Goal: Task Accomplishment & Management: Complete application form

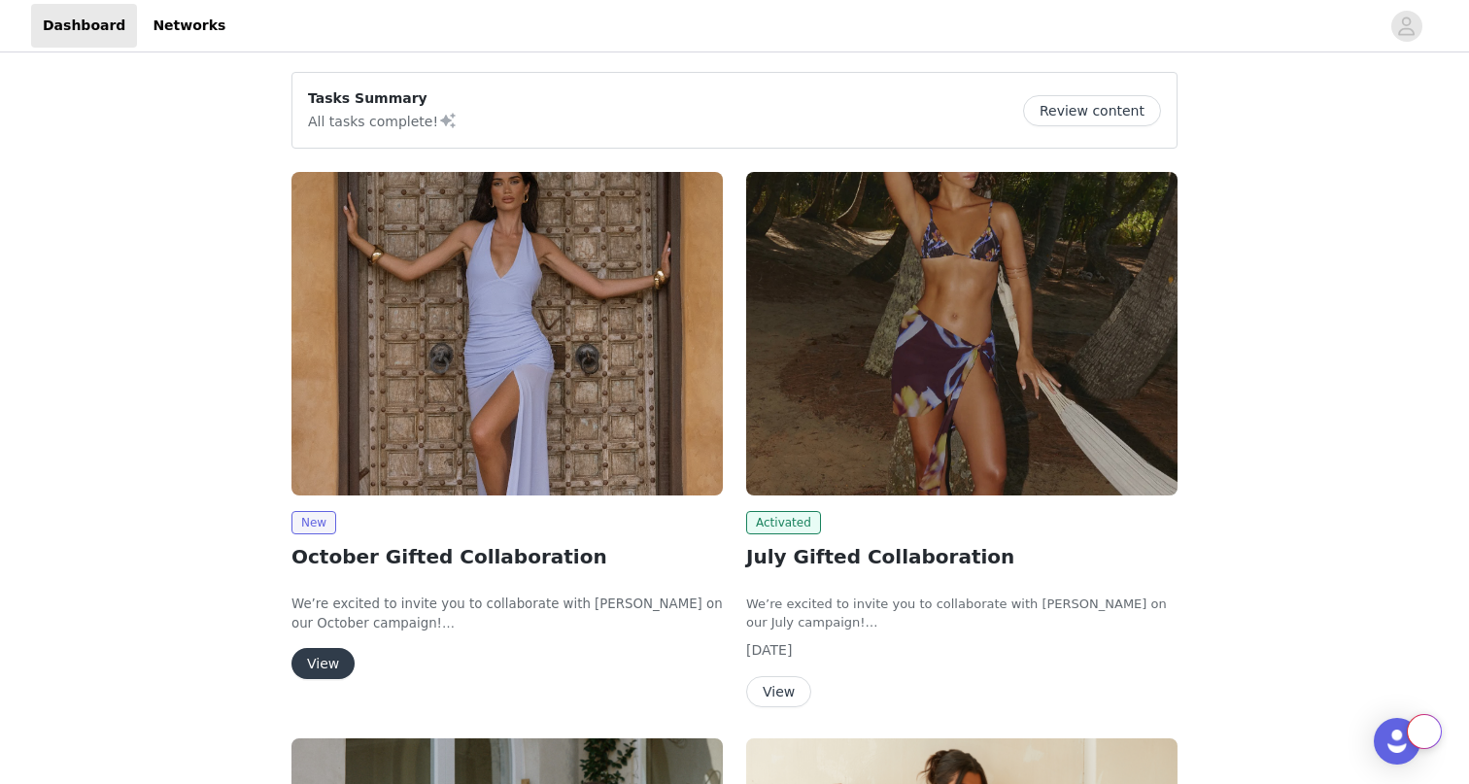
click at [327, 669] on button "View" at bounding box center [322, 663] width 63 height 31
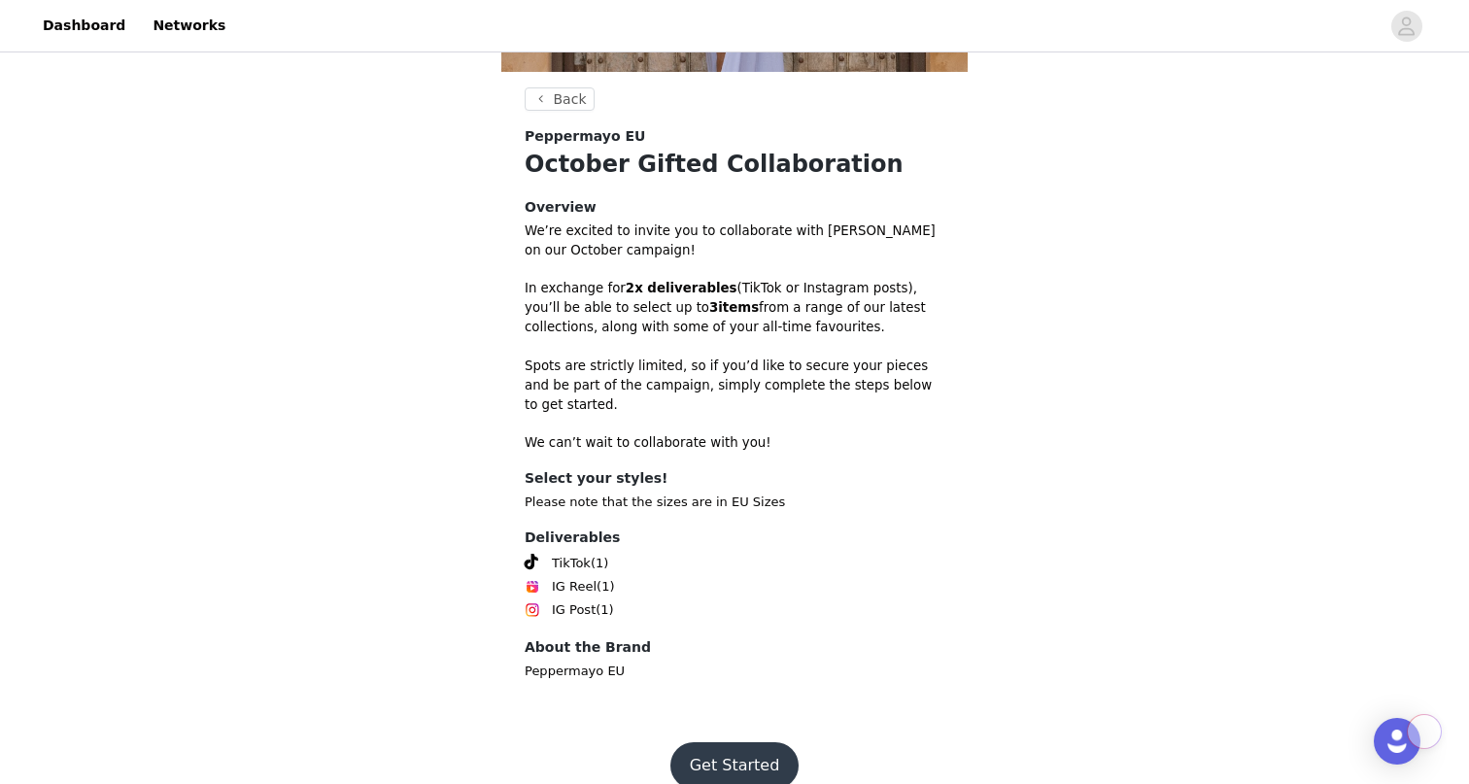
scroll to position [459, 0]
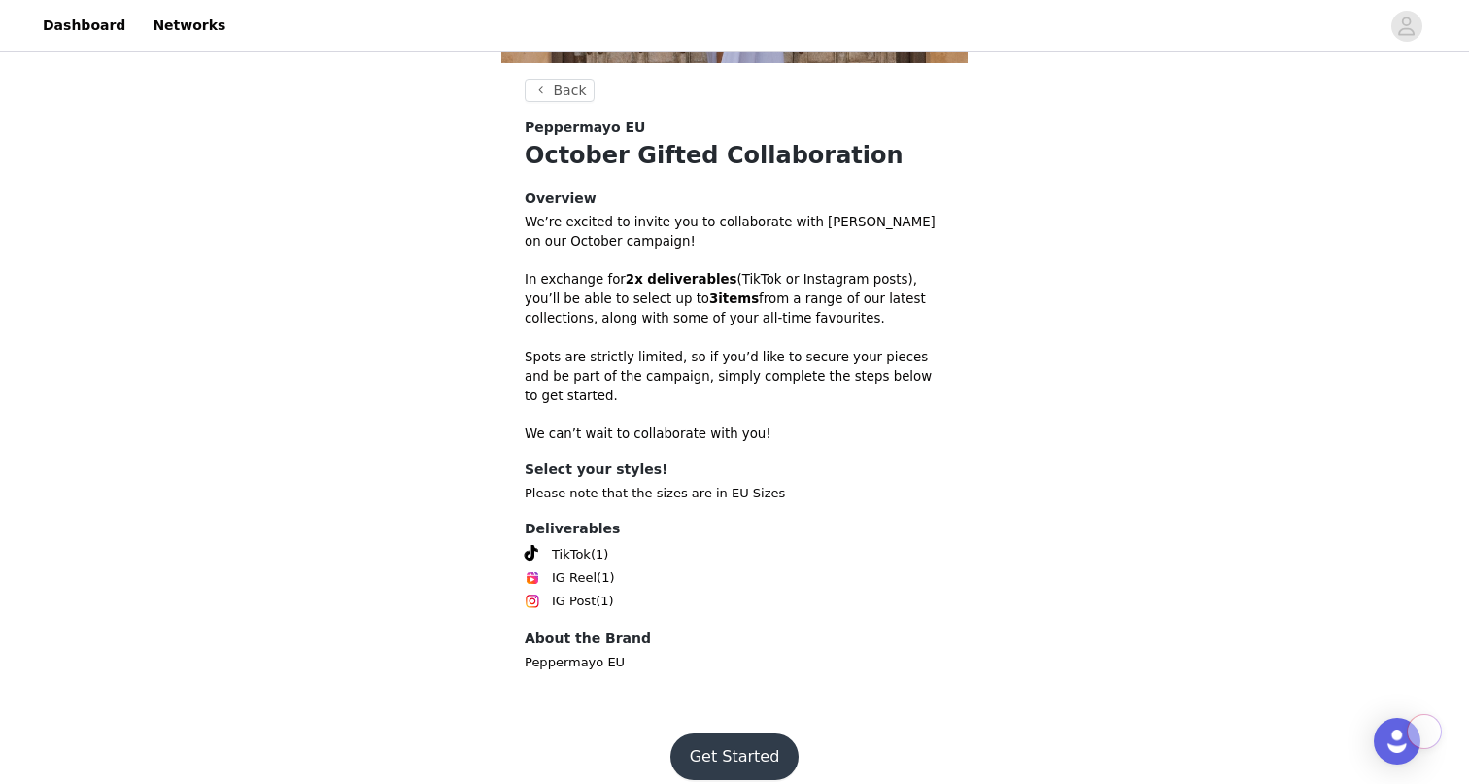
click at [760, 736] on button "Get Started" at bounding box center [734, 756] width 129 height 47
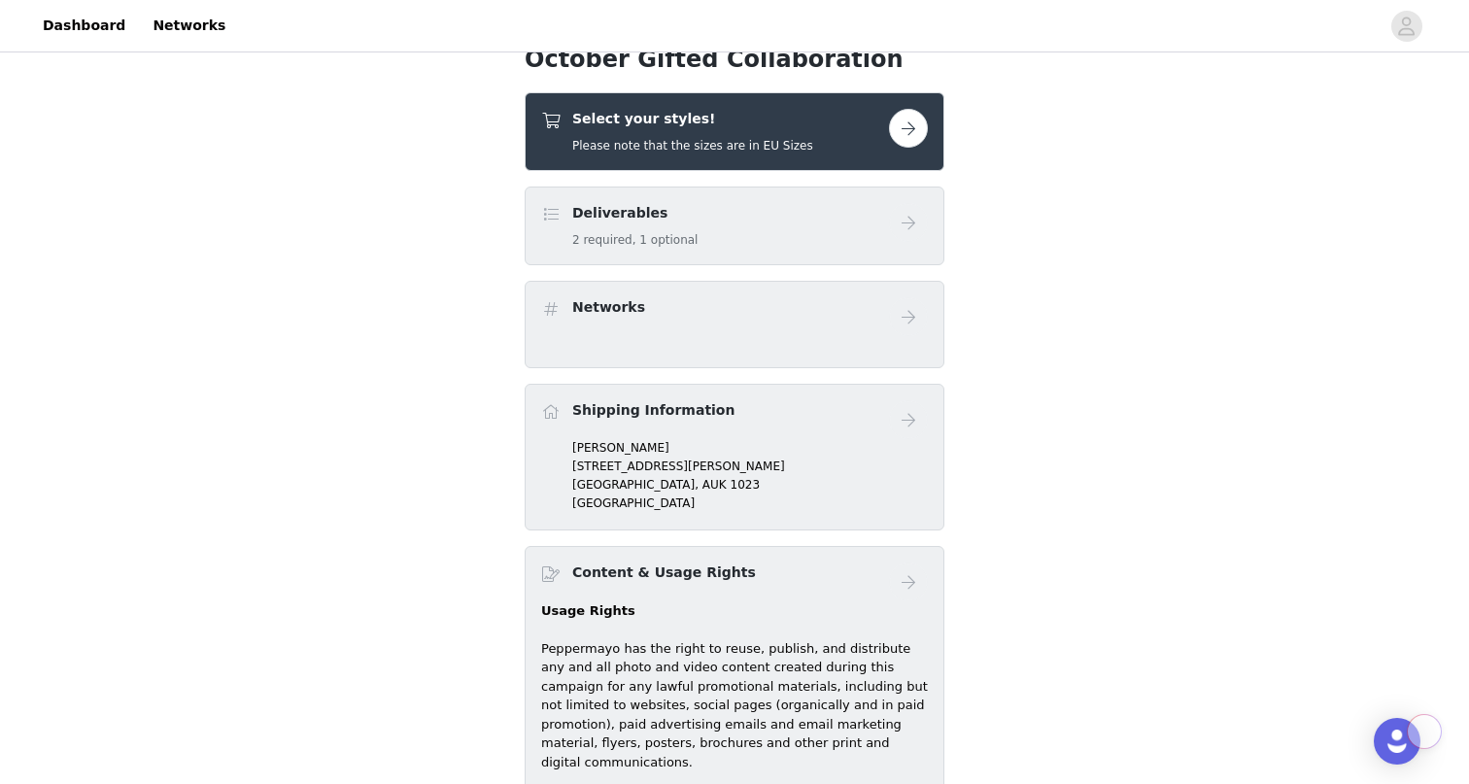
scroll to position [501, 0]
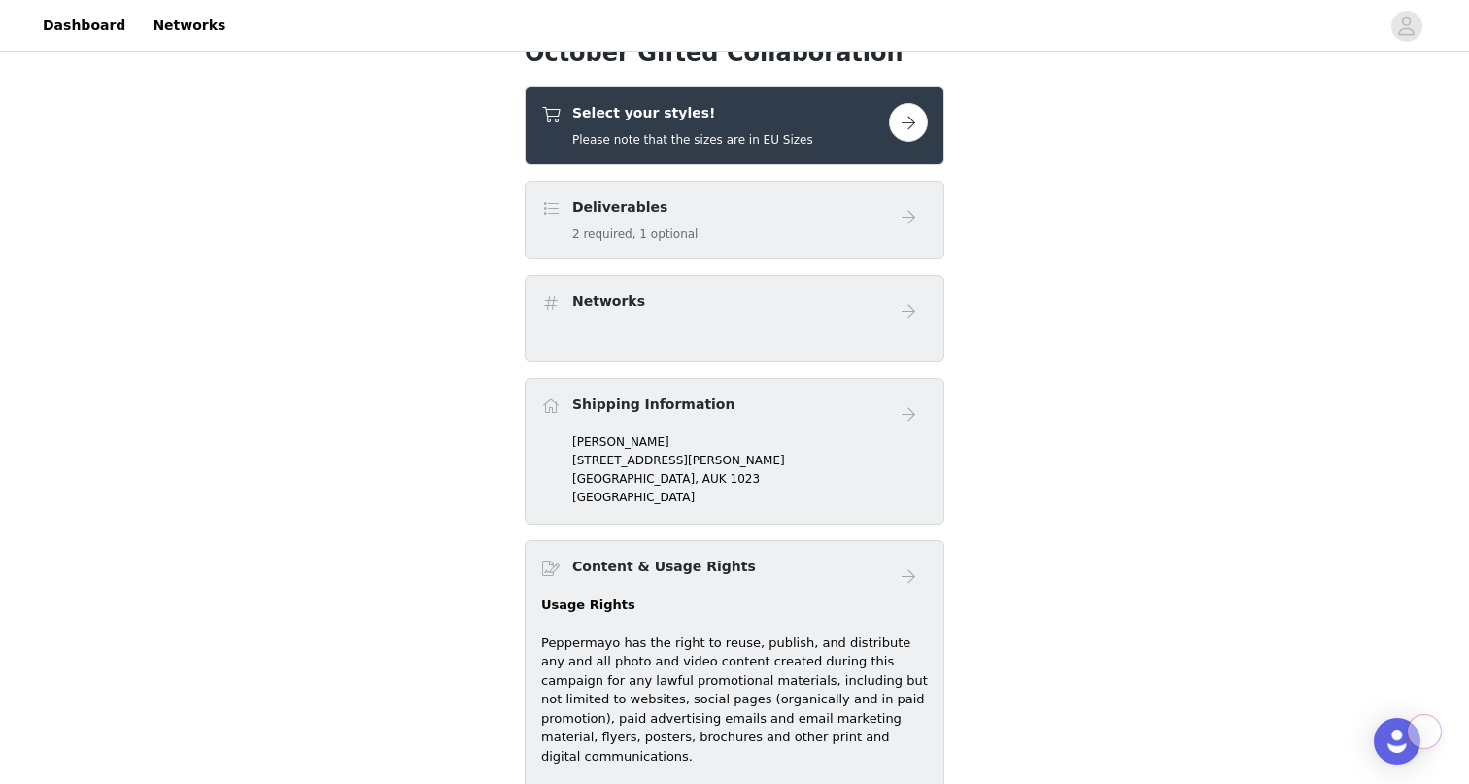
click at [924, 112] on button "button" at bounding box center [908, 122] width 39 height 39
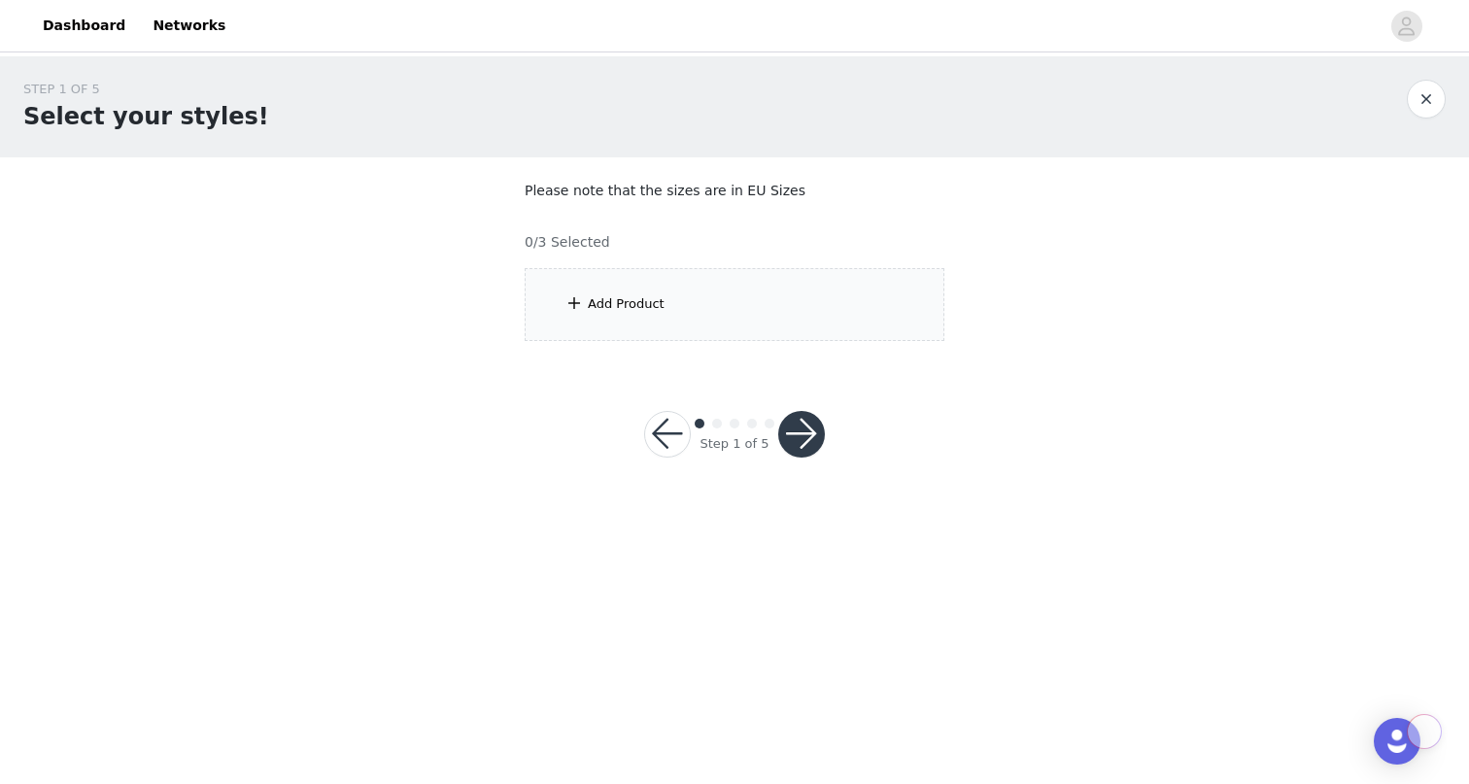
click at [703, 304] on div "Add Product" at bounding box center [735, 304] width 420 height 73
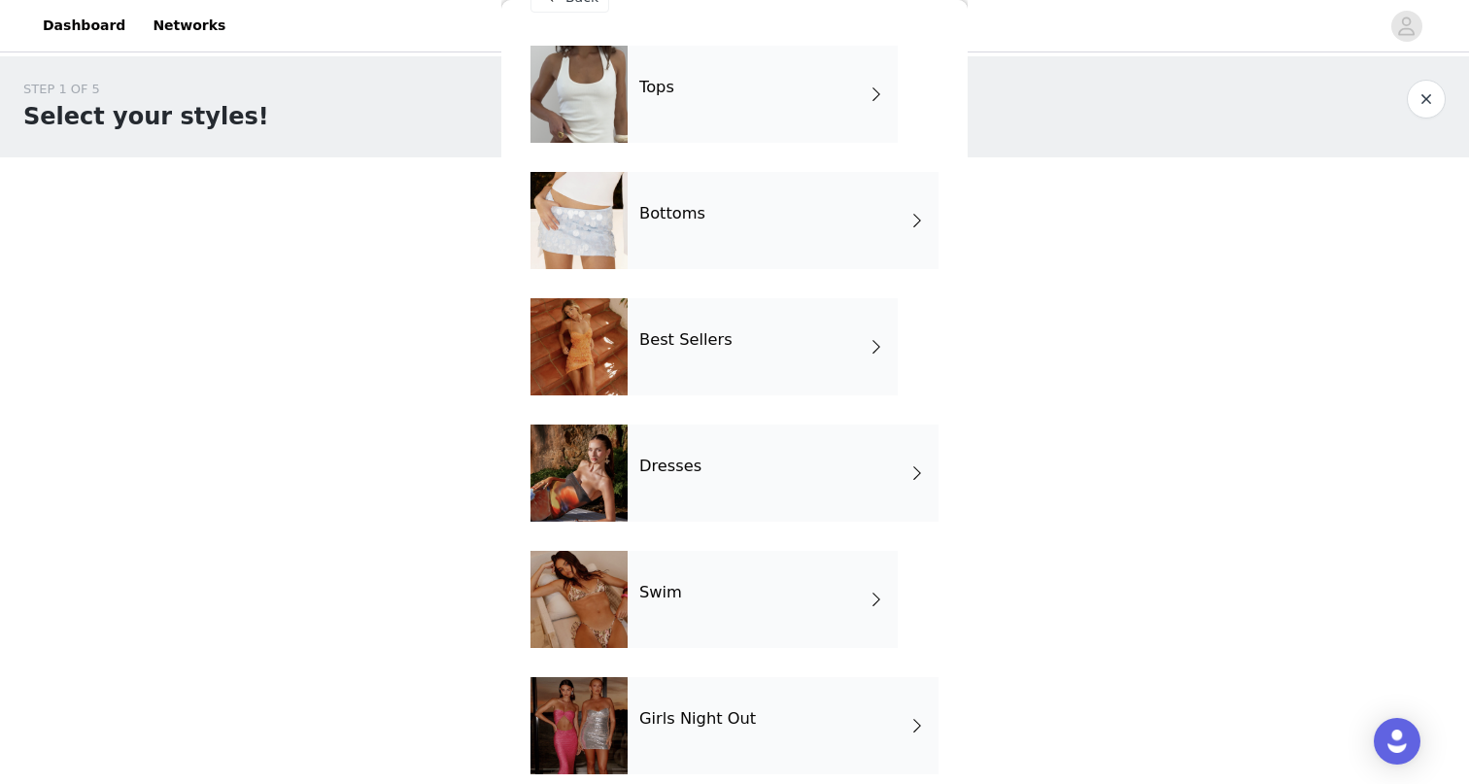
scroll to position [54, 0]
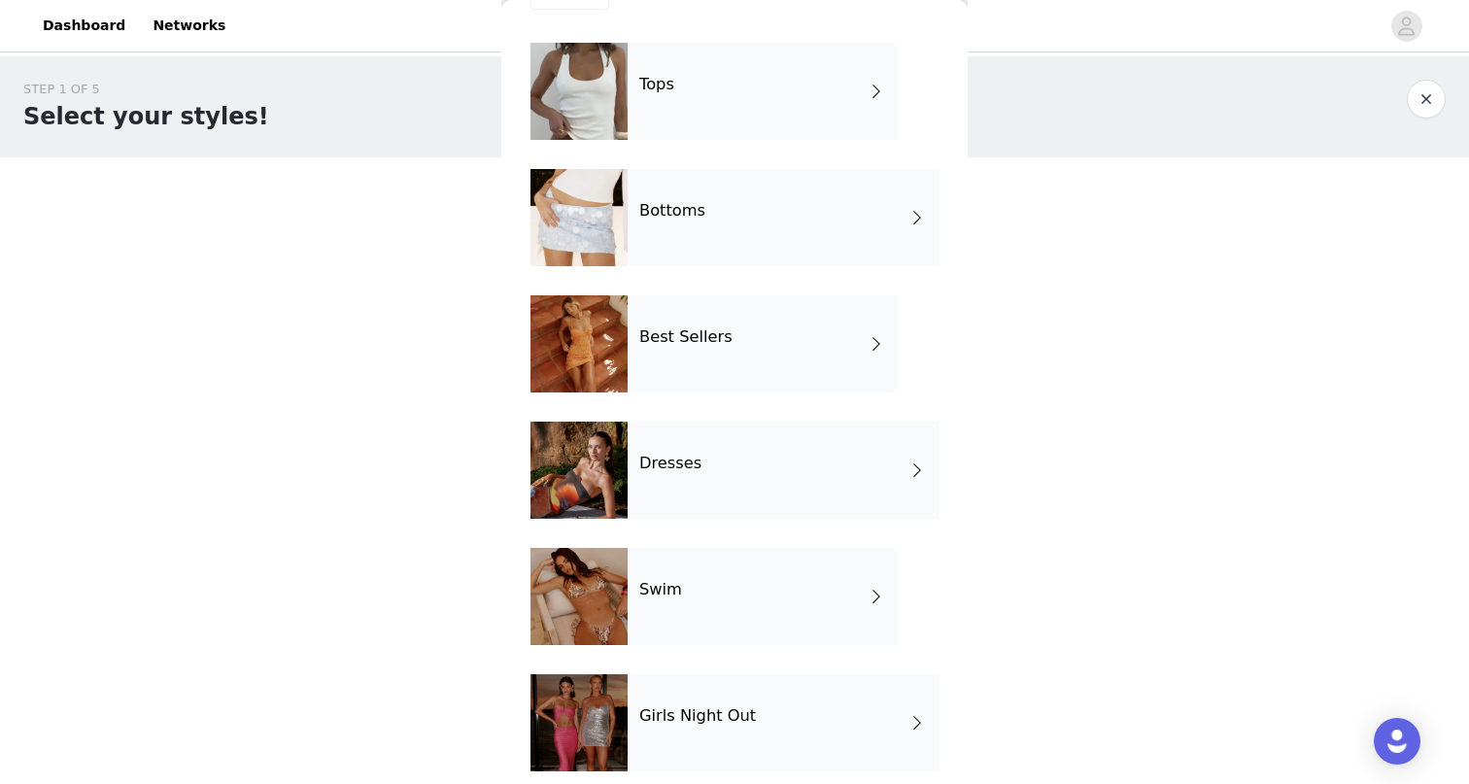
click at [674, 322] on div "Best Sellers" at bounding box center [763, 343] width 270 height 97
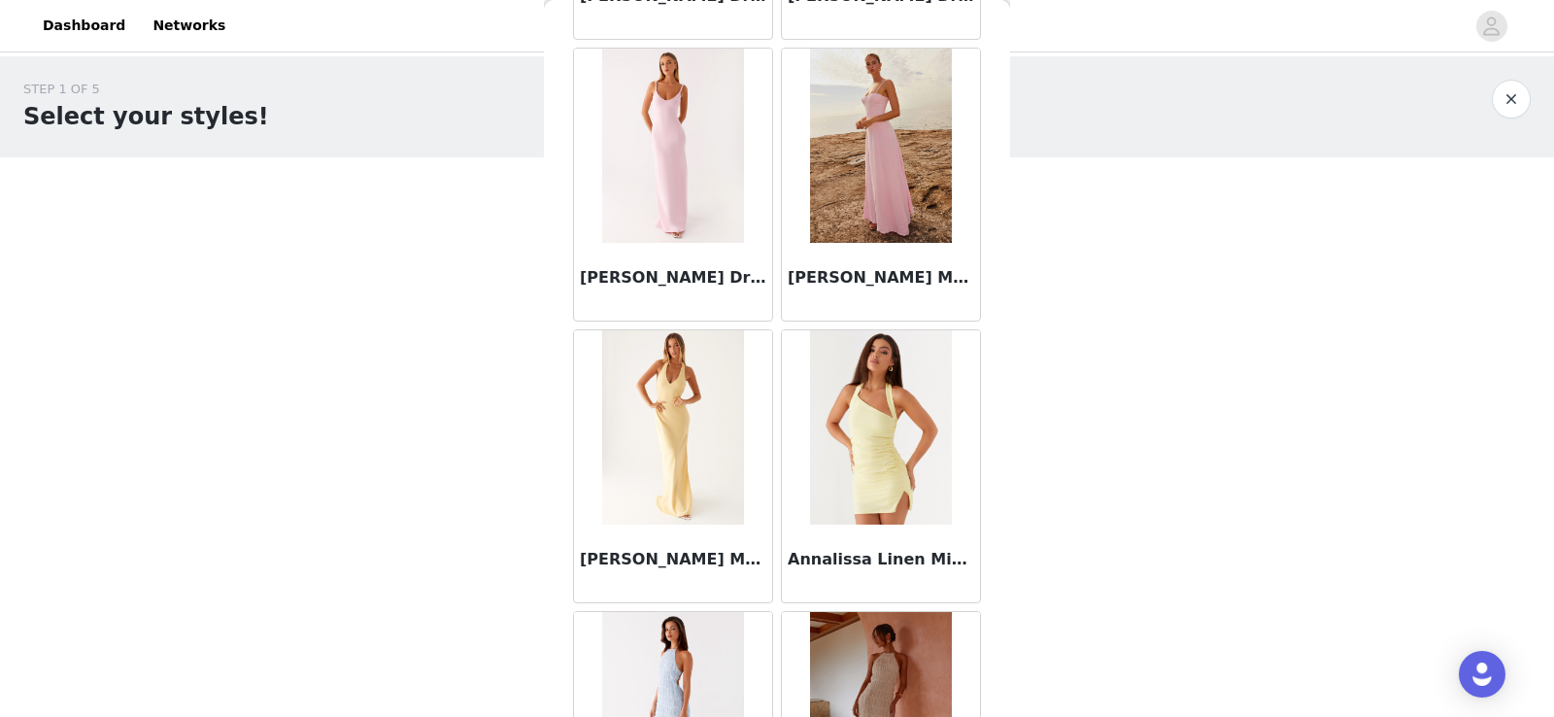
scroll to position [2256, 0]
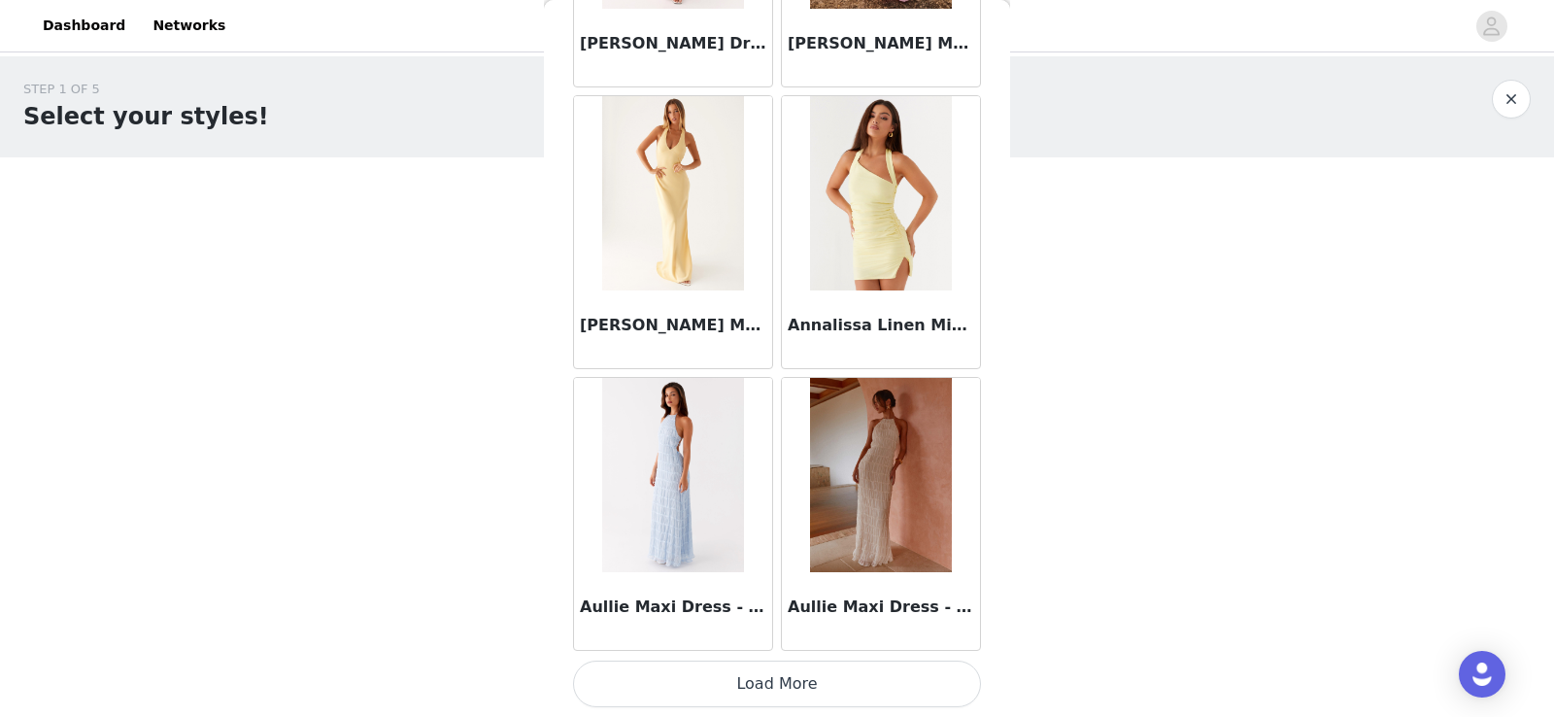
click at [796, 677] on button "Load More" at bounding box center [777, 684] width 408 height 47
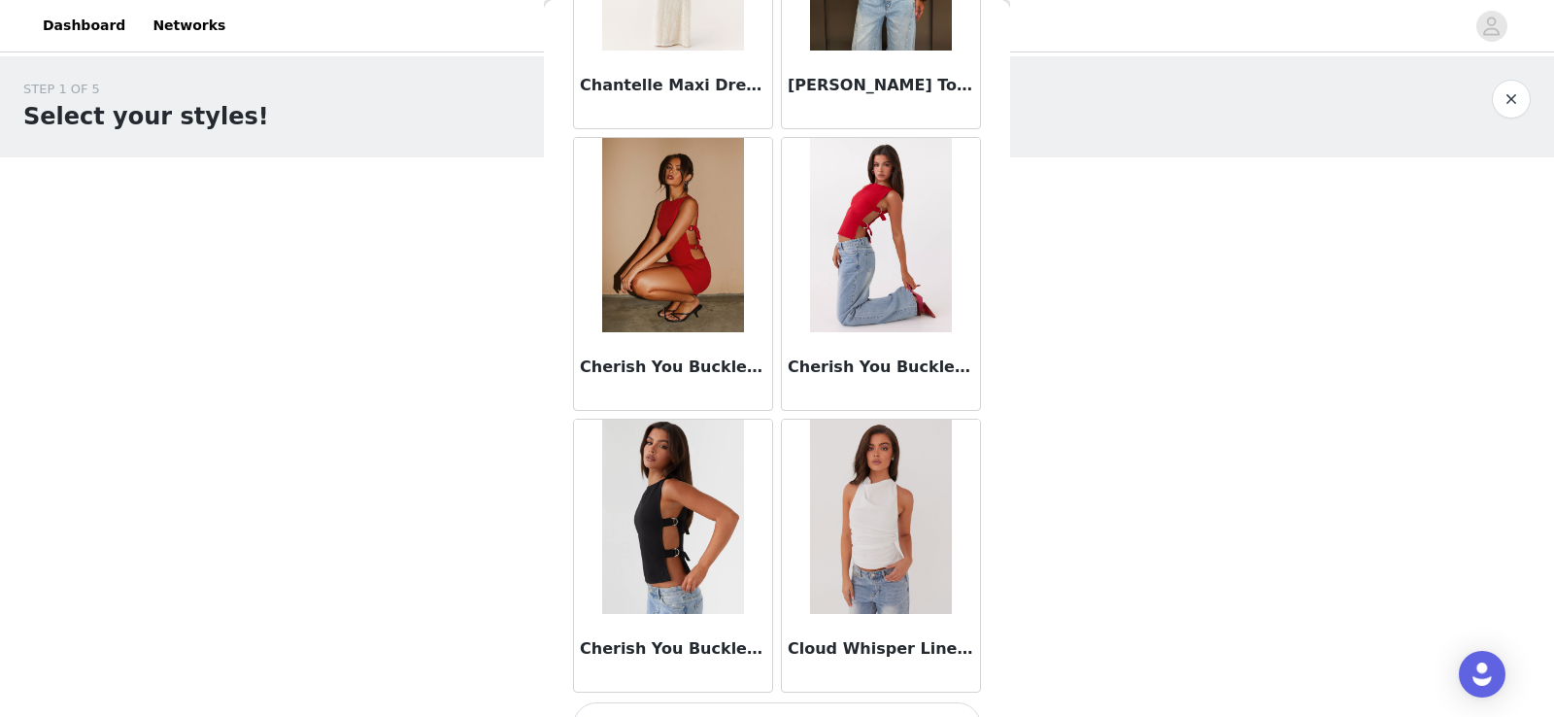
scroll to position [5073, 0]
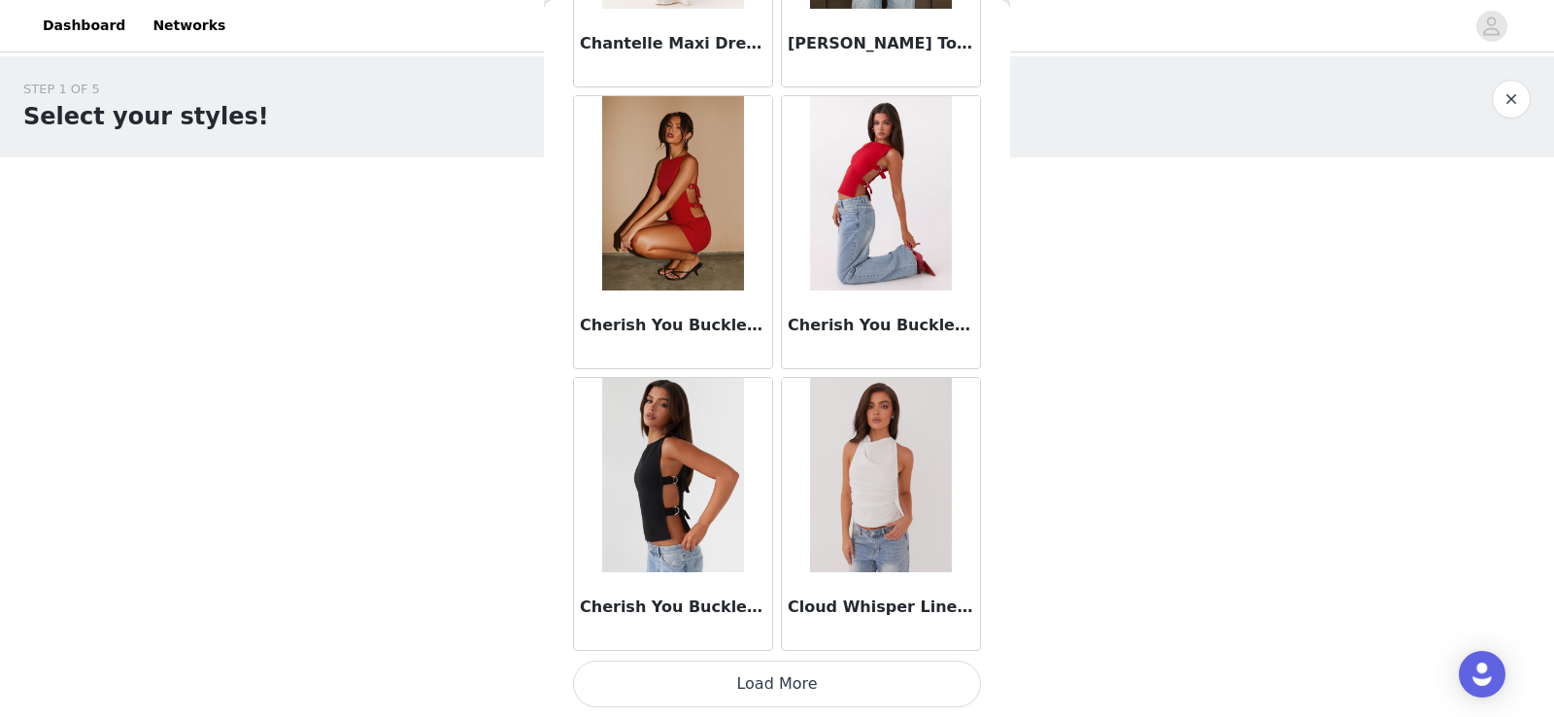
click at [750, 683] on button "Load More" at bounding box center [777, 684] width 408 height 47
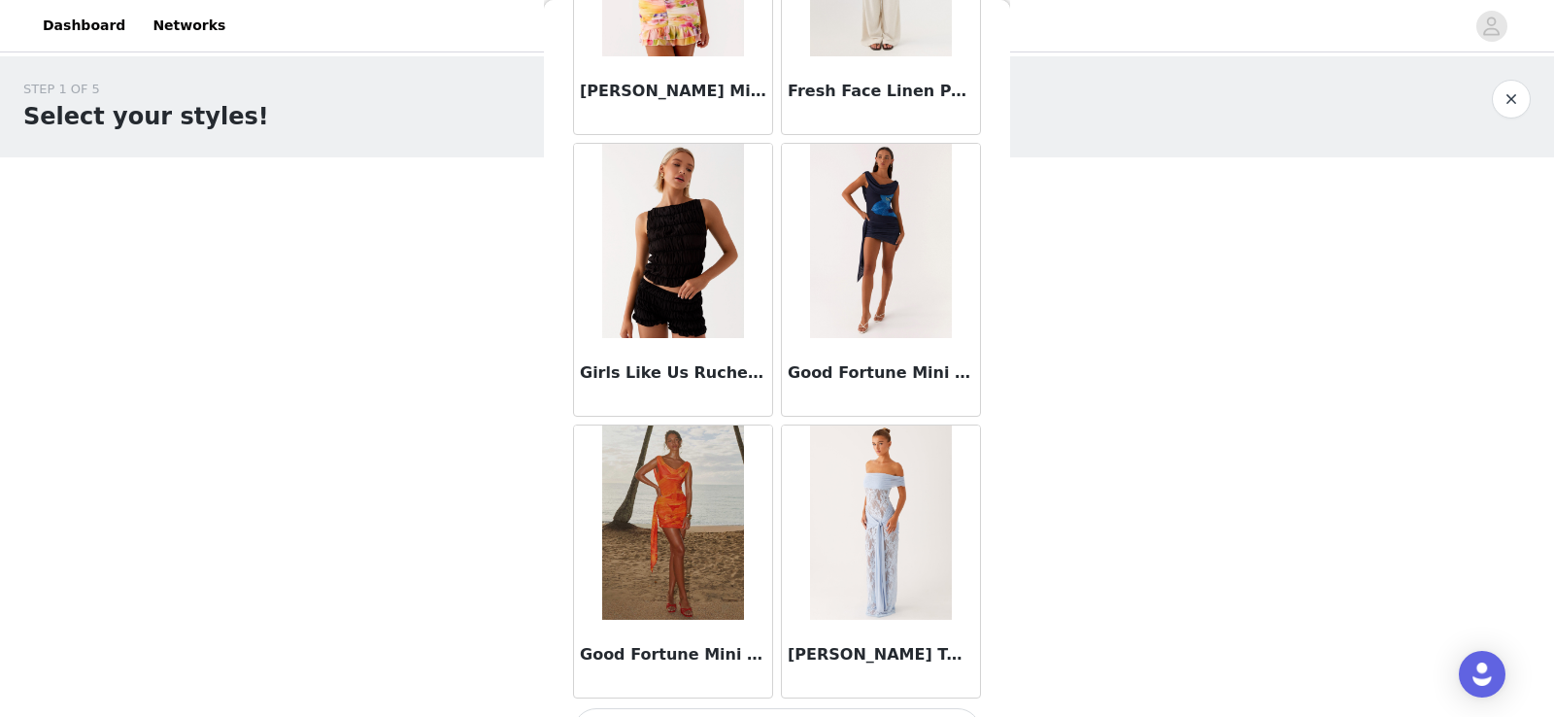
scroll to position [7890, 0]
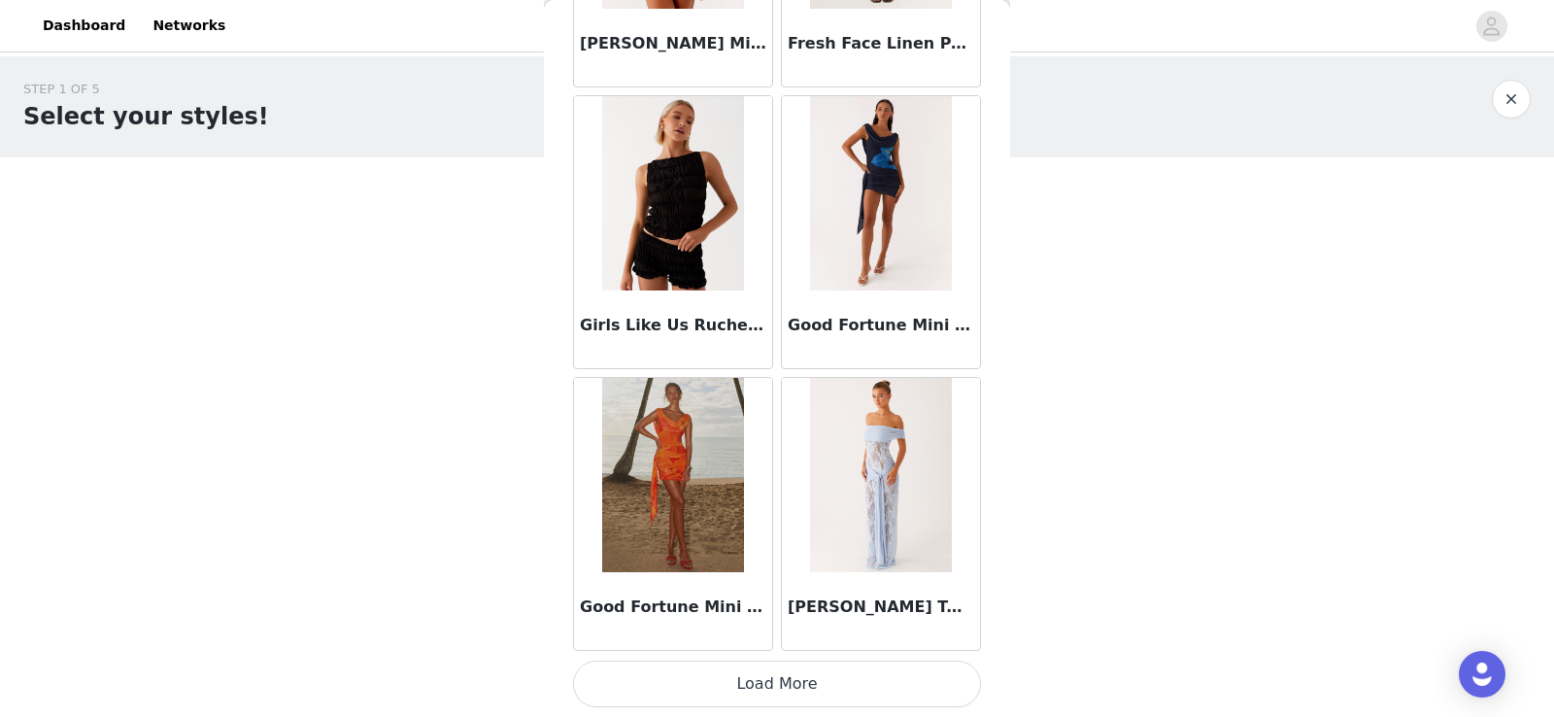
click at [731, 697] on button "Load More" at bounding box center [777, 684] width 408 height 47
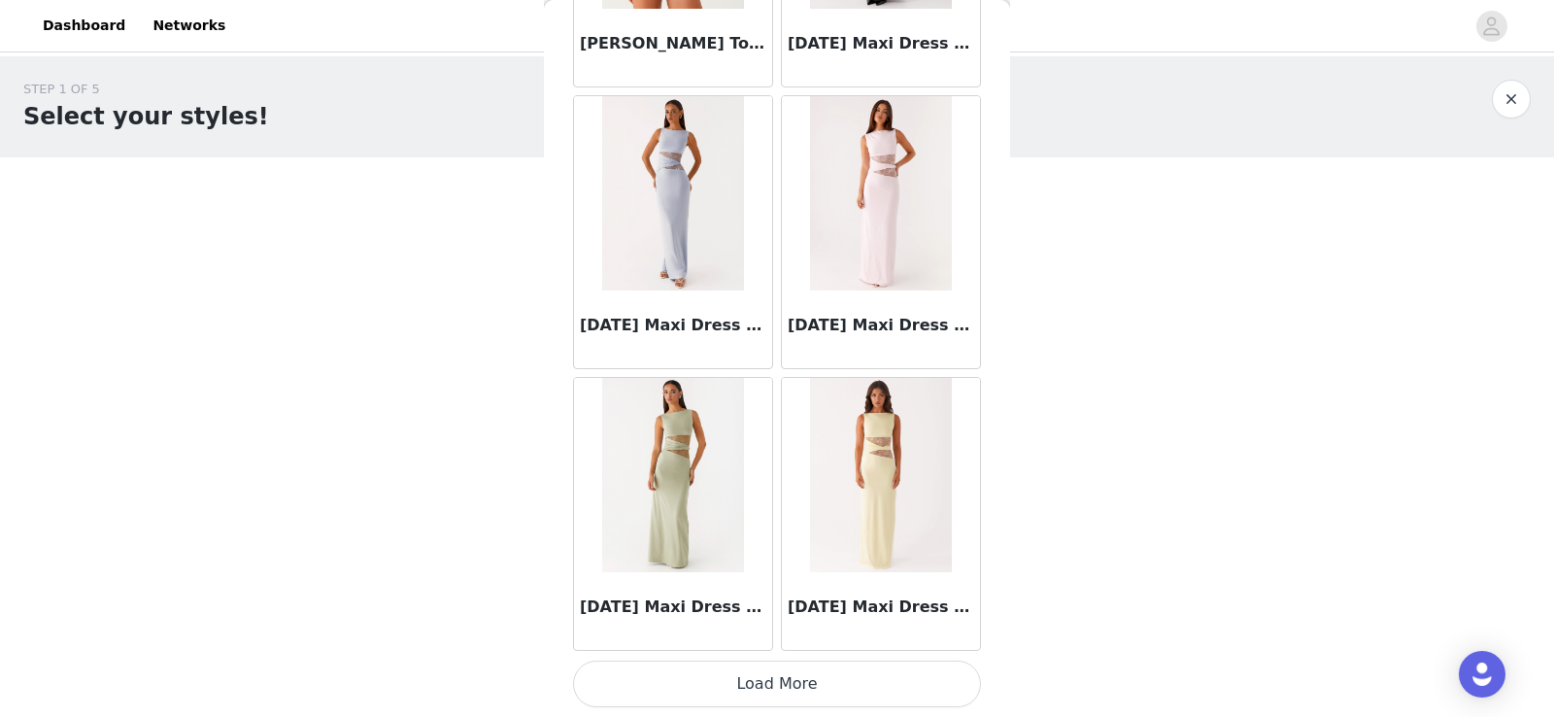
click at [796, 677] on button "Load More" at bounding box center [777, 684] width 408 height 47
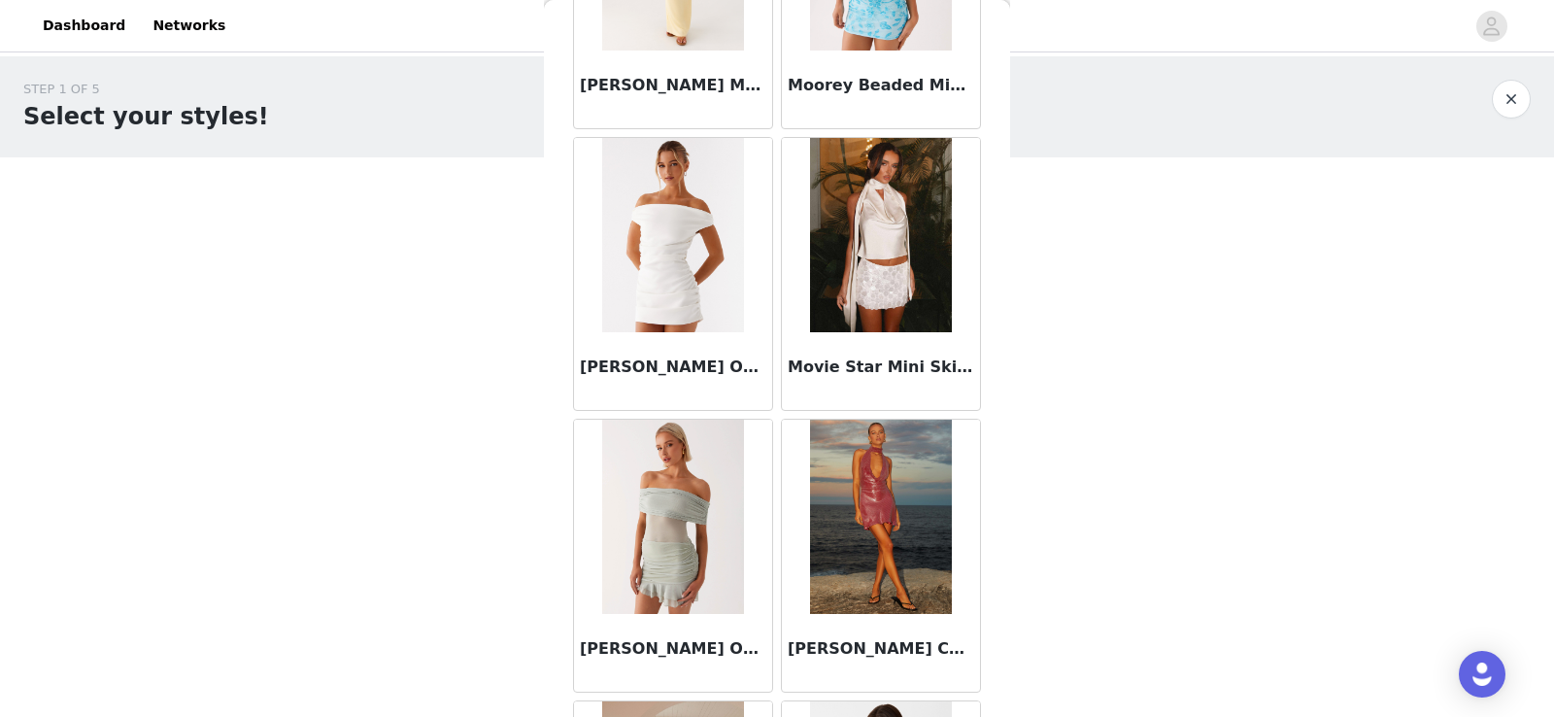
scroll to position [13525, 0]
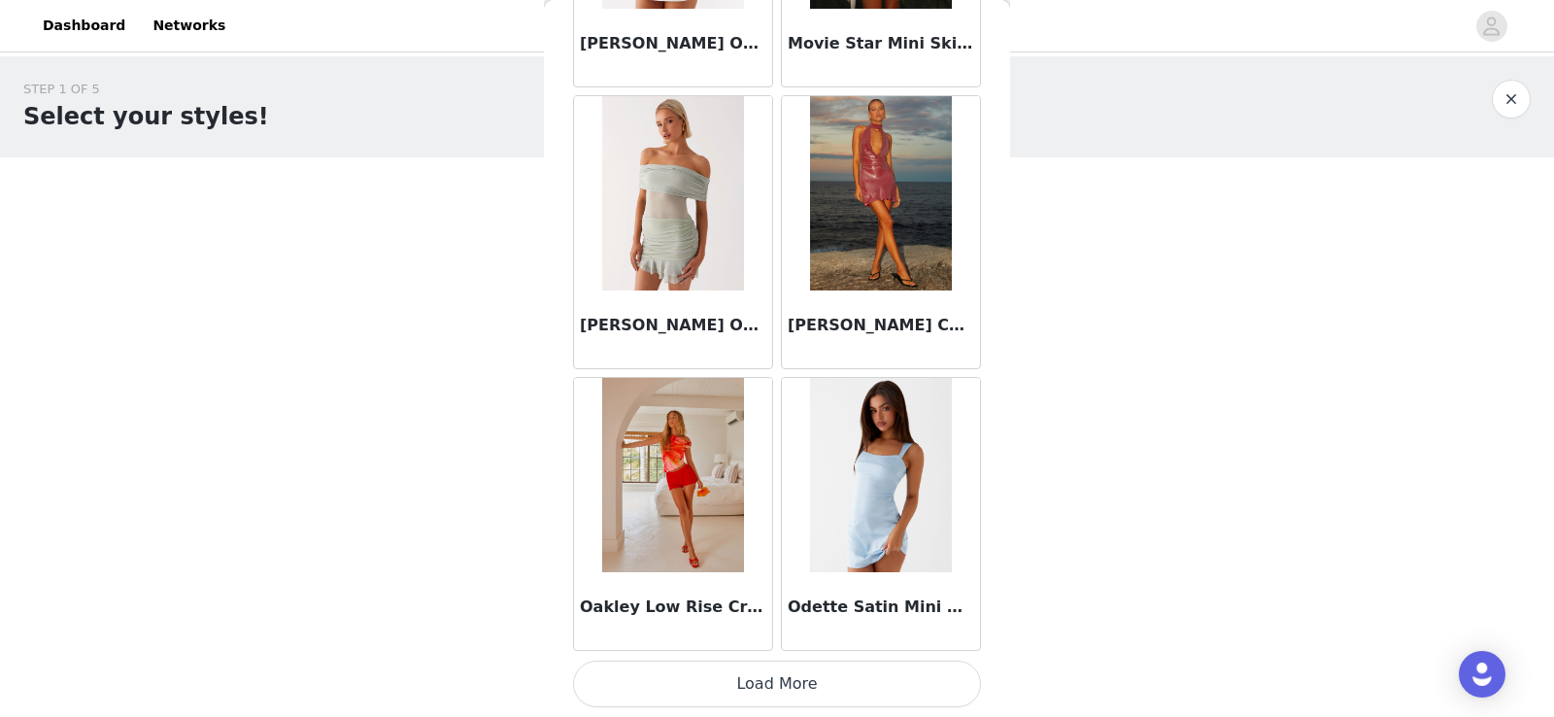
click at [619, 689] on button "Load More" at bounding box center [777, 684] width 408 height 47
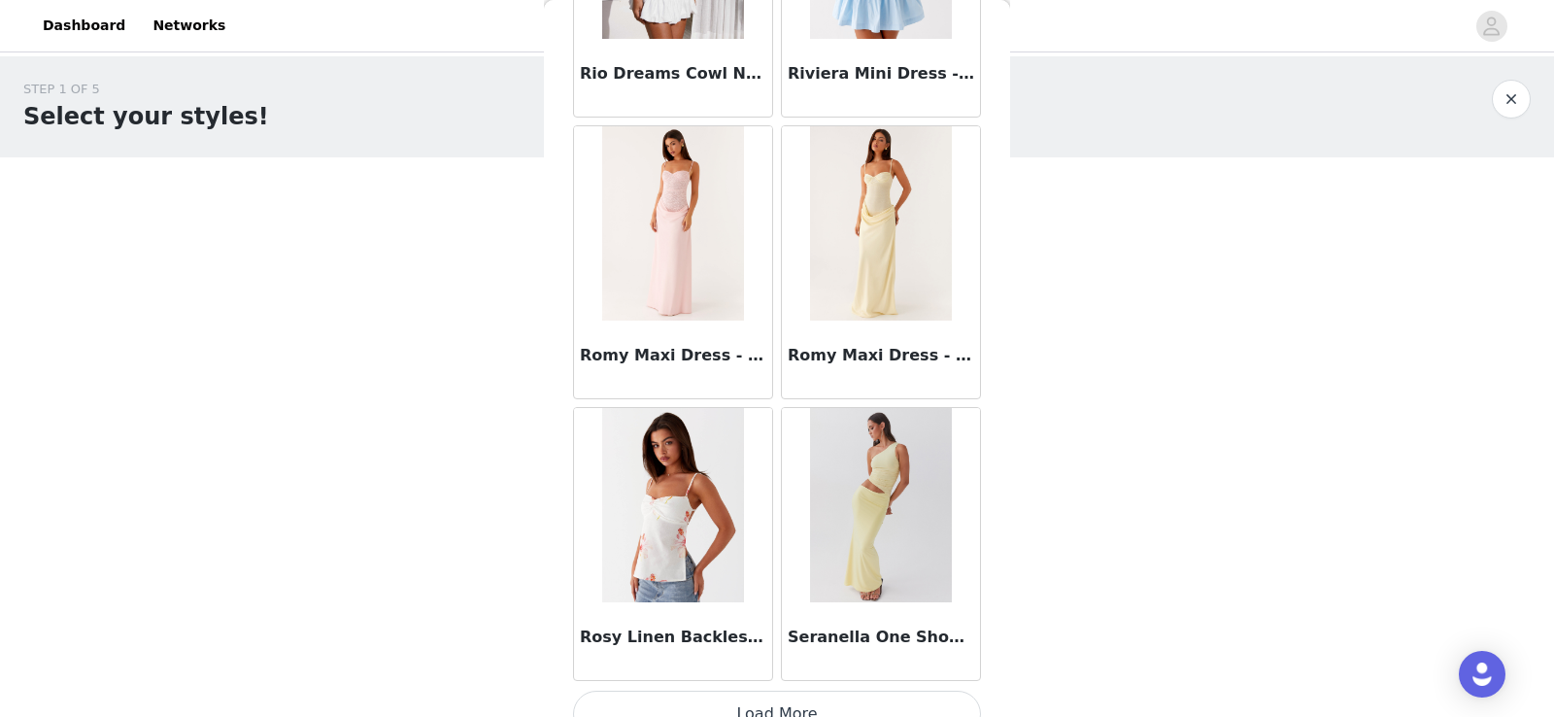
scroll to position [16342, 0]
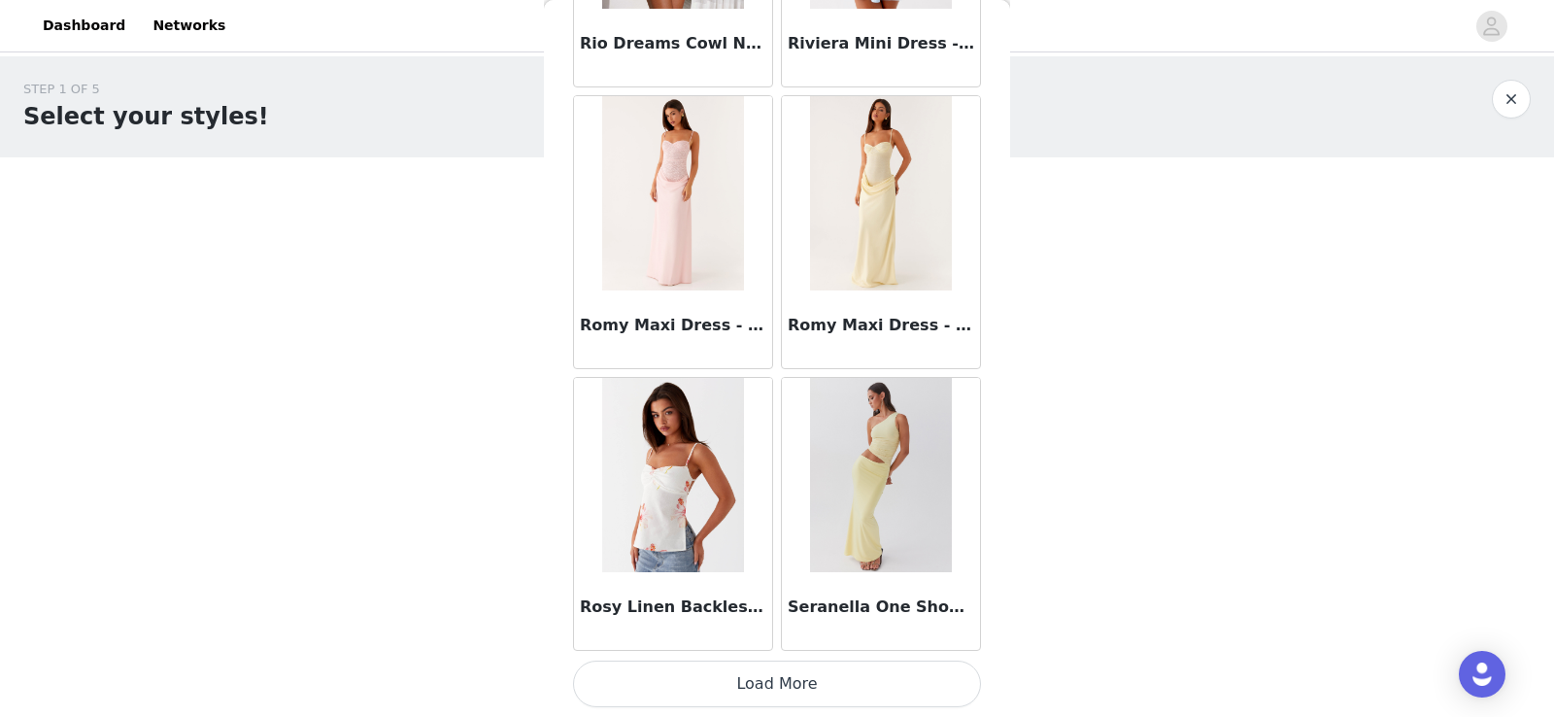
click at [655, 683] on button "Load More" at bounding box center [777, 684] width 408 height 47
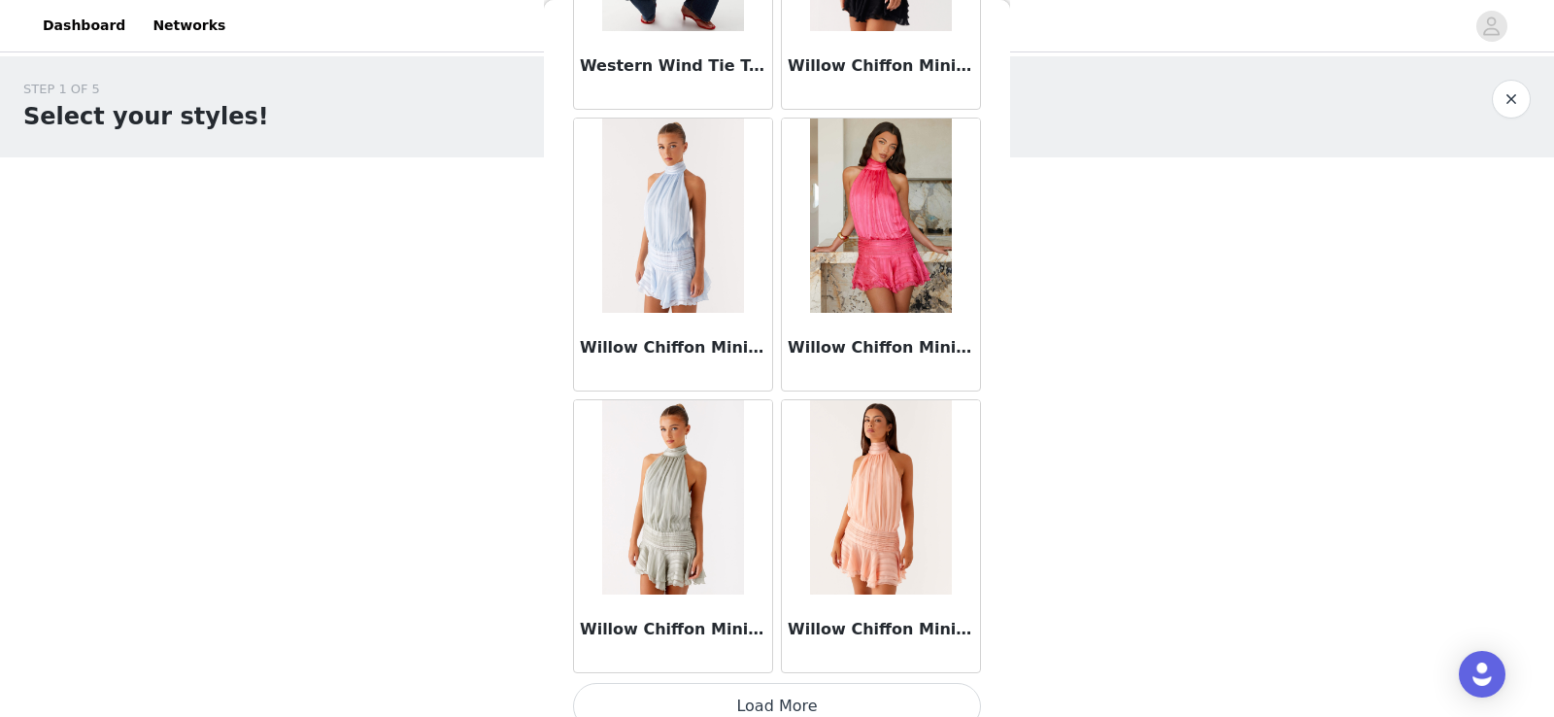
scroll to position [19160, 0]
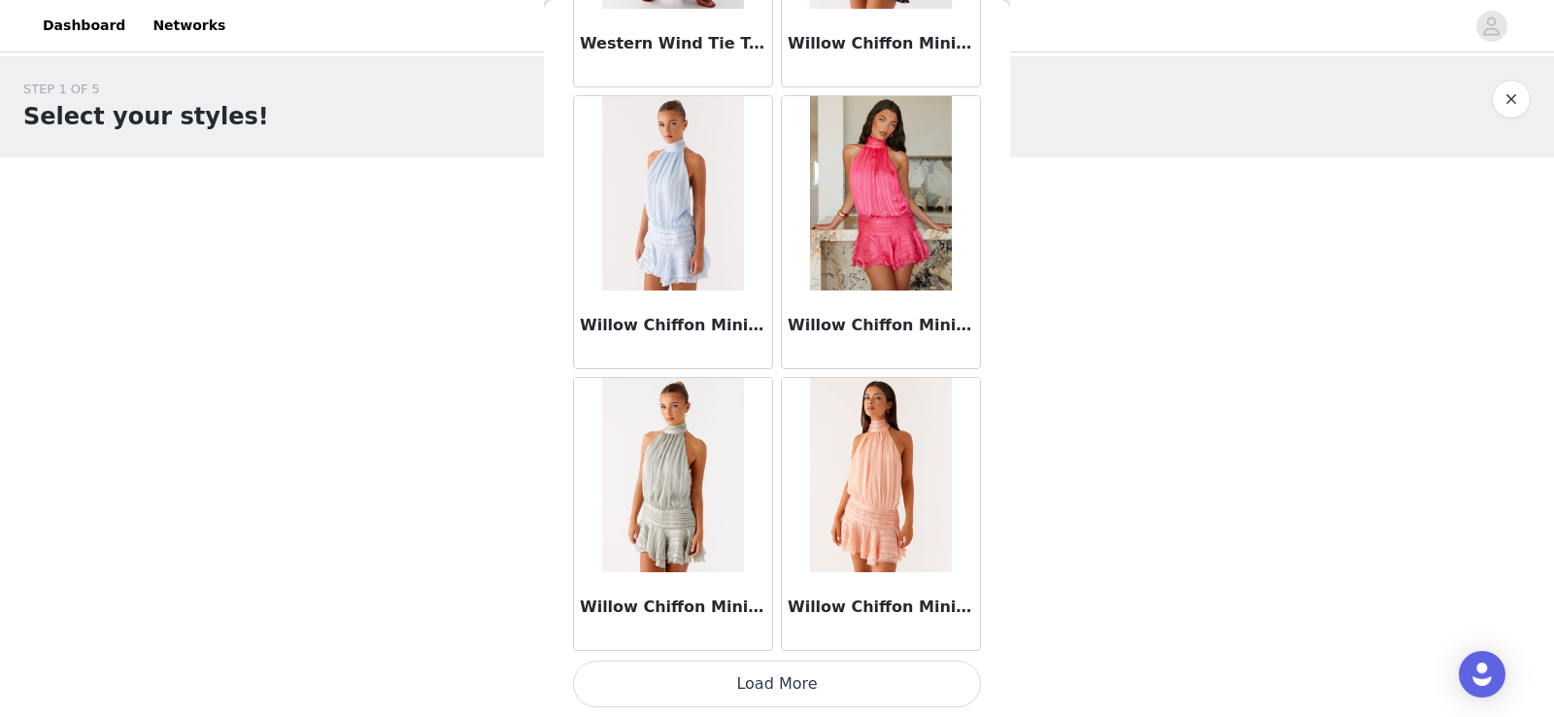
click at [610, 691] on button "Load More" at bounding box center [777, 684] width 408 height 47
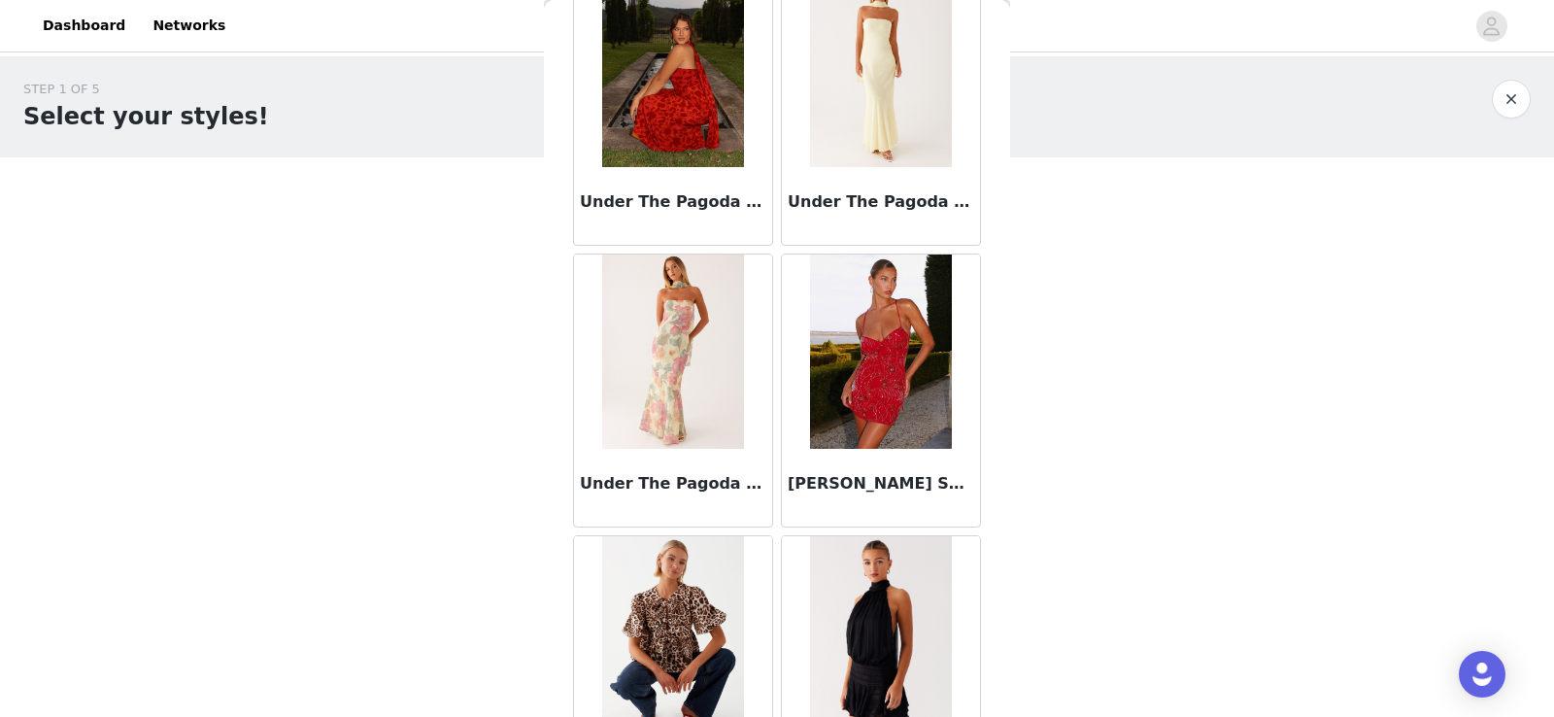
scroll to position [18462, 0]
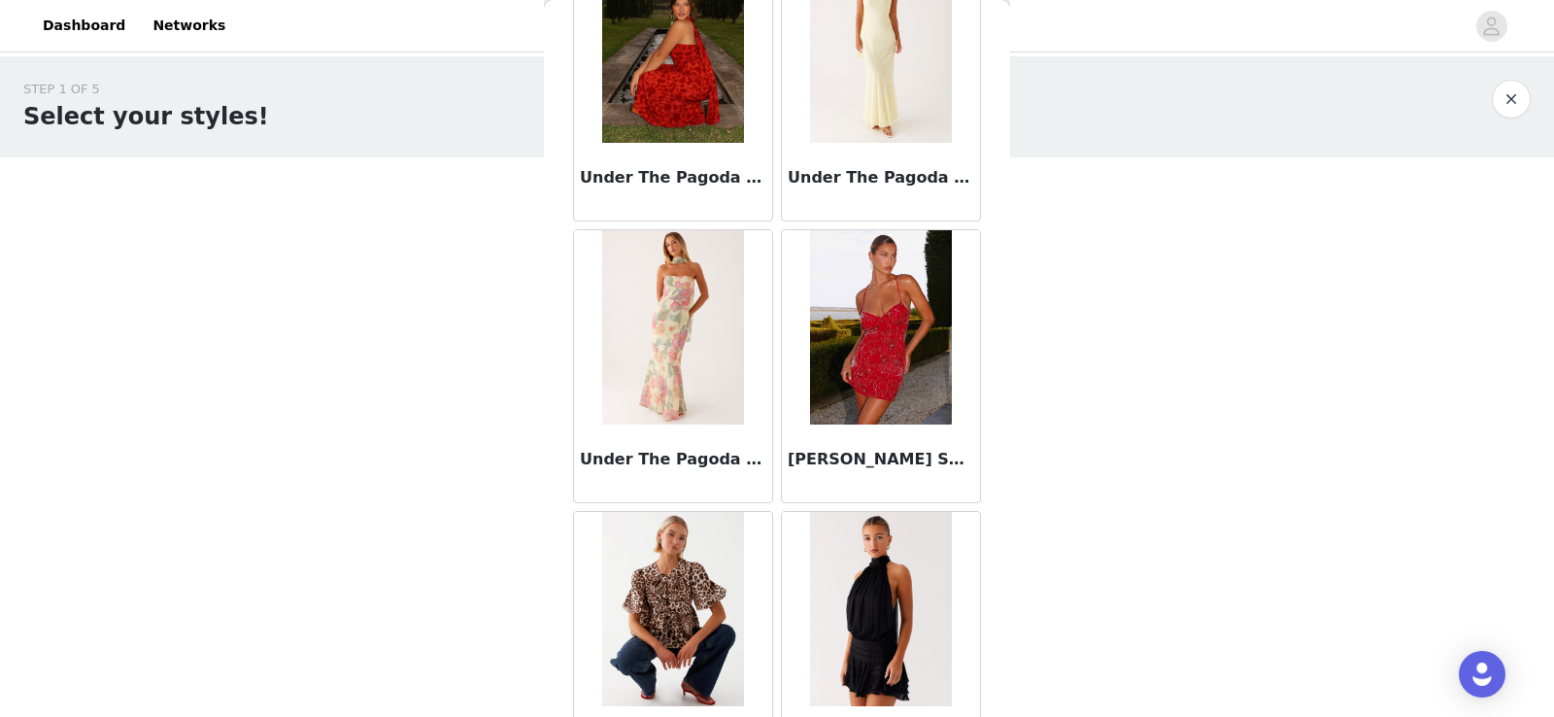
click at [854, 324] on img at bounding box center [880, 327] width 141 height 194
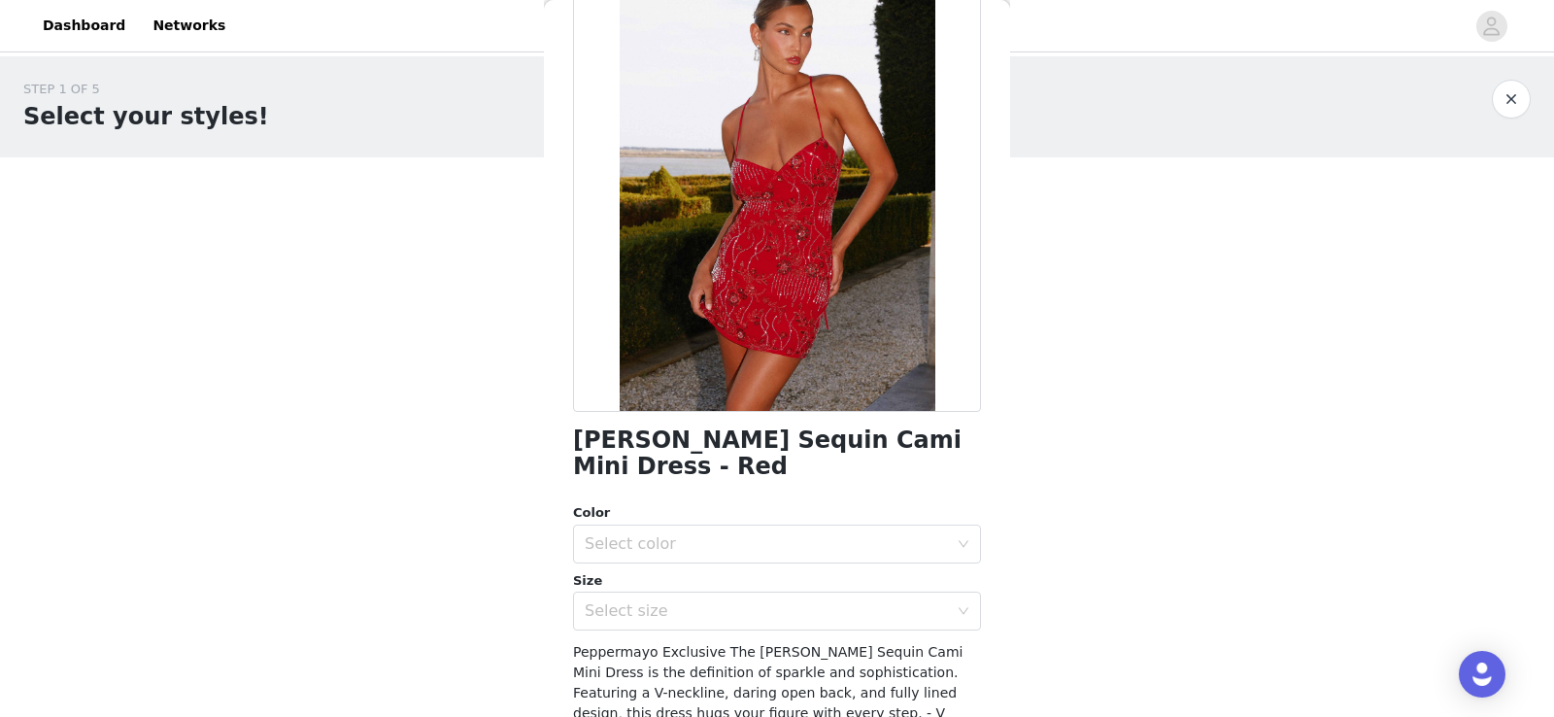
scroll to position [133, 0]
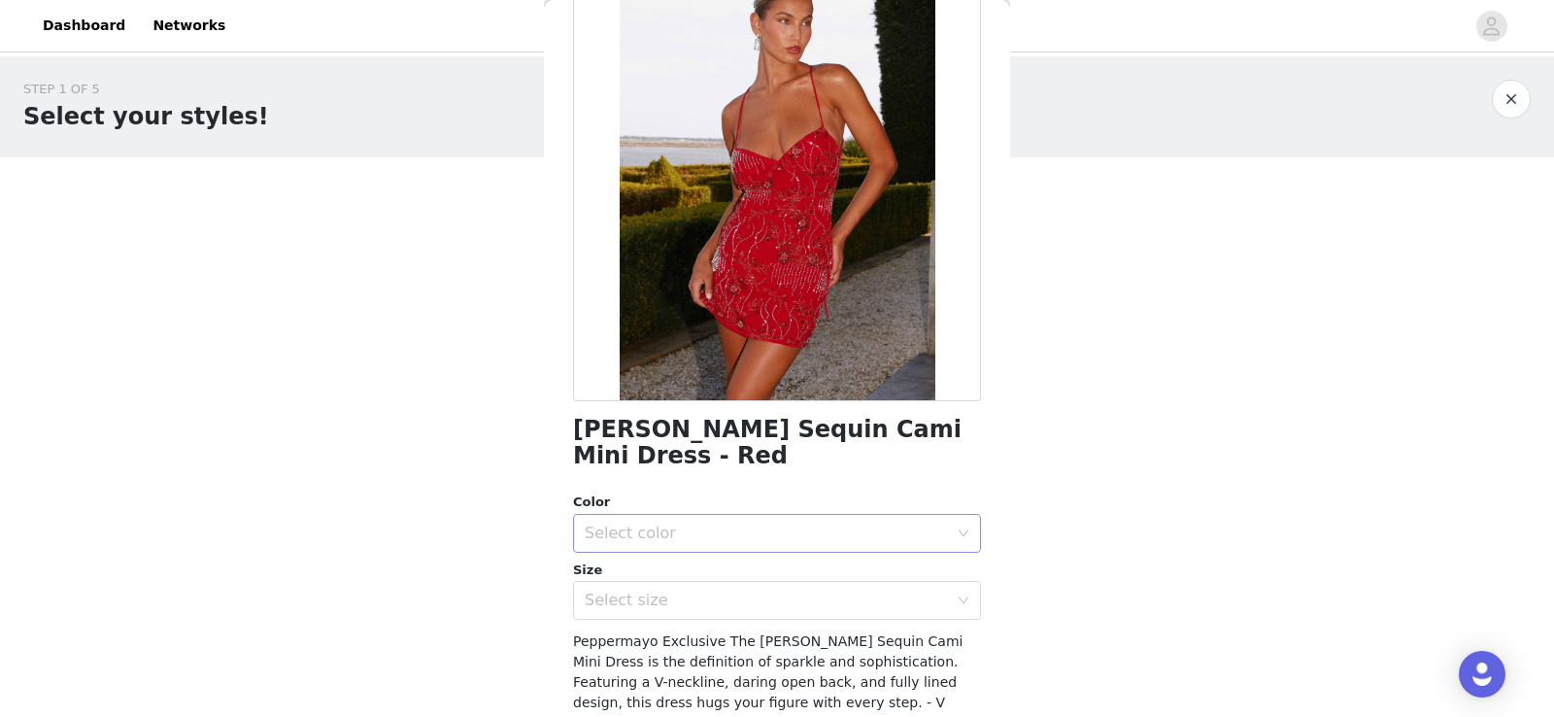
click at [739, 524] on div "Select color" at bounding box center [766, 533] width 363 height 19
click at [709, 550] on li "Red" at bounding box center [777, 549] width 408 height 31
click at [699, 584] on div "Select size" at bounding box center [771, 600] width 372 height 37
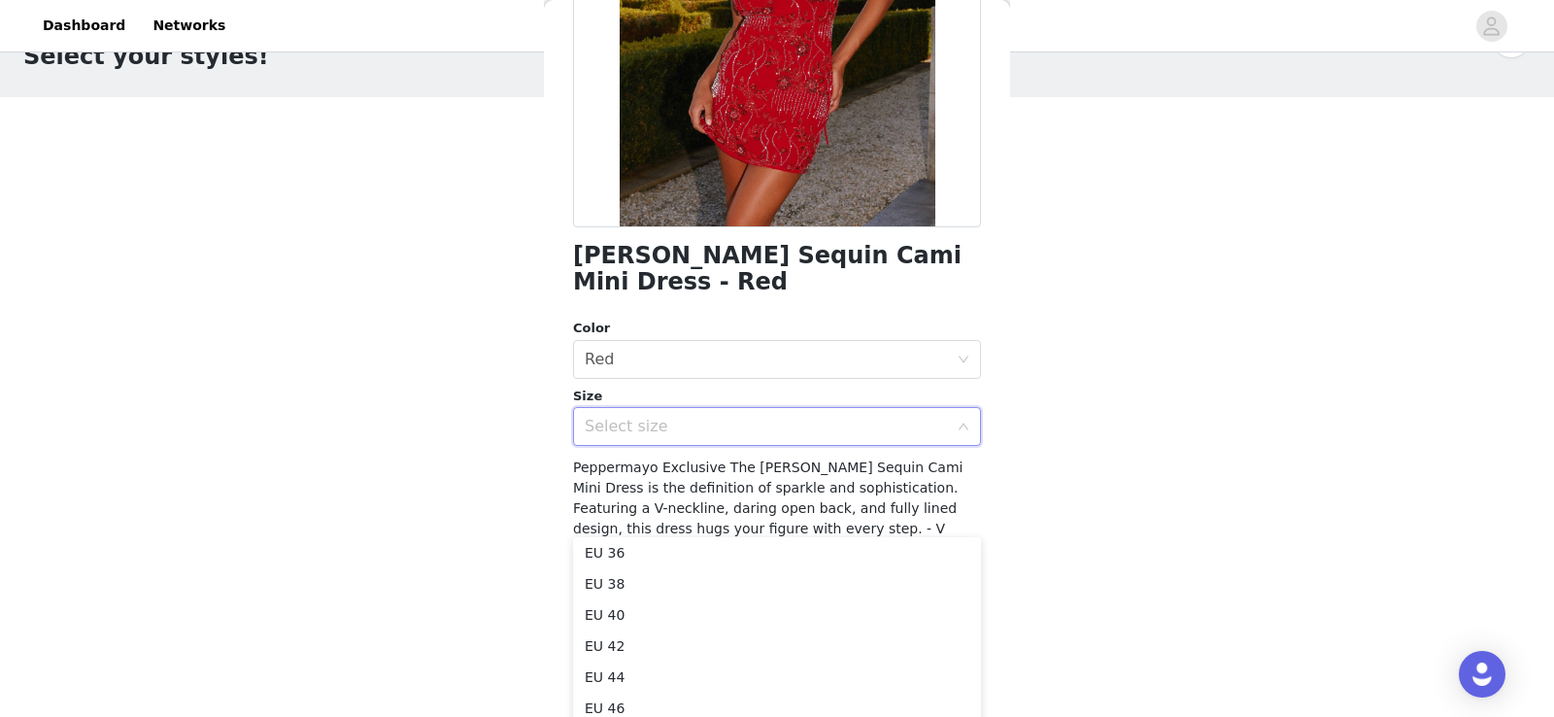
scroll to position [69, 0]
click at [722, 576] on li "EU 38" at bounding box center [777, 575] width 408 height 31
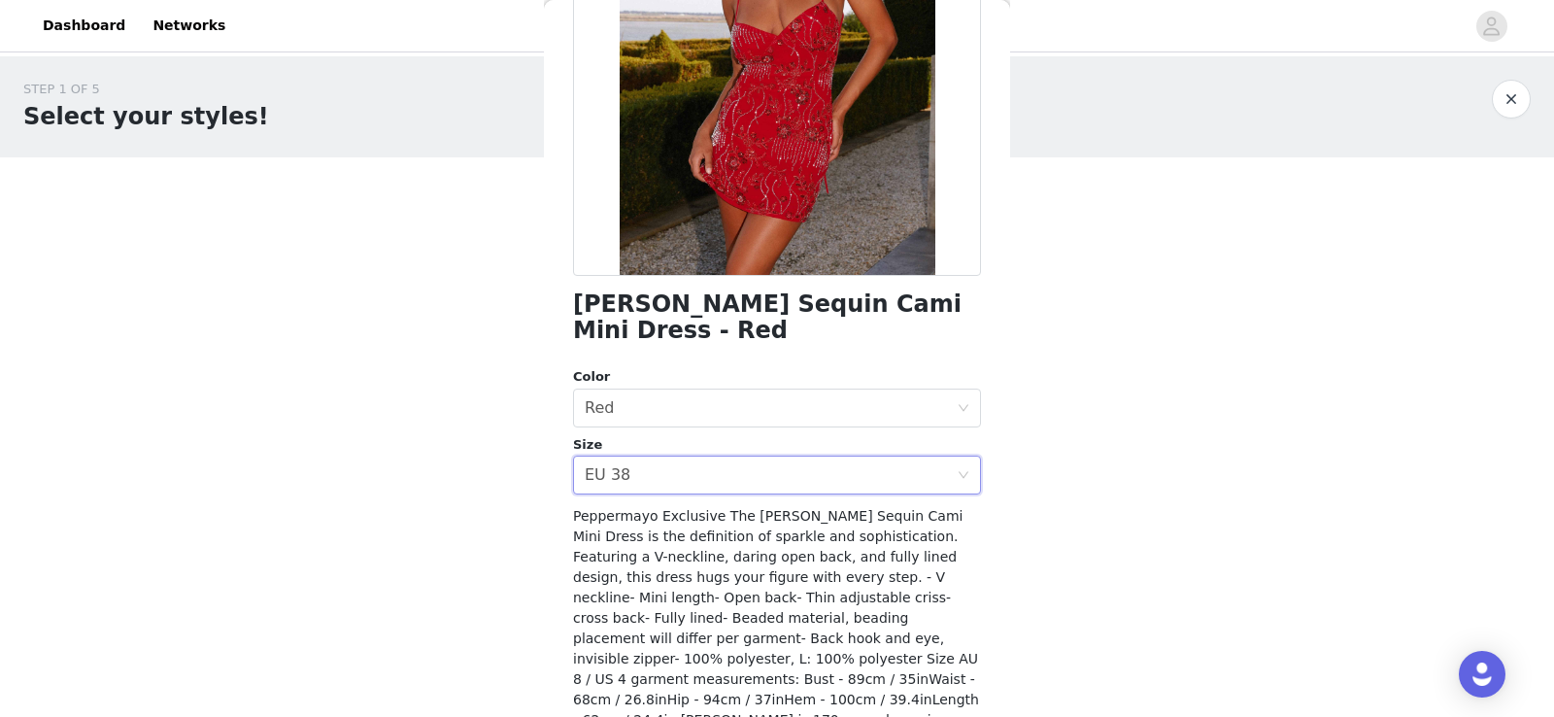
scroll to position [307, 0]
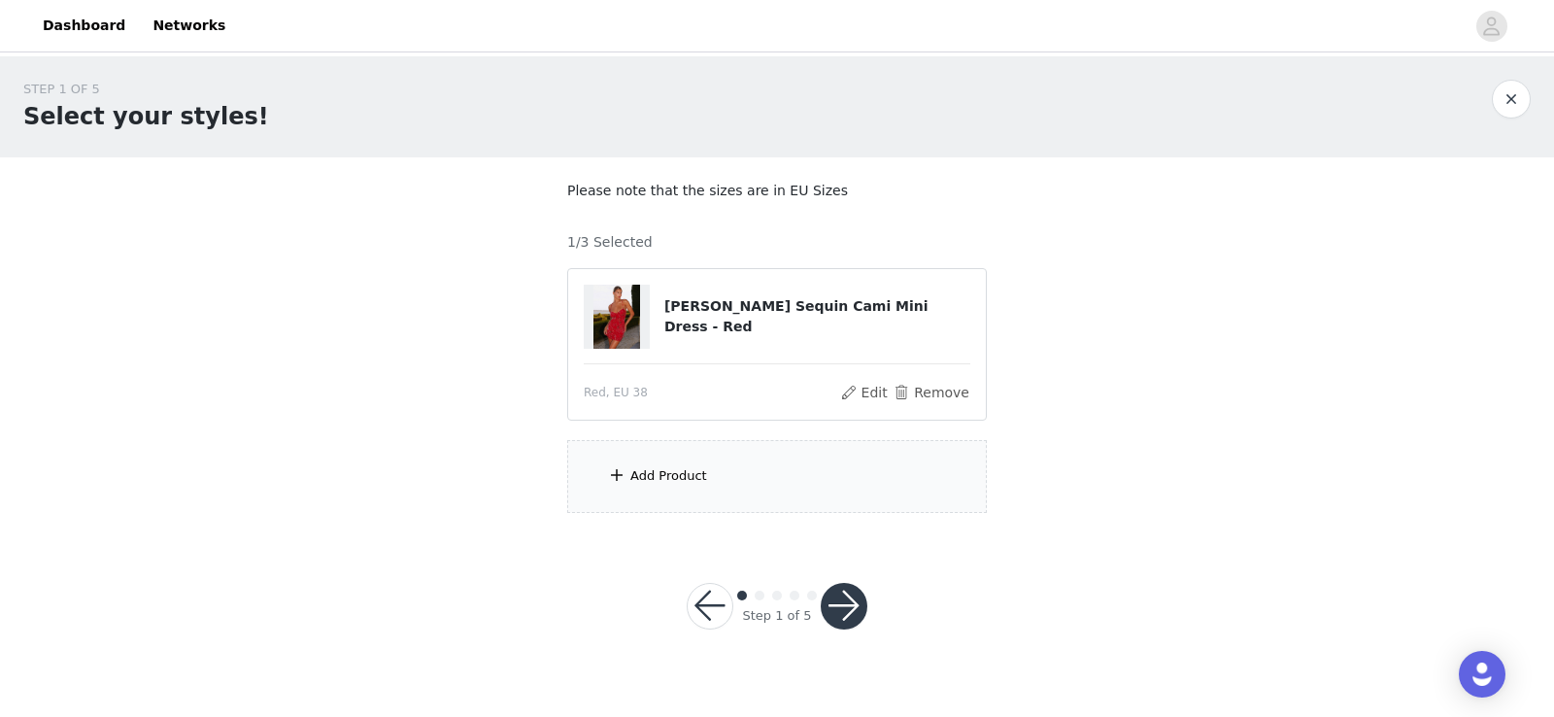
click at [644, 485] on div "Add Product" at bounding box center [668, 475] width 77 height 19
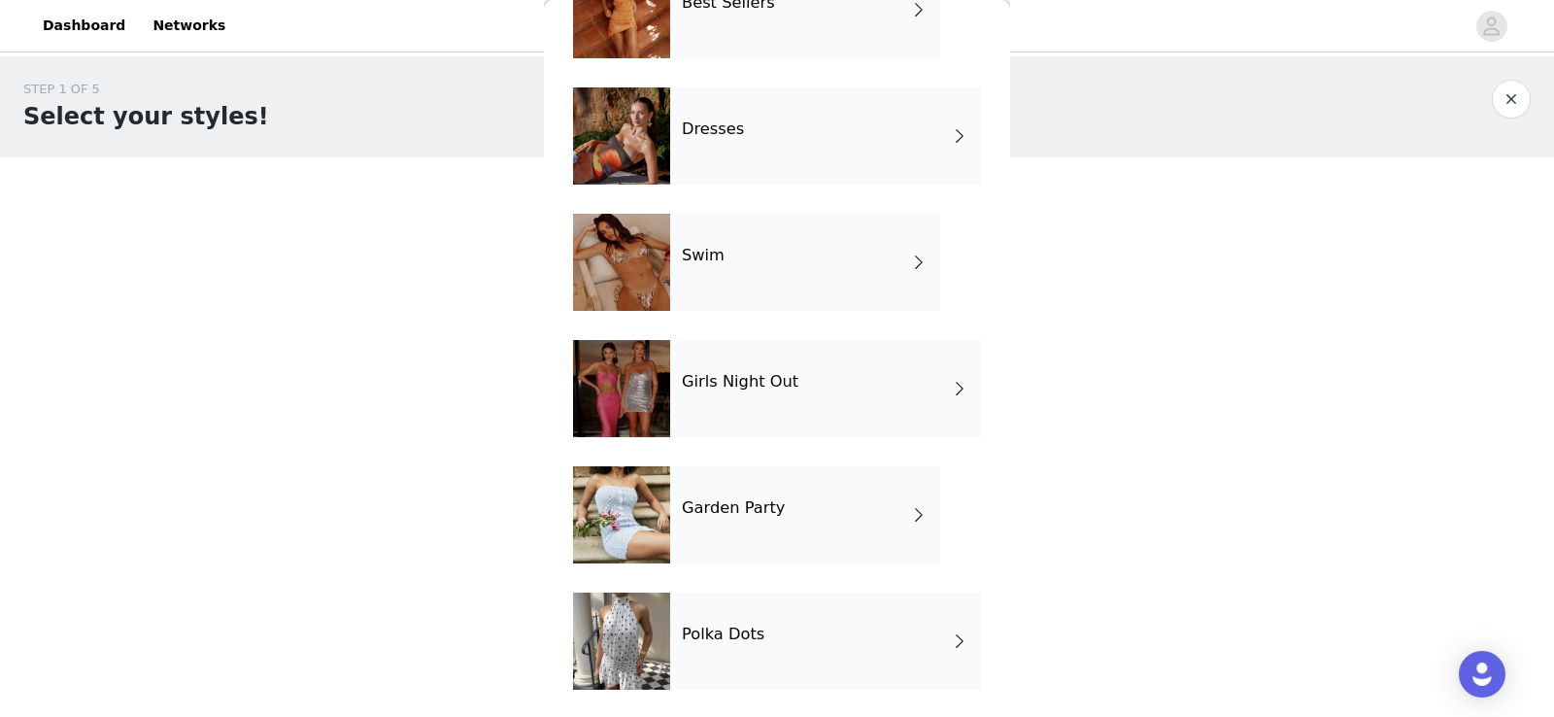
scroll to position [391, 0]
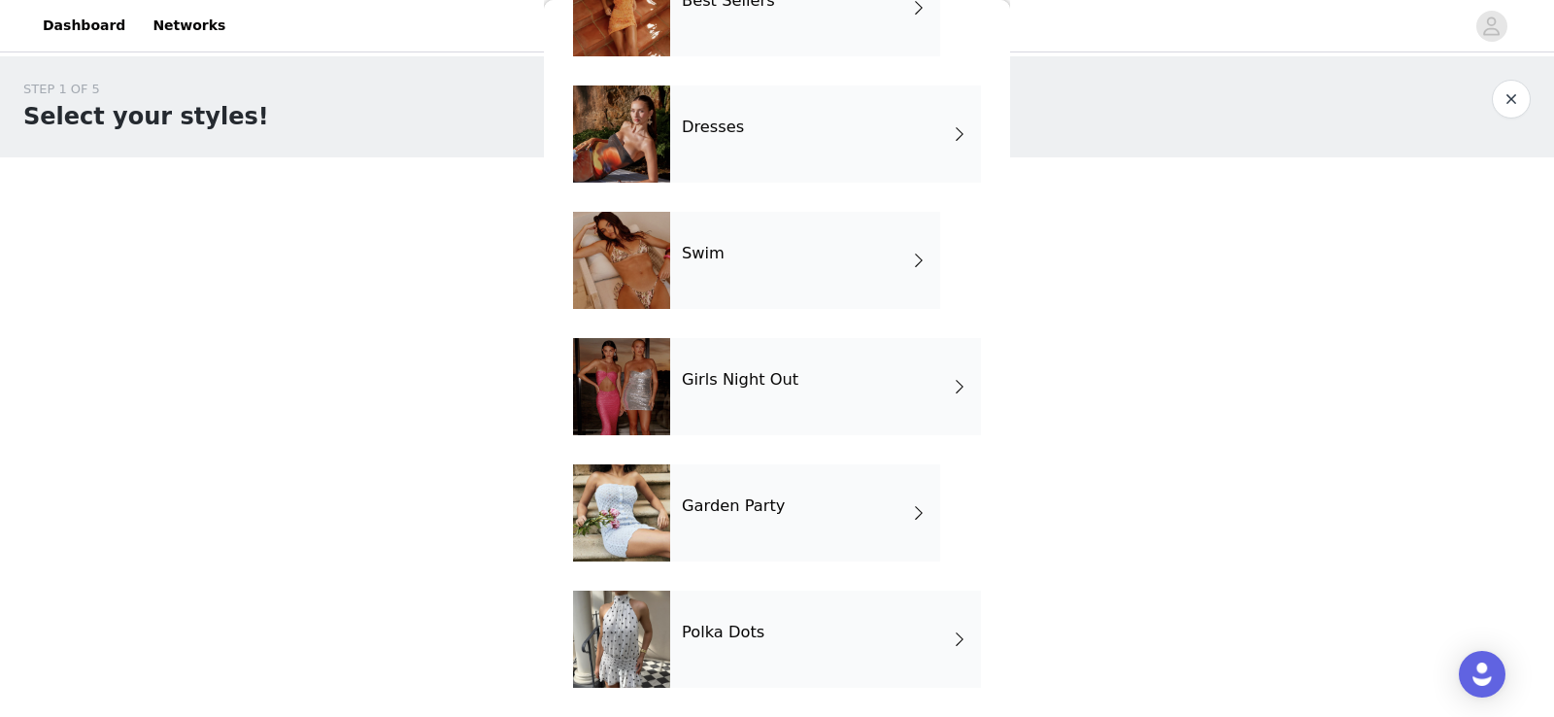
click at [711, 631] on h4 "Polka Dots" at bounding box center [723, 632] width 83 height 17
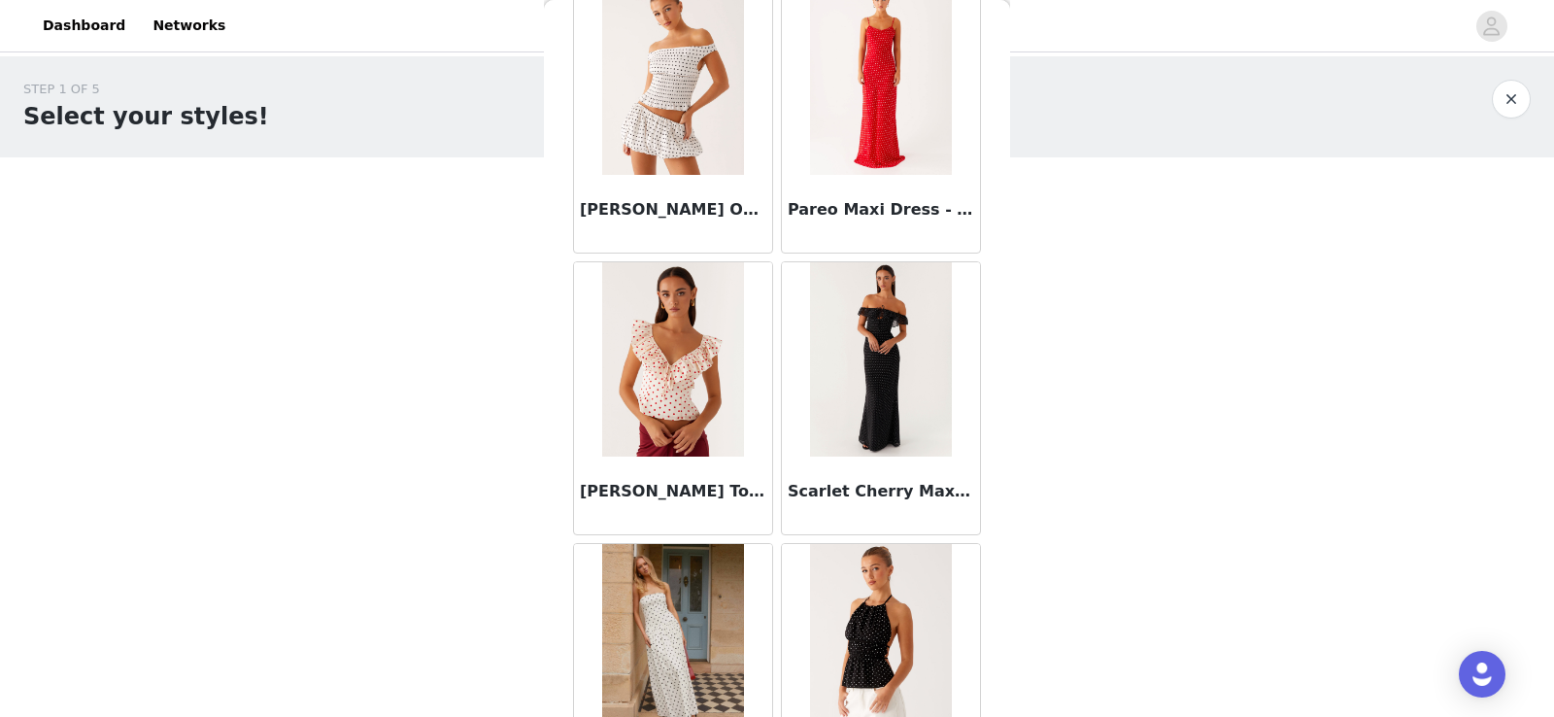
scroll to position [1630, 0]
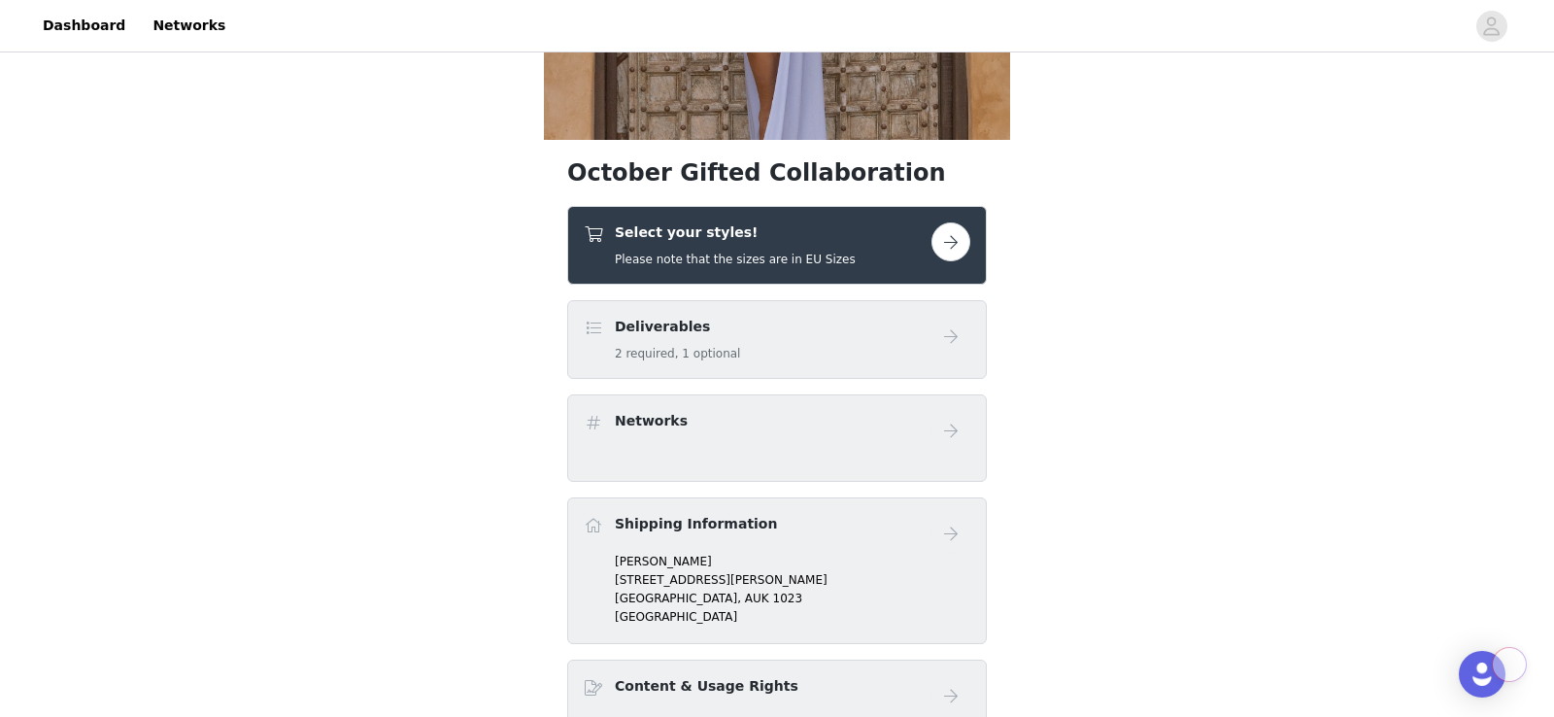
scroll to position [330, 0]
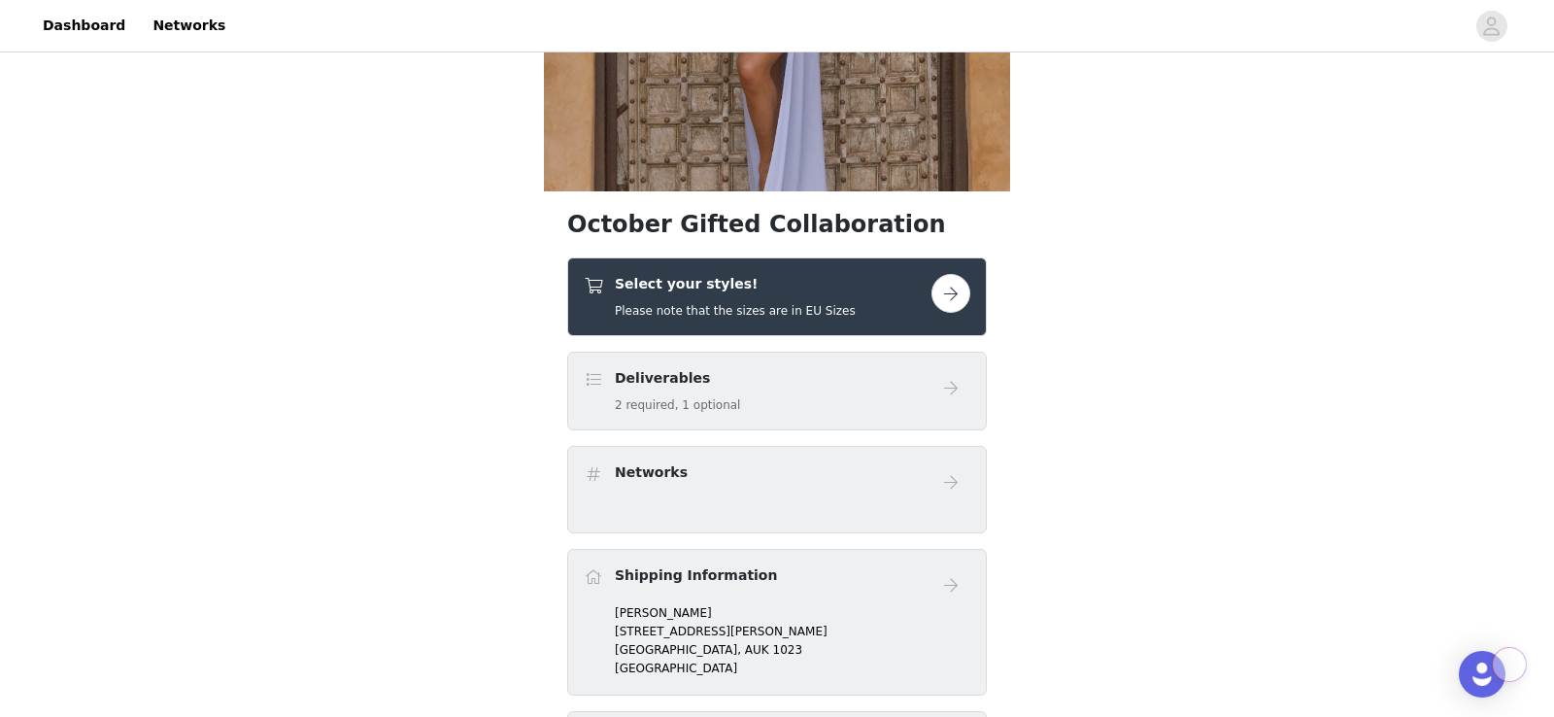
click at [641, 377] on h4 "Deliverables" at bounding box center [677, 378] width 125 height 20
click at [776, 292] on h4 "Select your styles!" at bounding box center [735, 284] width 241 height 20
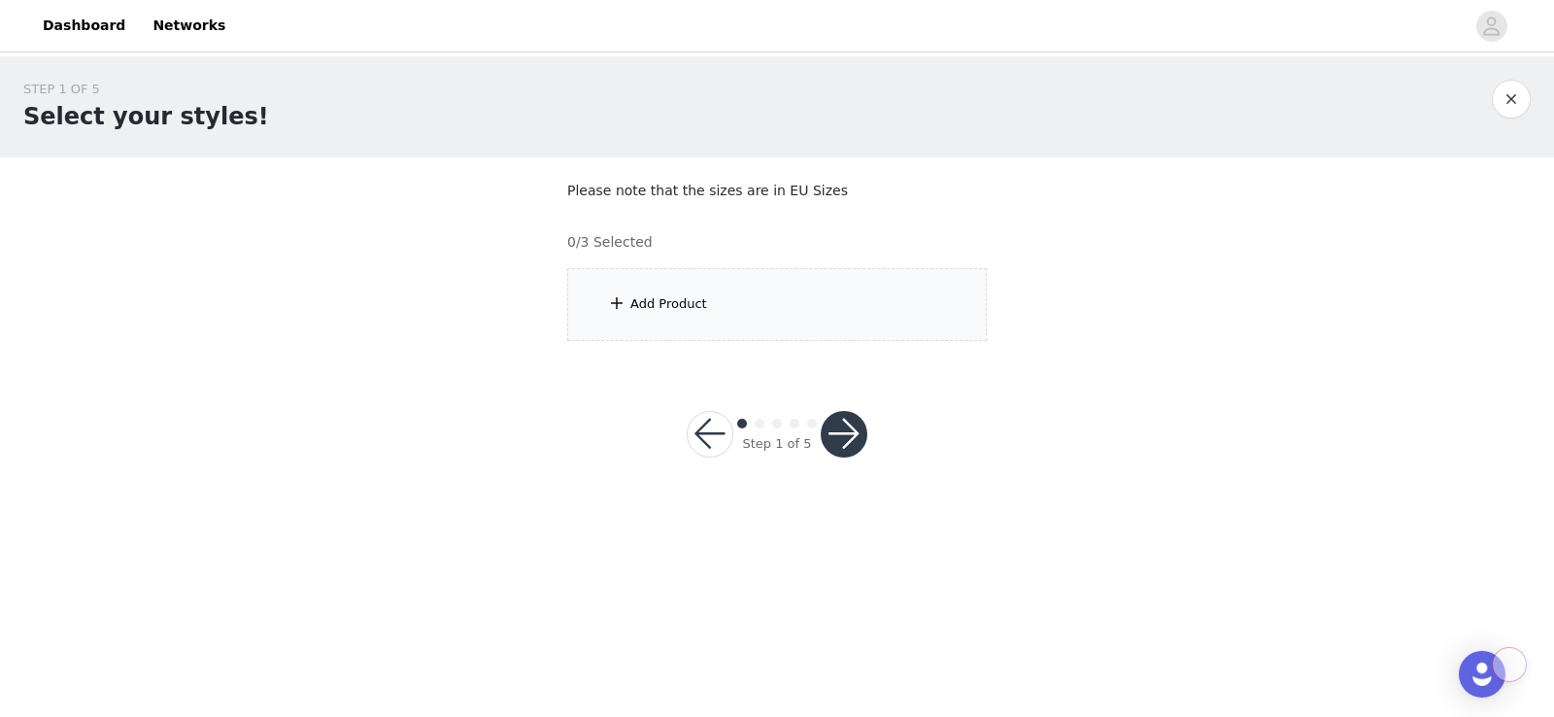
click at [738, 298] on div "Add Product" at bounding box center [777, 304] width 420 height 73
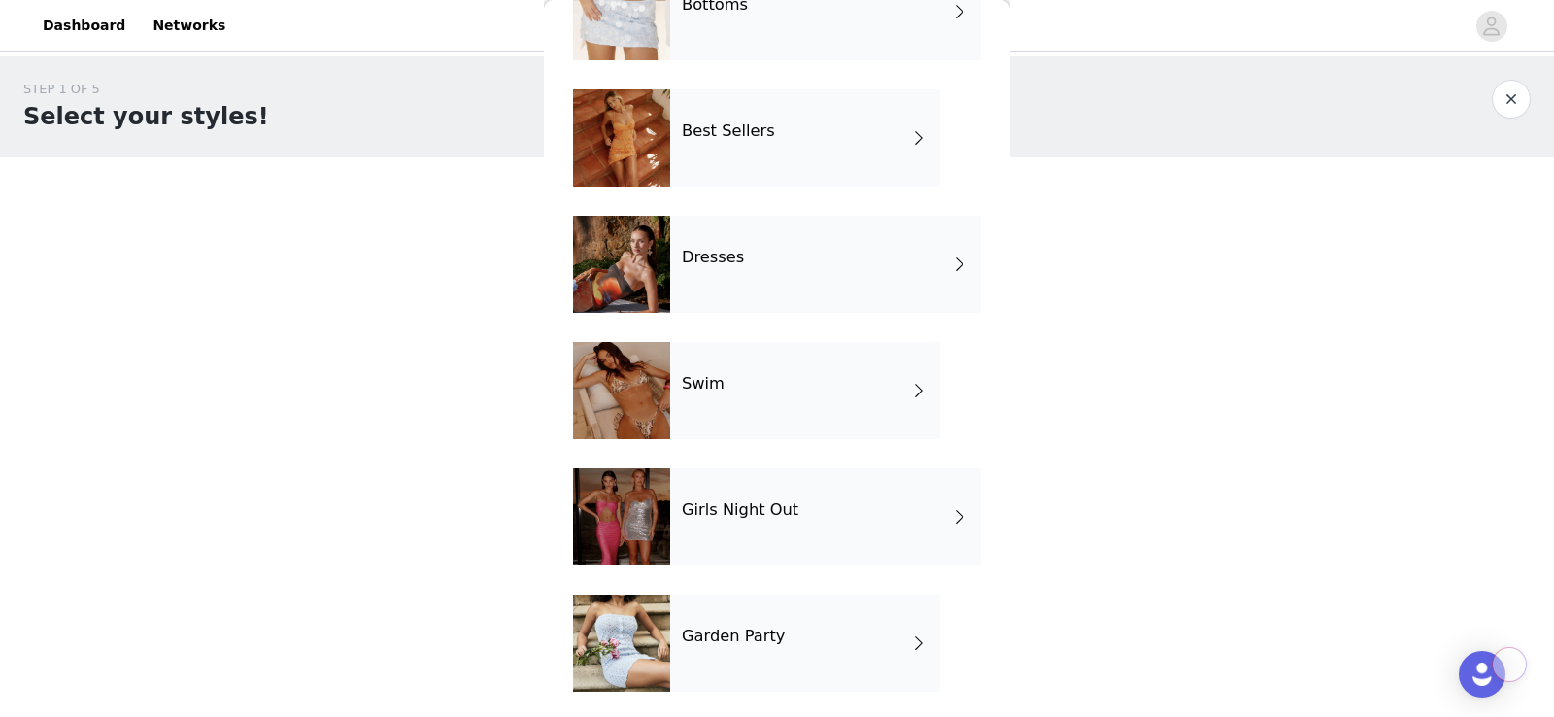
scroll to position [261, 0]
click at [710, 515] on h4 "Girls Night Out" at bounding box center [740, 508] width 117 height 17
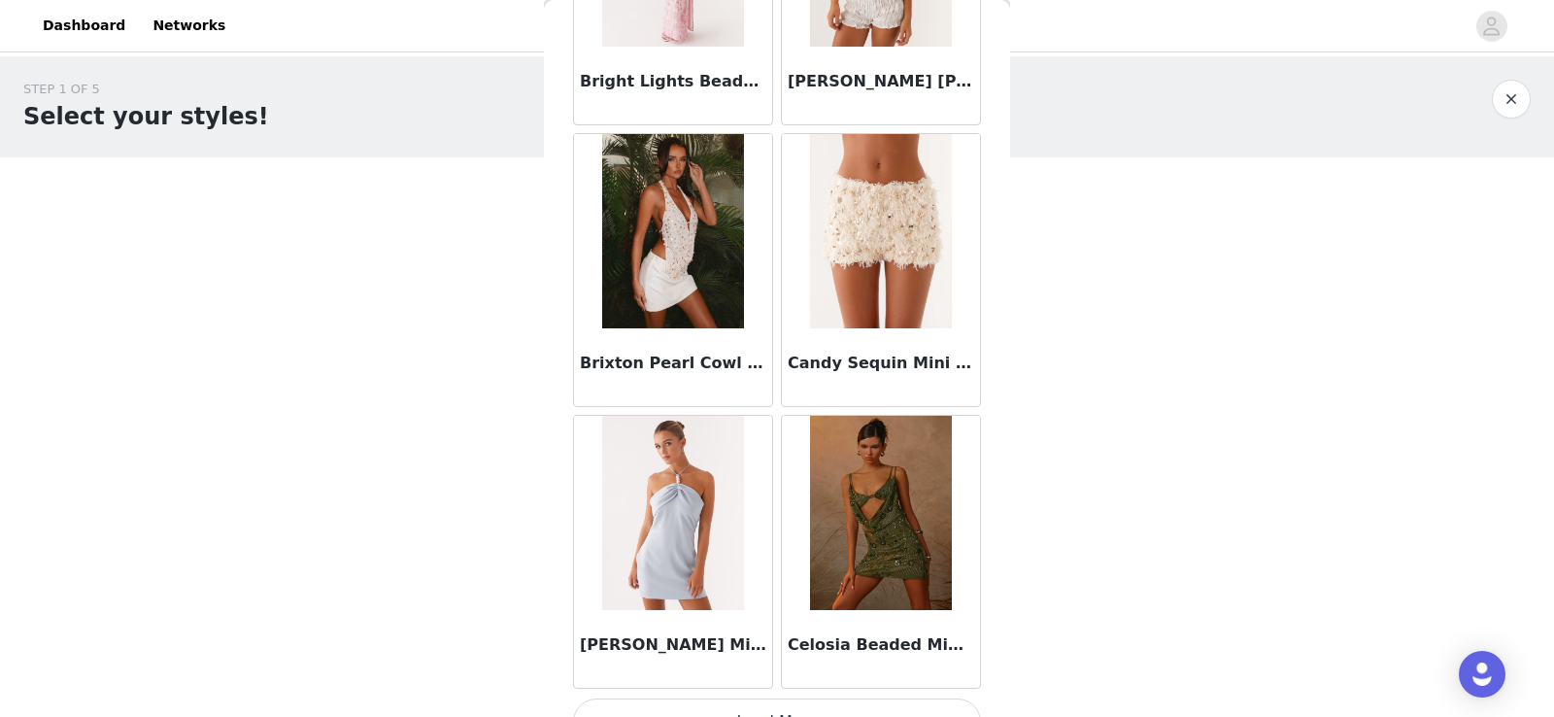
scroll to position [2256, 0]
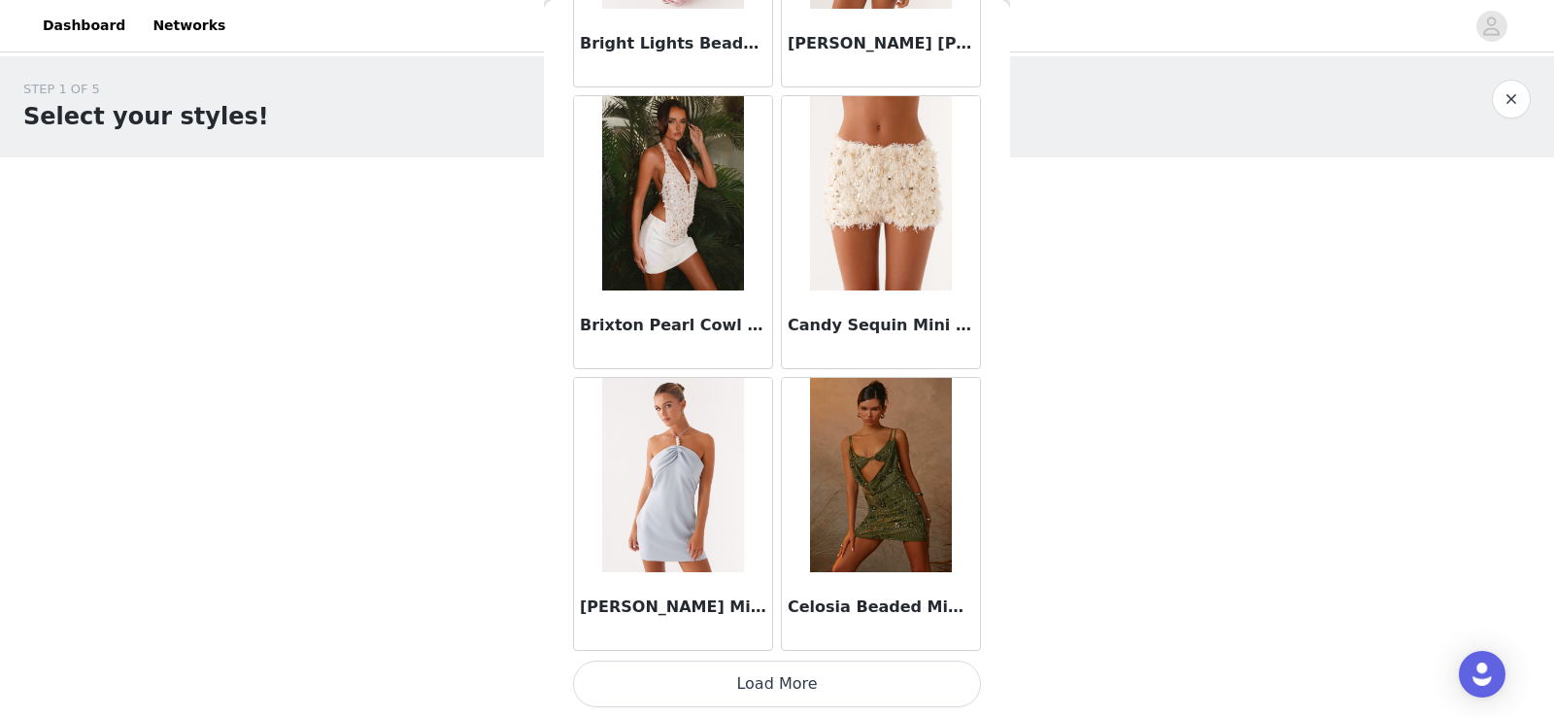
click at [625, 678] on button "Load More" at bounding box center [777, 684] width 408 height 47
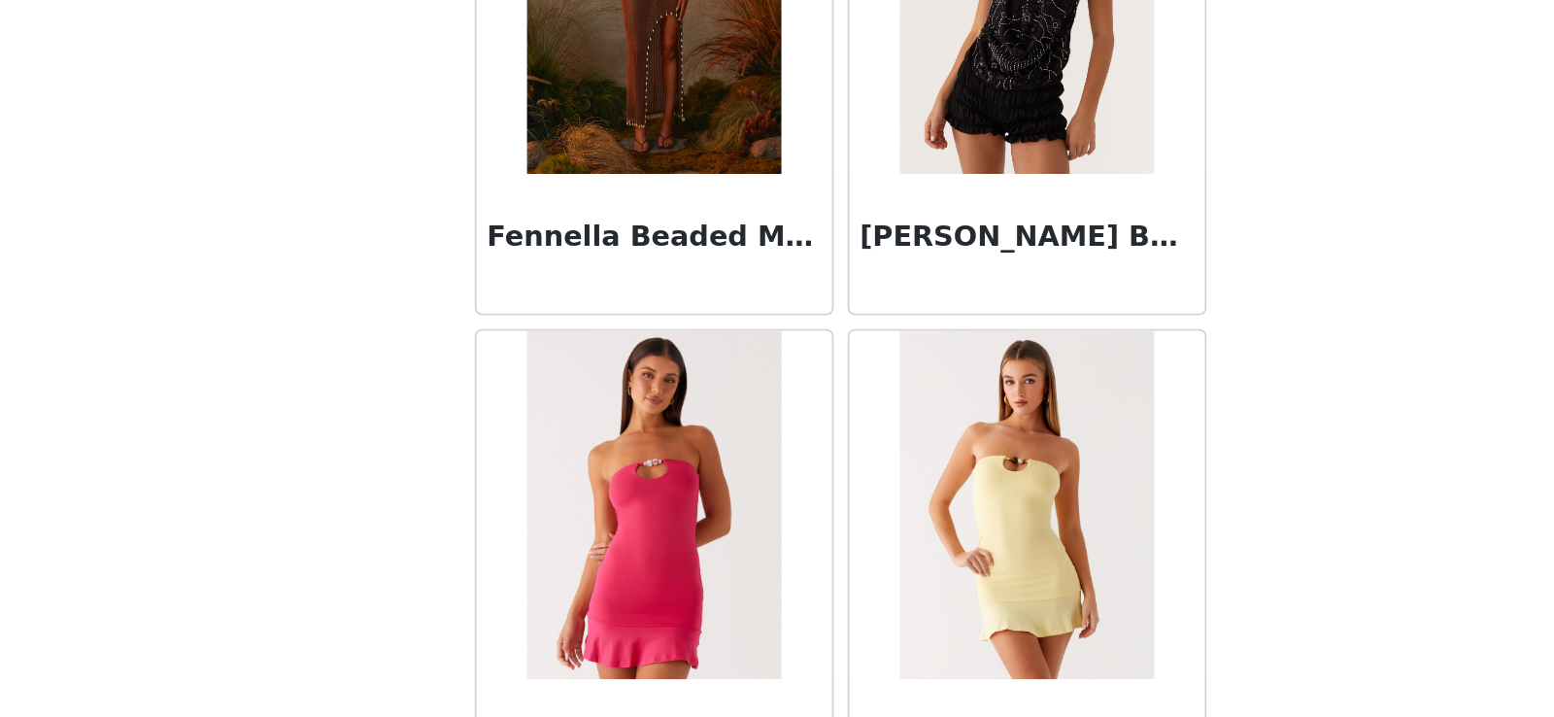
scroll to position [0, 0]
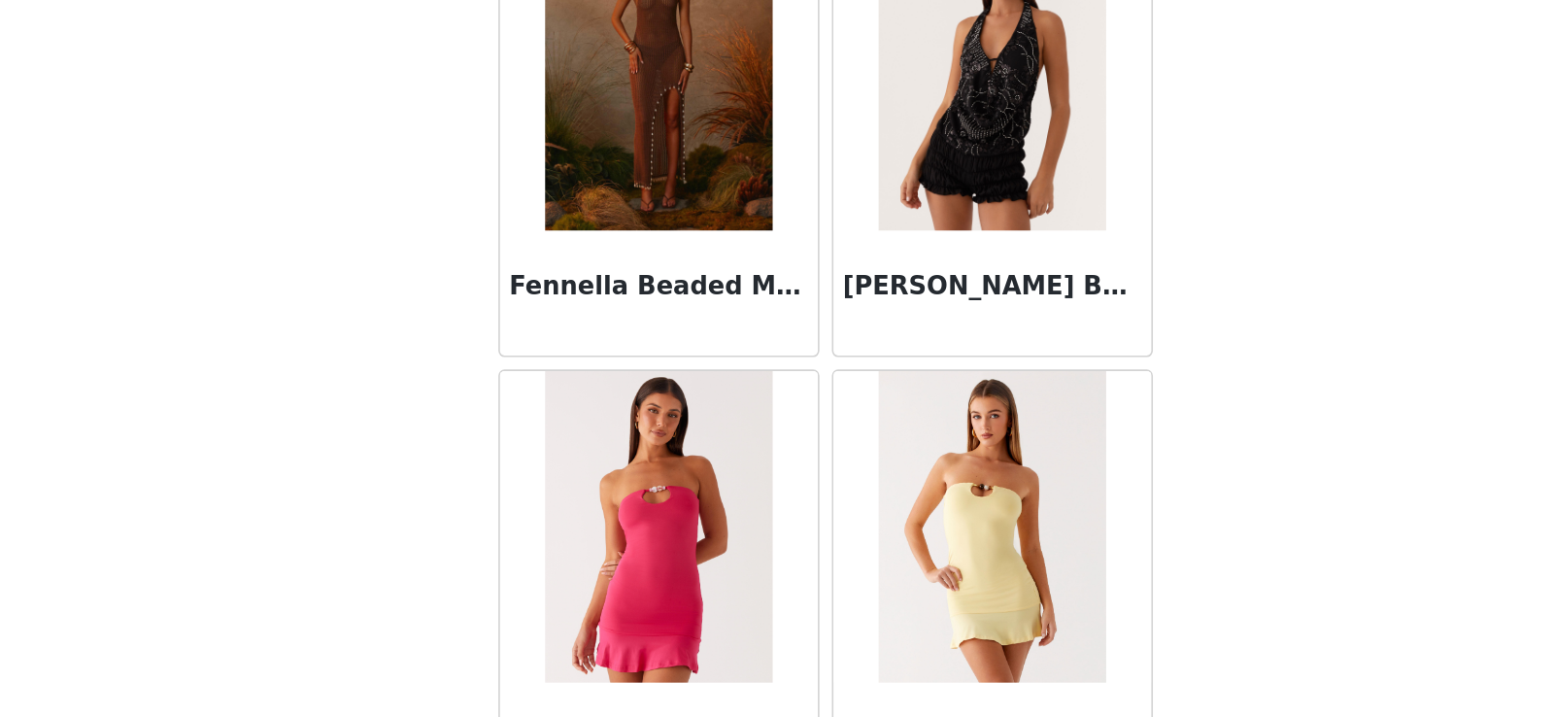
click at [532, 611] on body "Dashboard Networks STEP 1 OF 5 Select your styles! Please note that the sizes a…" at bounding box center [777, 358] width 1554 height 717
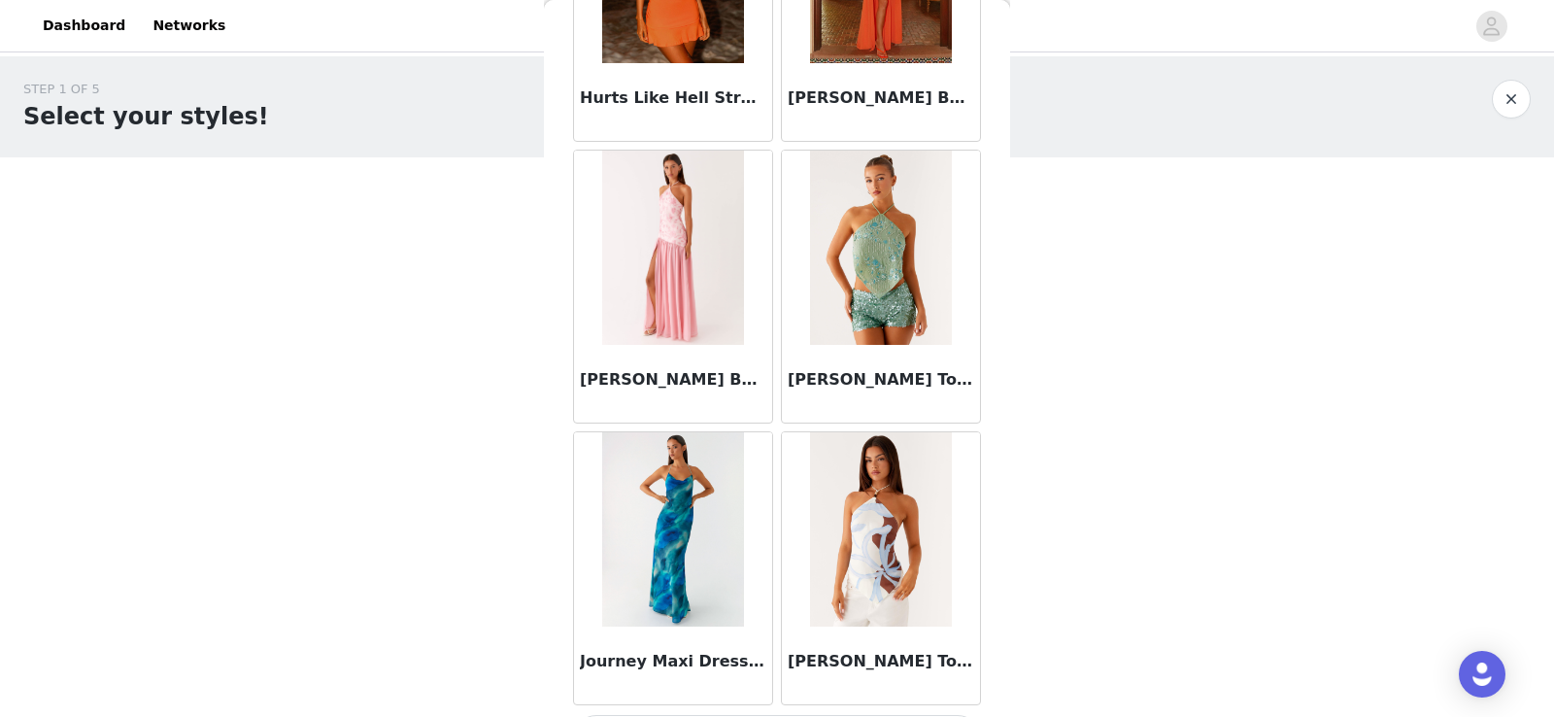
scroll to position [5073, 0]
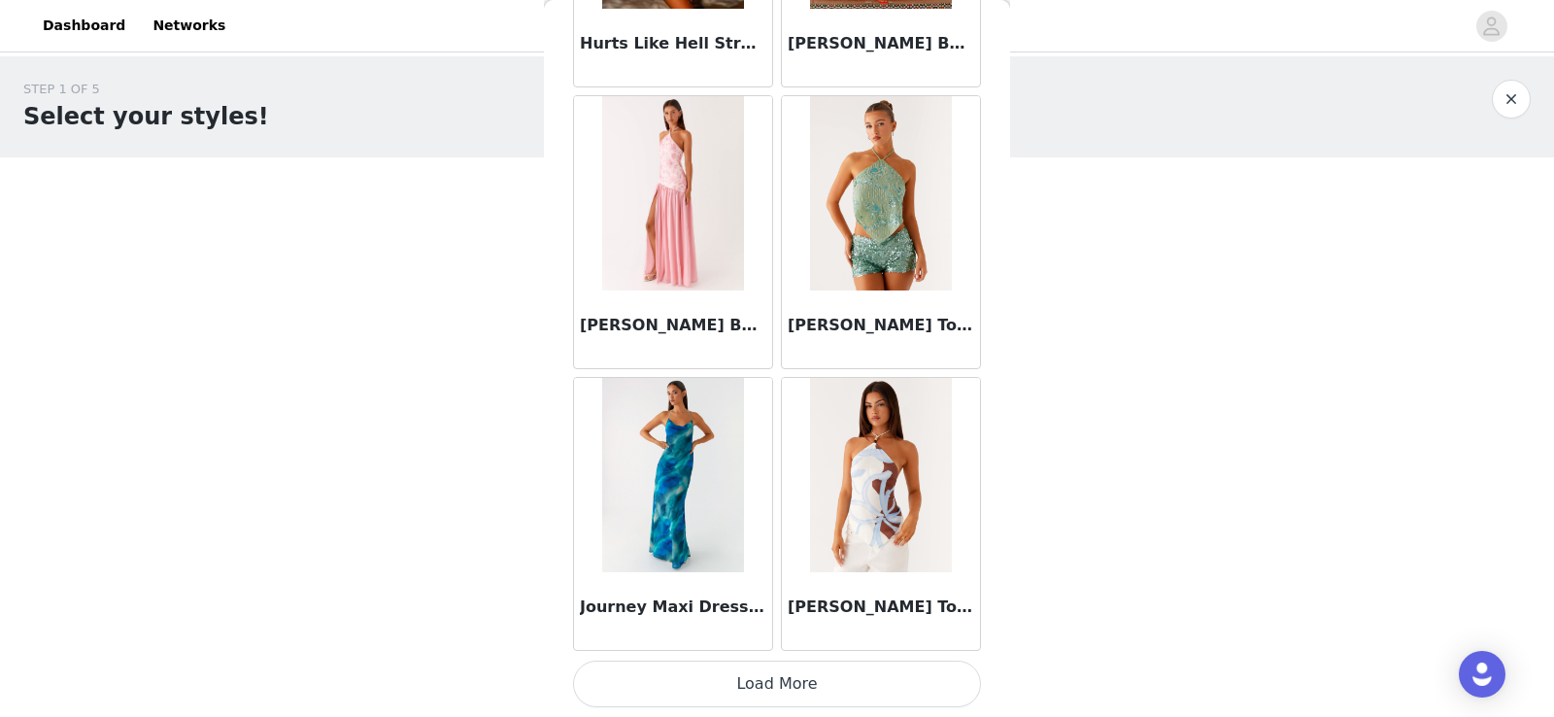
click at [640, 674] on button "Load More" at bounding box center [777, 684] width 408 height 47
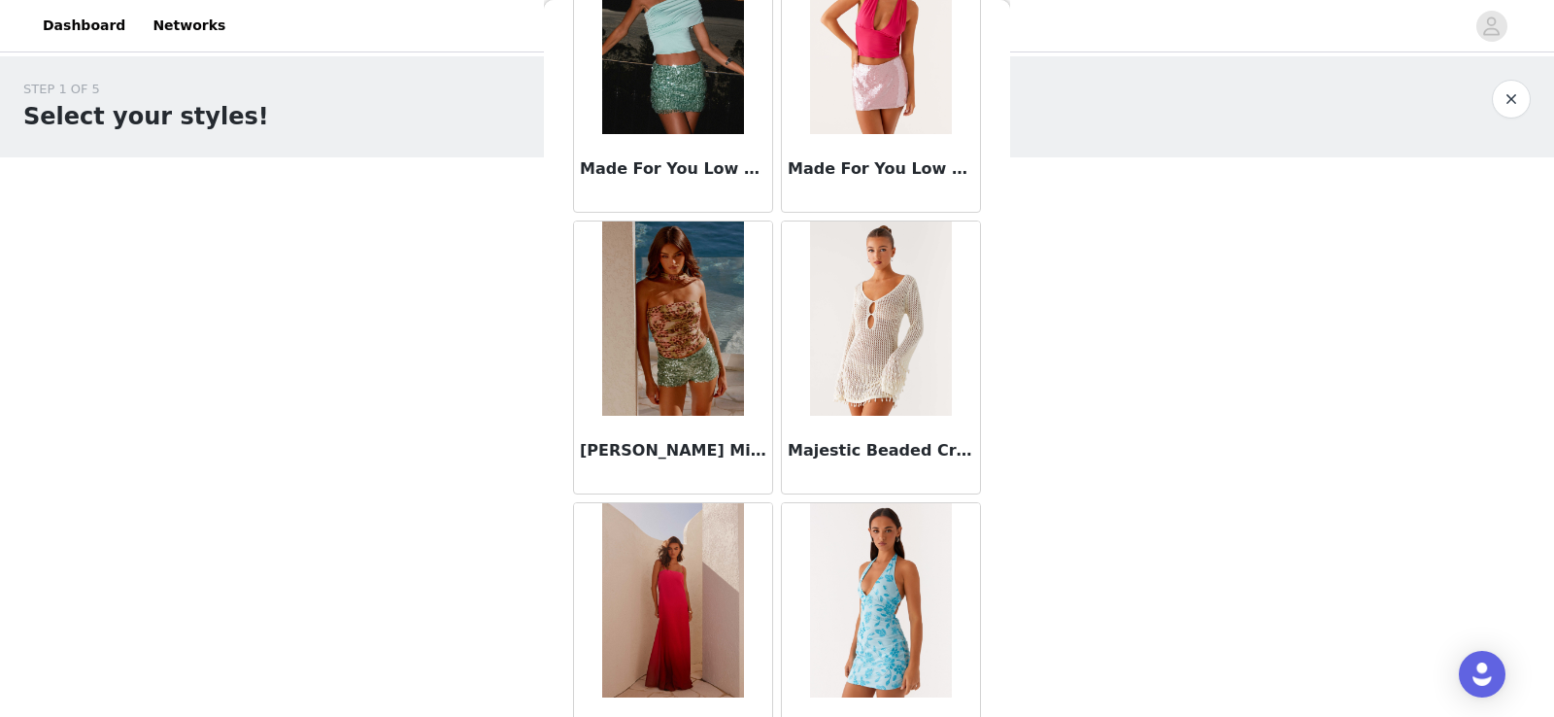
scroll to position [7890, 0]
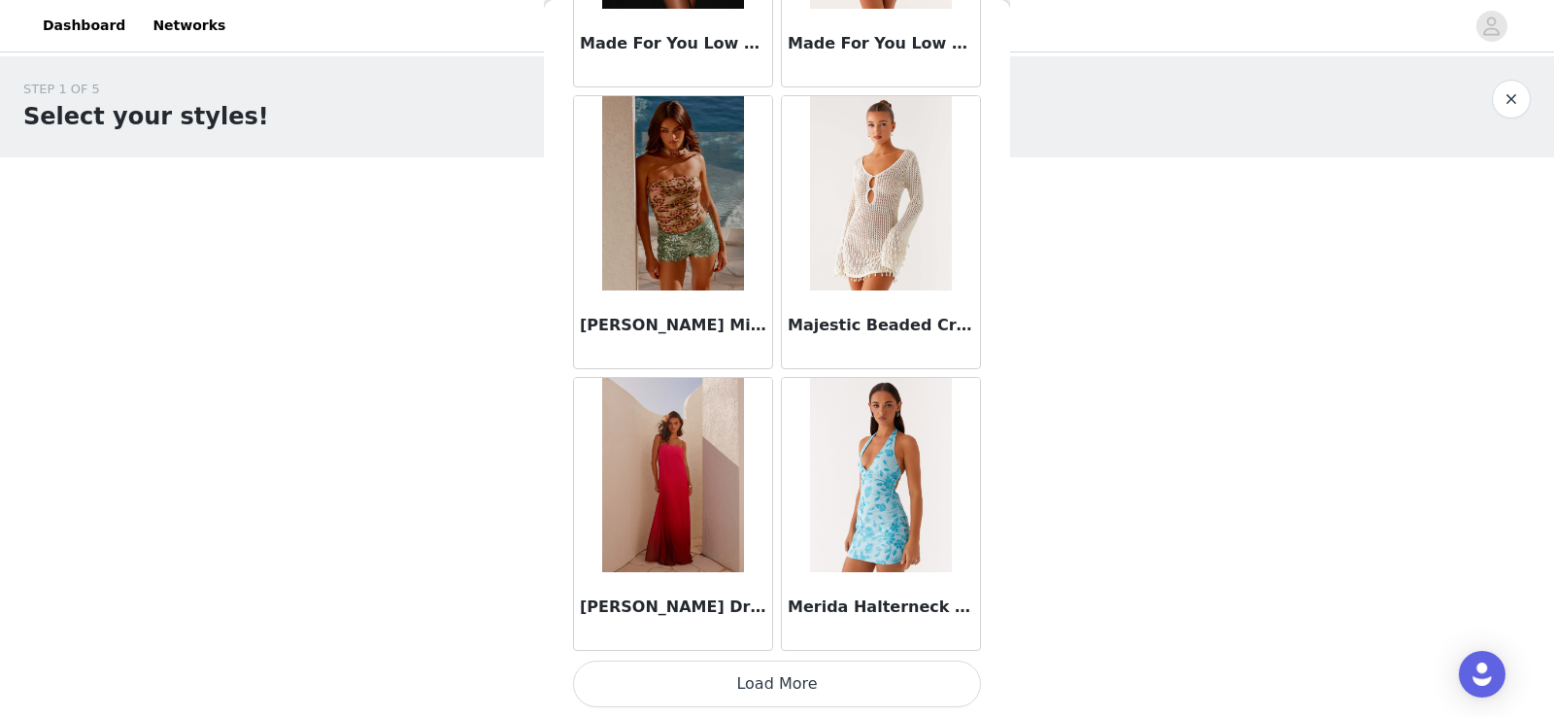
click at [803, 693] on button "Load More" at bounding box center [777, 684] width 408 height 47
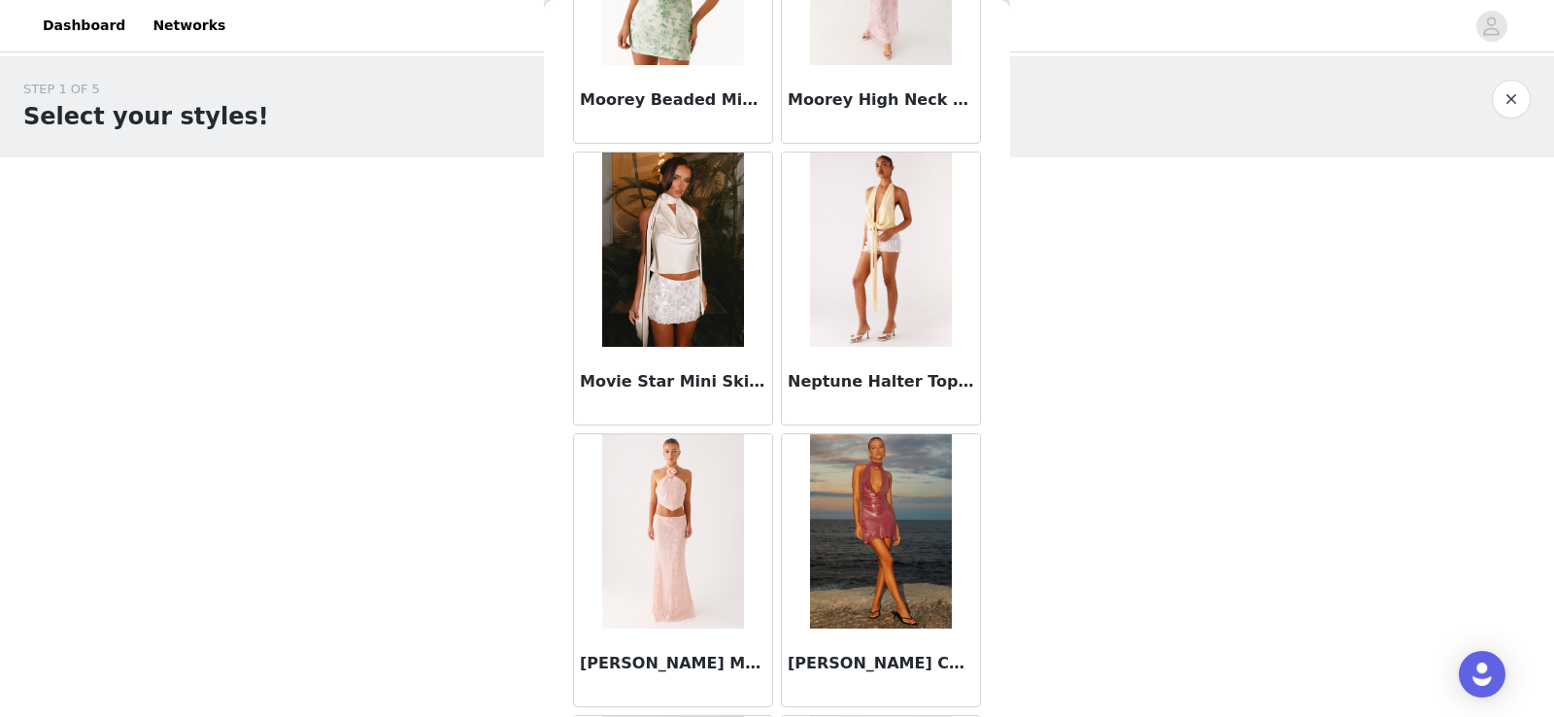
scroll to position [9245, 0]
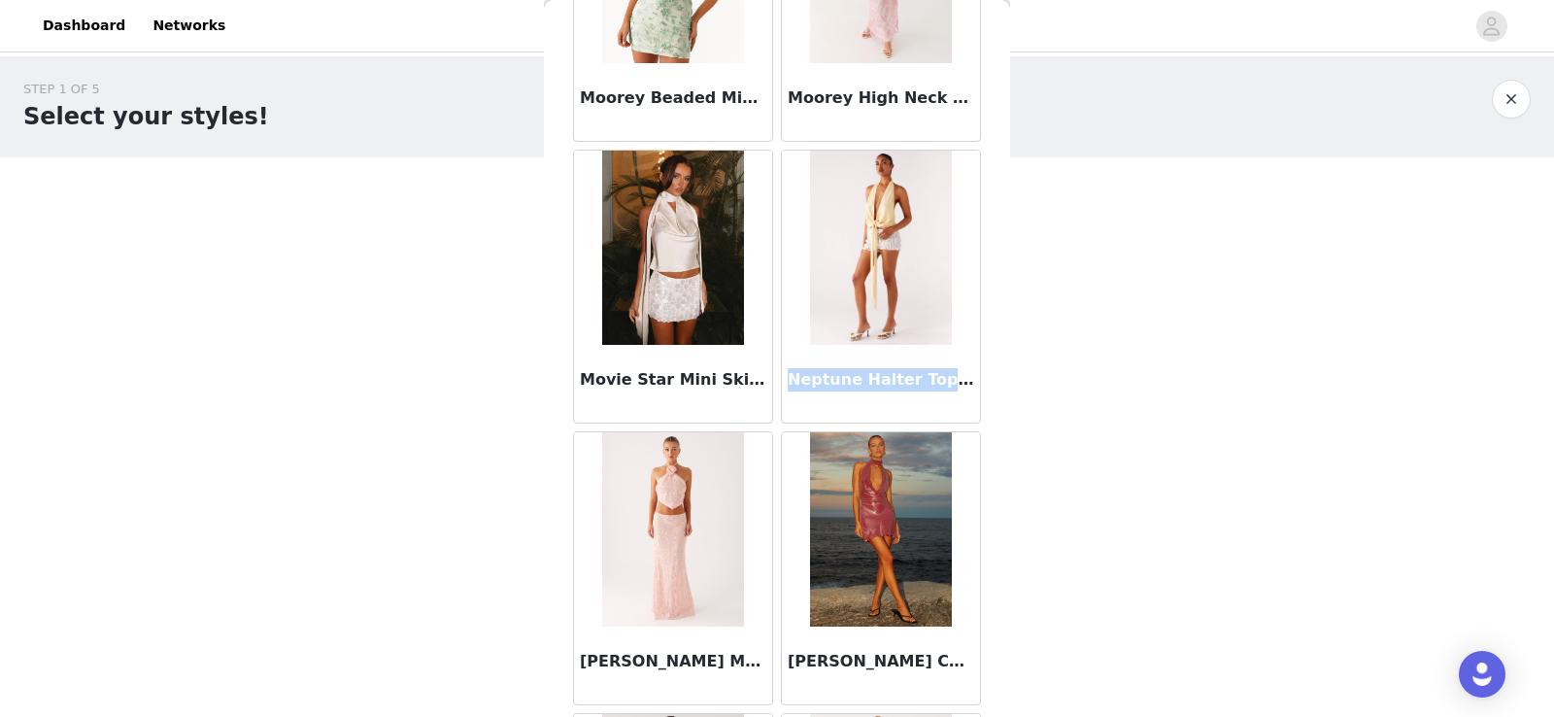
drag, startPoint x: 788, startPoint y: 380, endPoint x: 933, endPoint y: 380, distance: 144.8
click at [933, 380] on h3 "Neptune Halter Top - Yellow" at bounding box center [881, 379] width 187 height 23
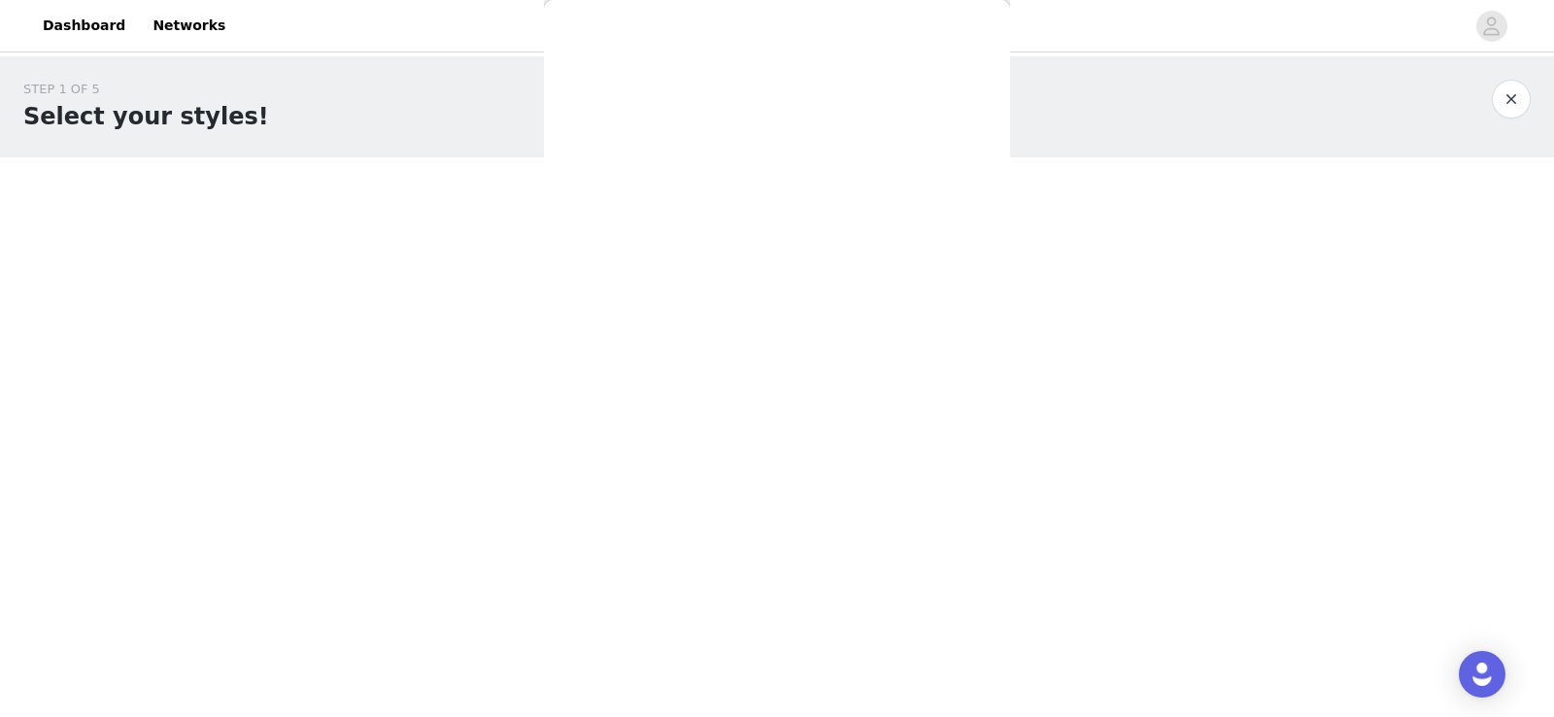
scroll to position [0, 0]
copy h3 "Neptune Halter Top"
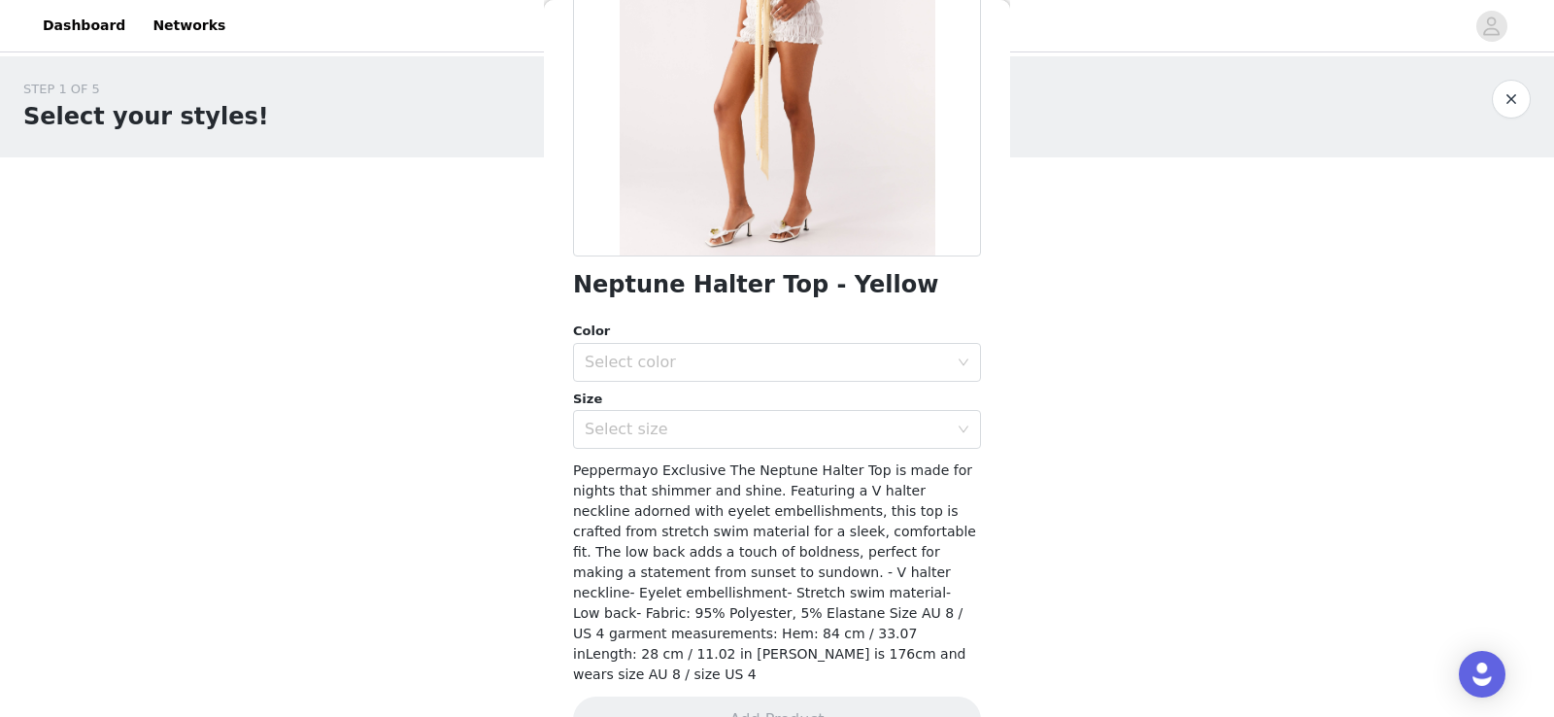
scroll to position [307, 0]
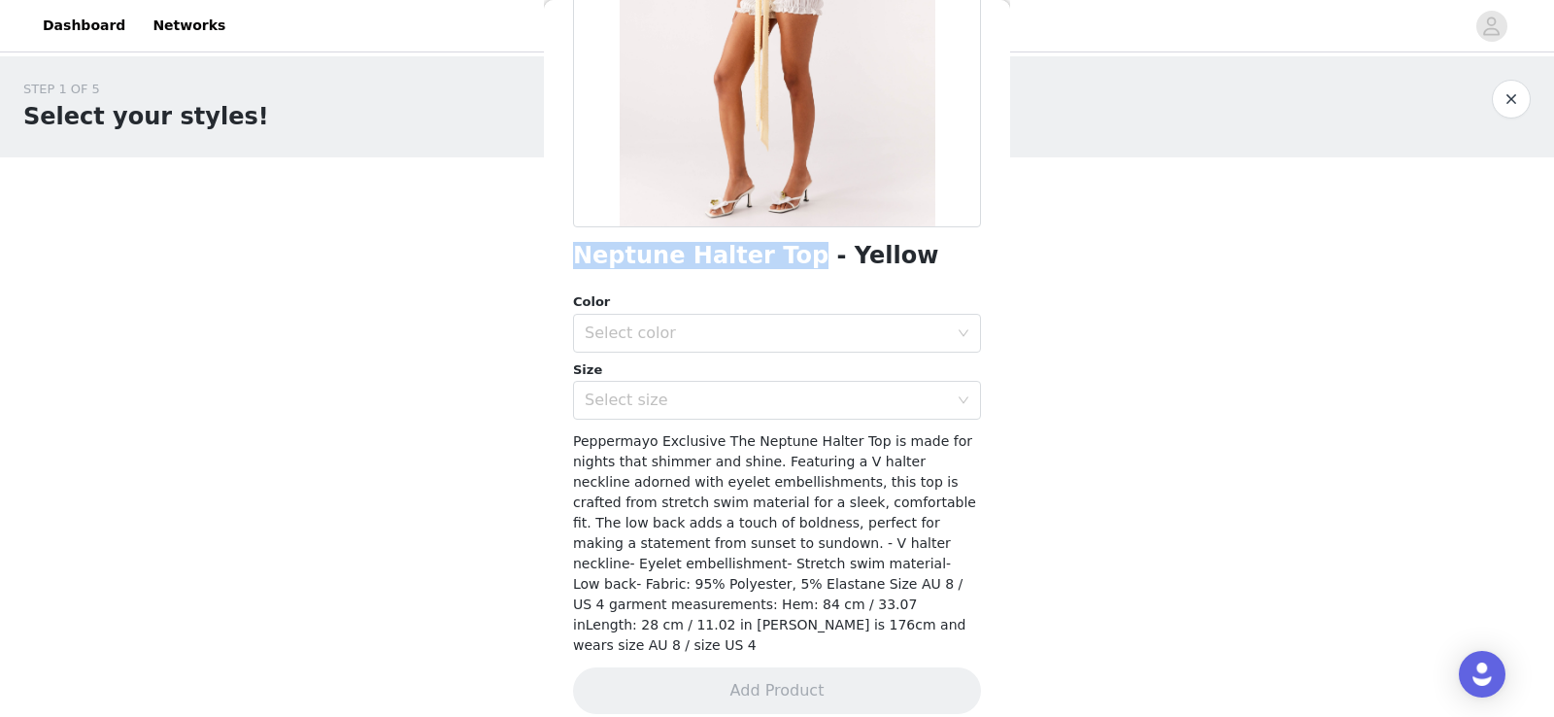
drag, startPoint x: 778, startPoint y: 260, endPoint x: 514, endPoint y: 256, distance: 264.3
click at [514, 256] on div "STEP 1 OF 5 Select your styles! Please note that the sizes are in EU Sizes 0/3 …" at bounding box center [777, 210] width 1554 height 308
copy section "Add Product Back Neptune Halter Top"
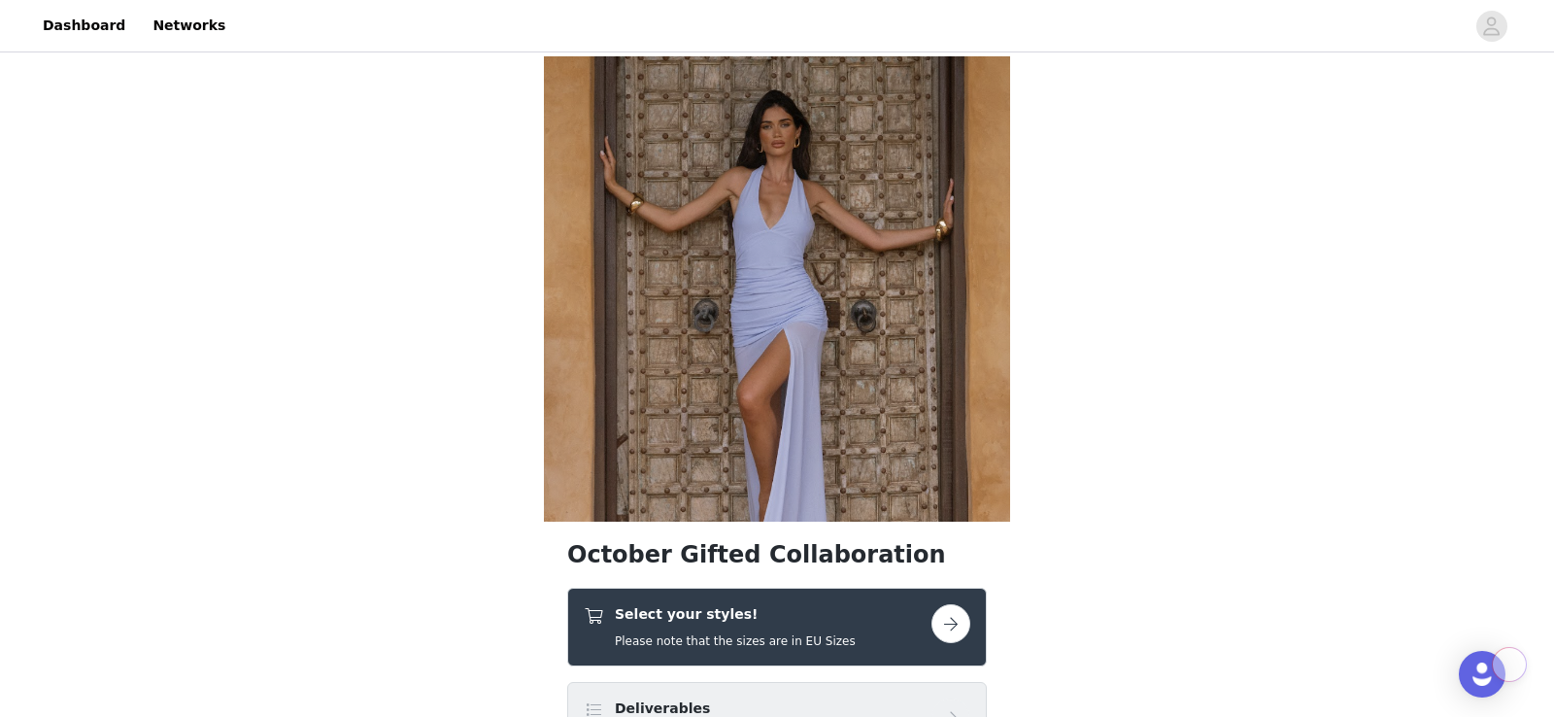
click at [966, 623] on button "button" at bounding box center [951, 623] width 39 height 39
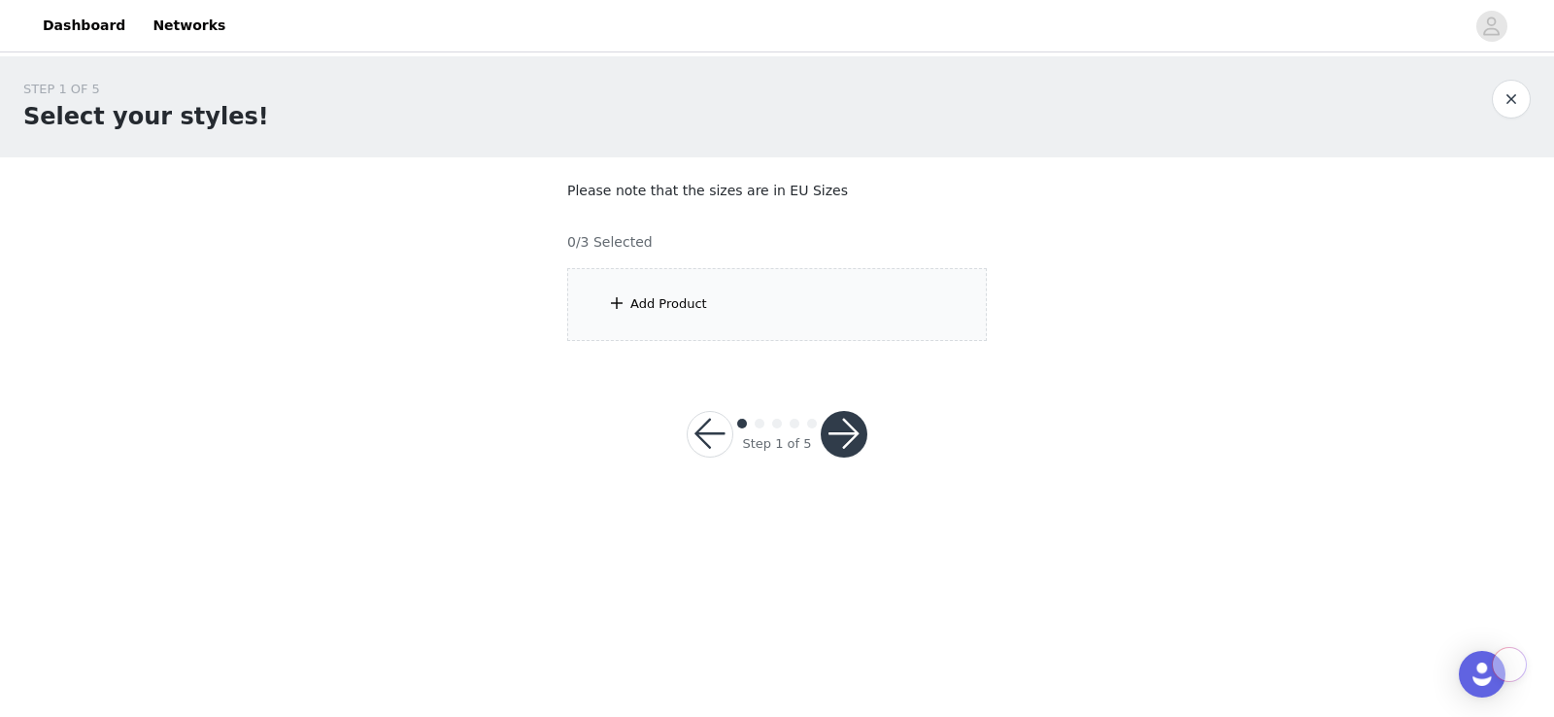
click at [792, 311] on div "Add Product" at bounding box center [777, 304] width 420 height 73
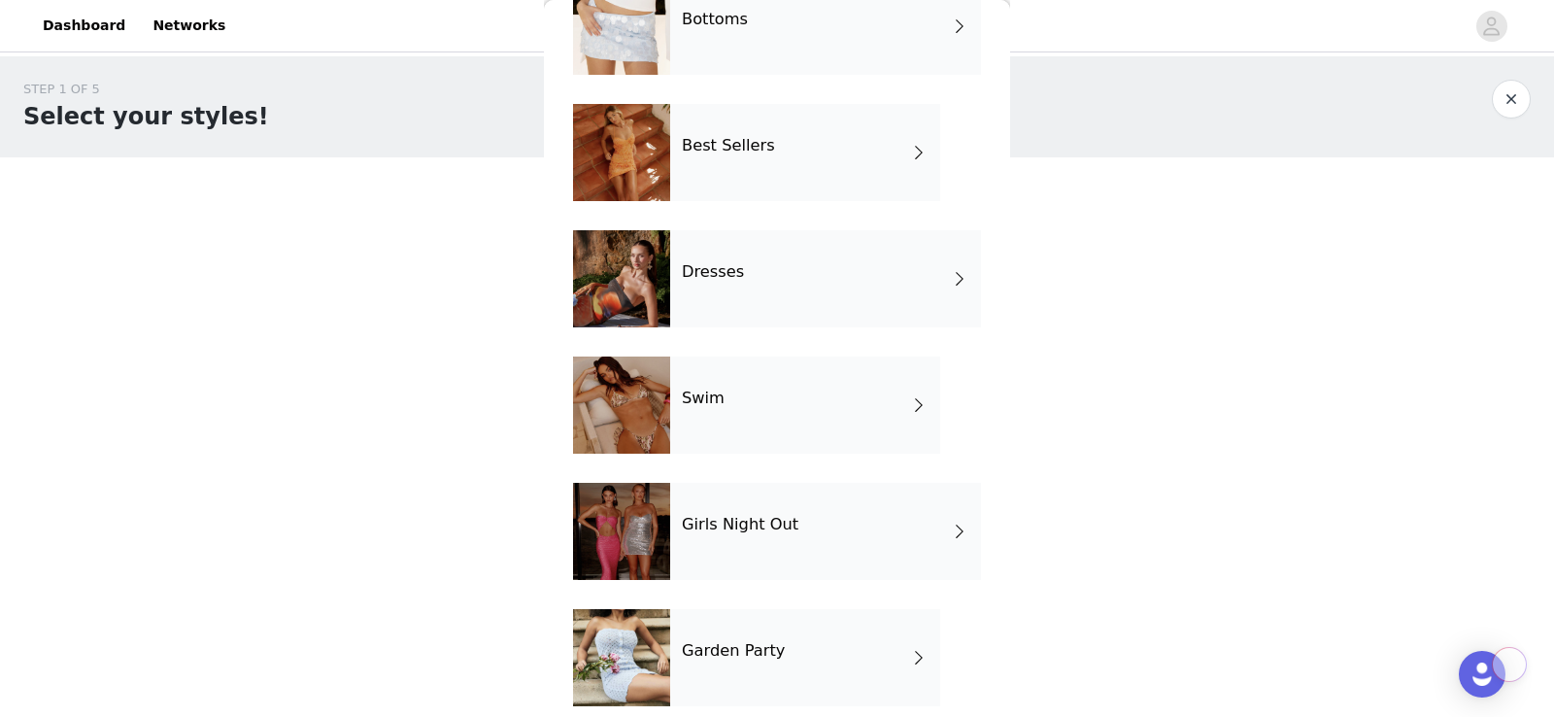
scroll to position [391, 0]
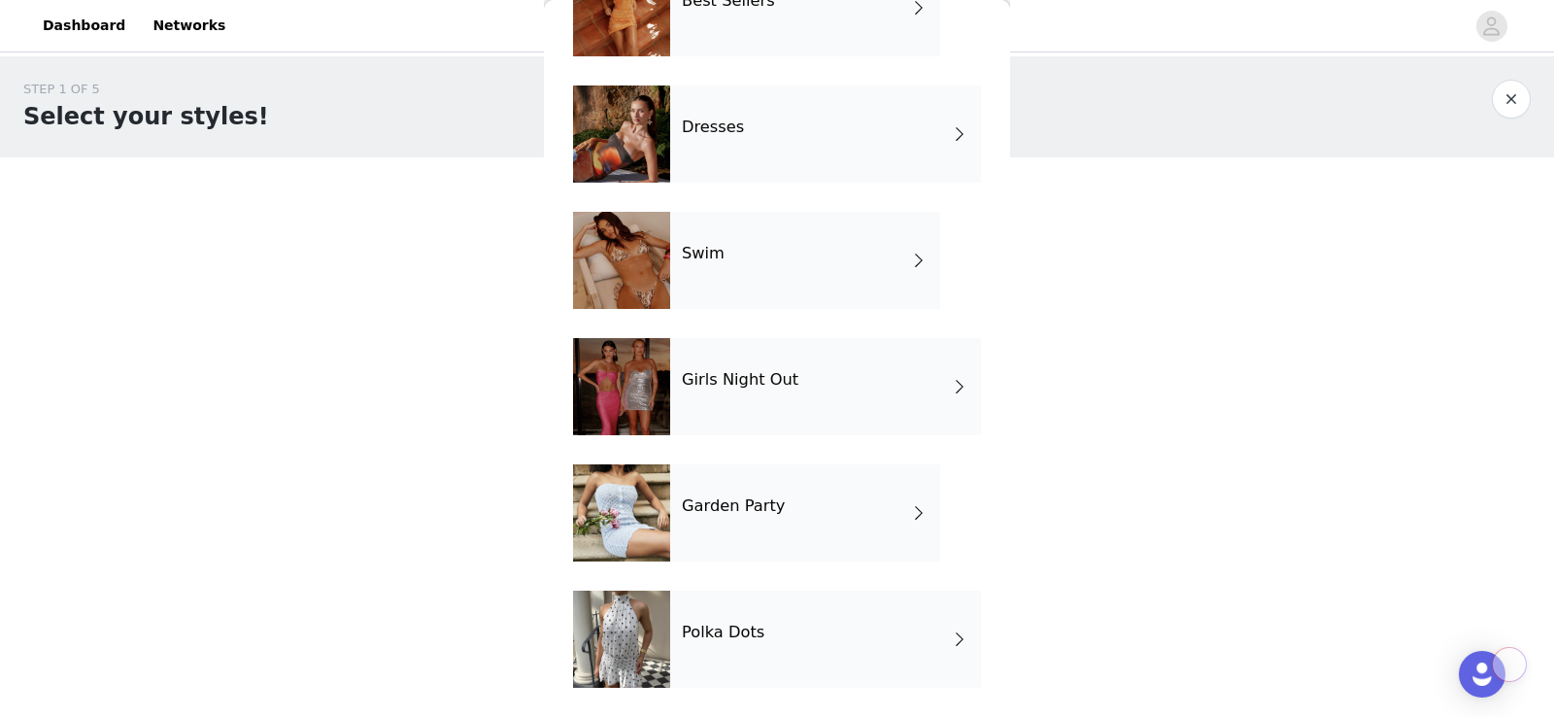
click at [783, 383] on h4 "Girls Night Out" at bounding box center [740, 379] width 117 height 17
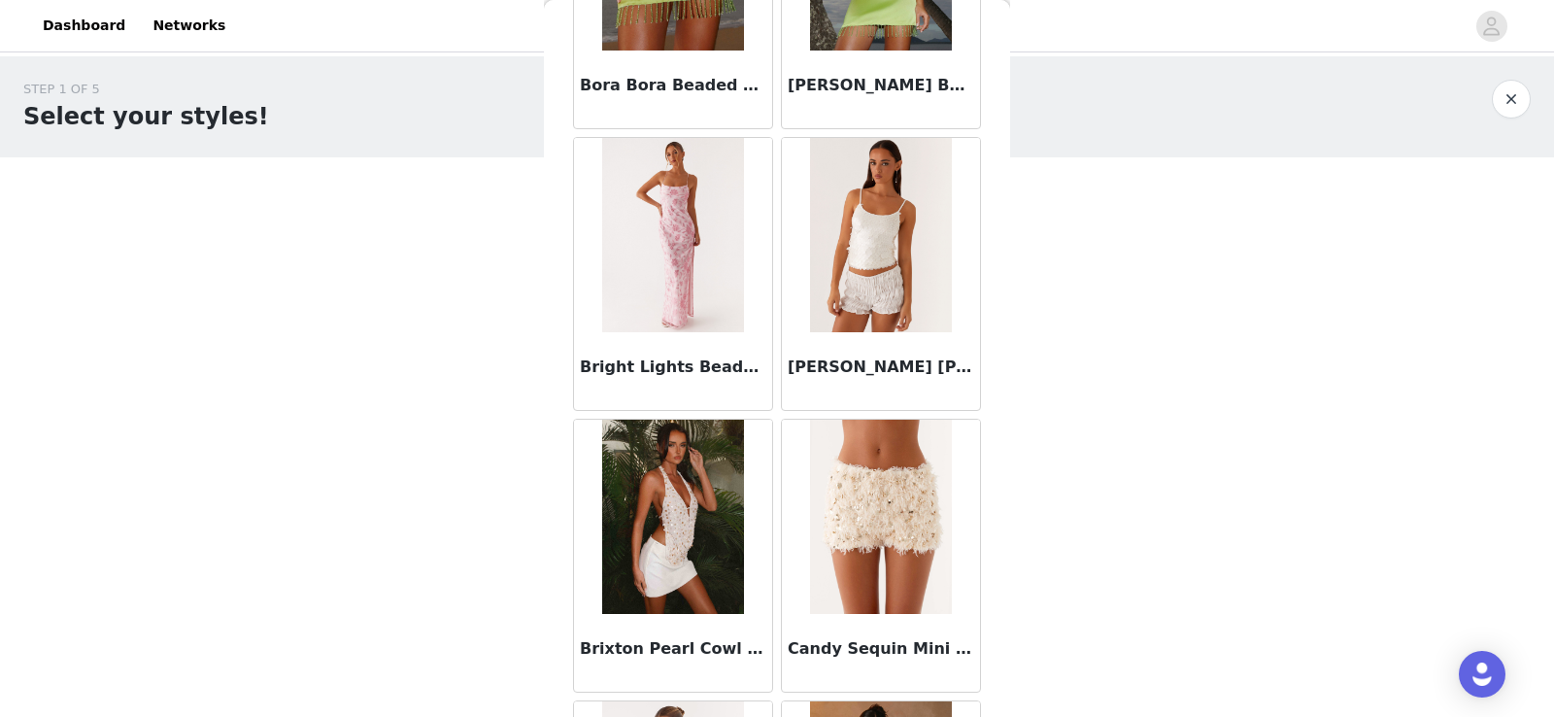
scroll to position [2256, 0]
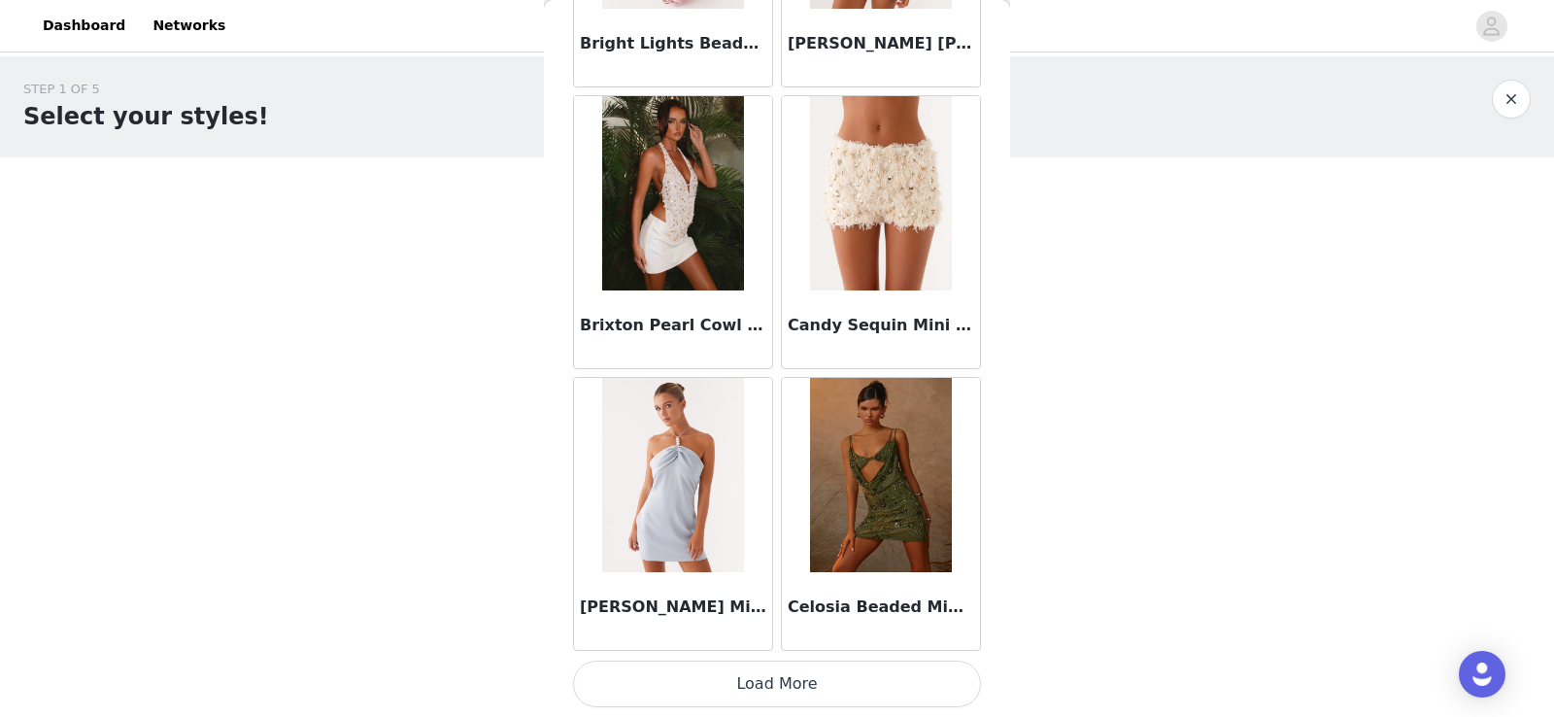
click at [763, 690] on button "Load More" at bounding box center [777, 684] width 408 height 47
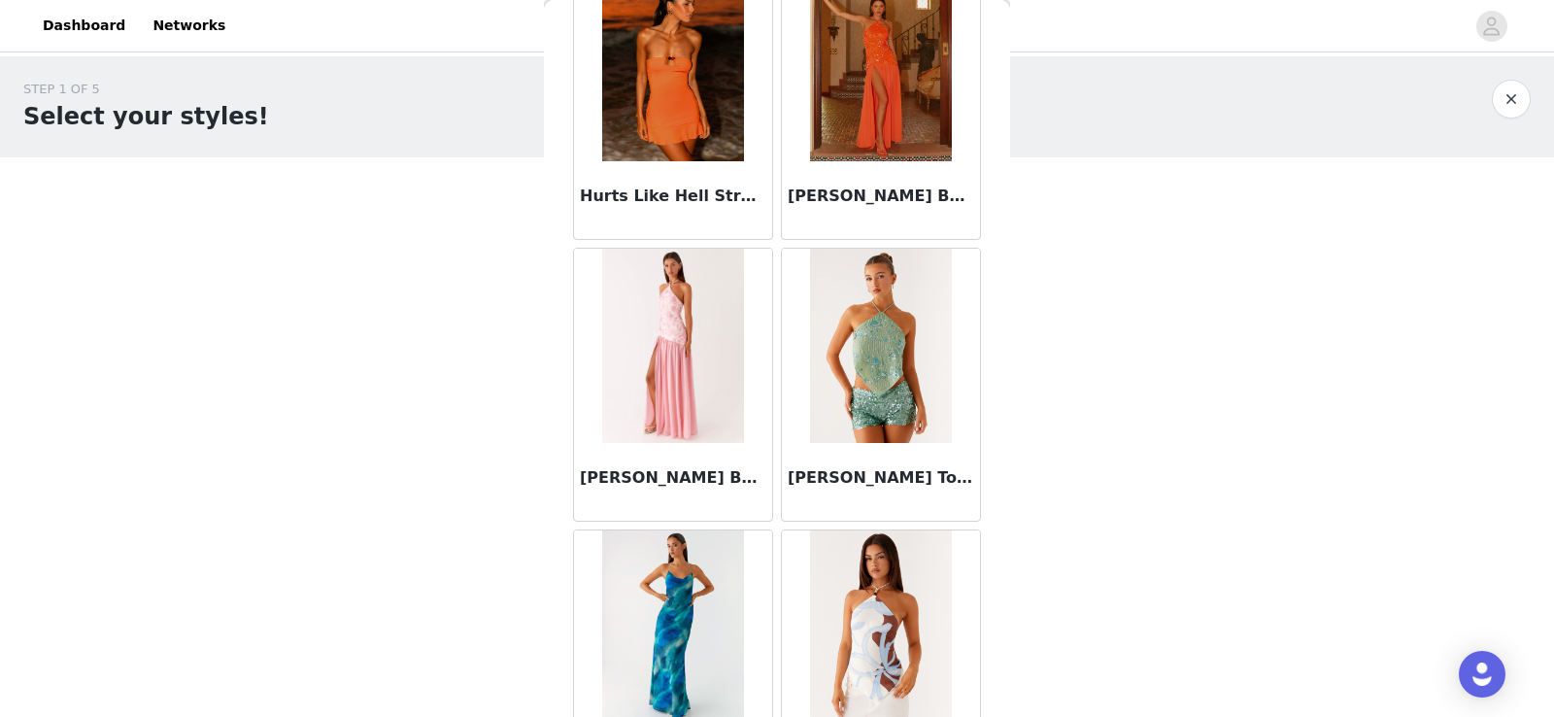
scroll to position [5073, 0]
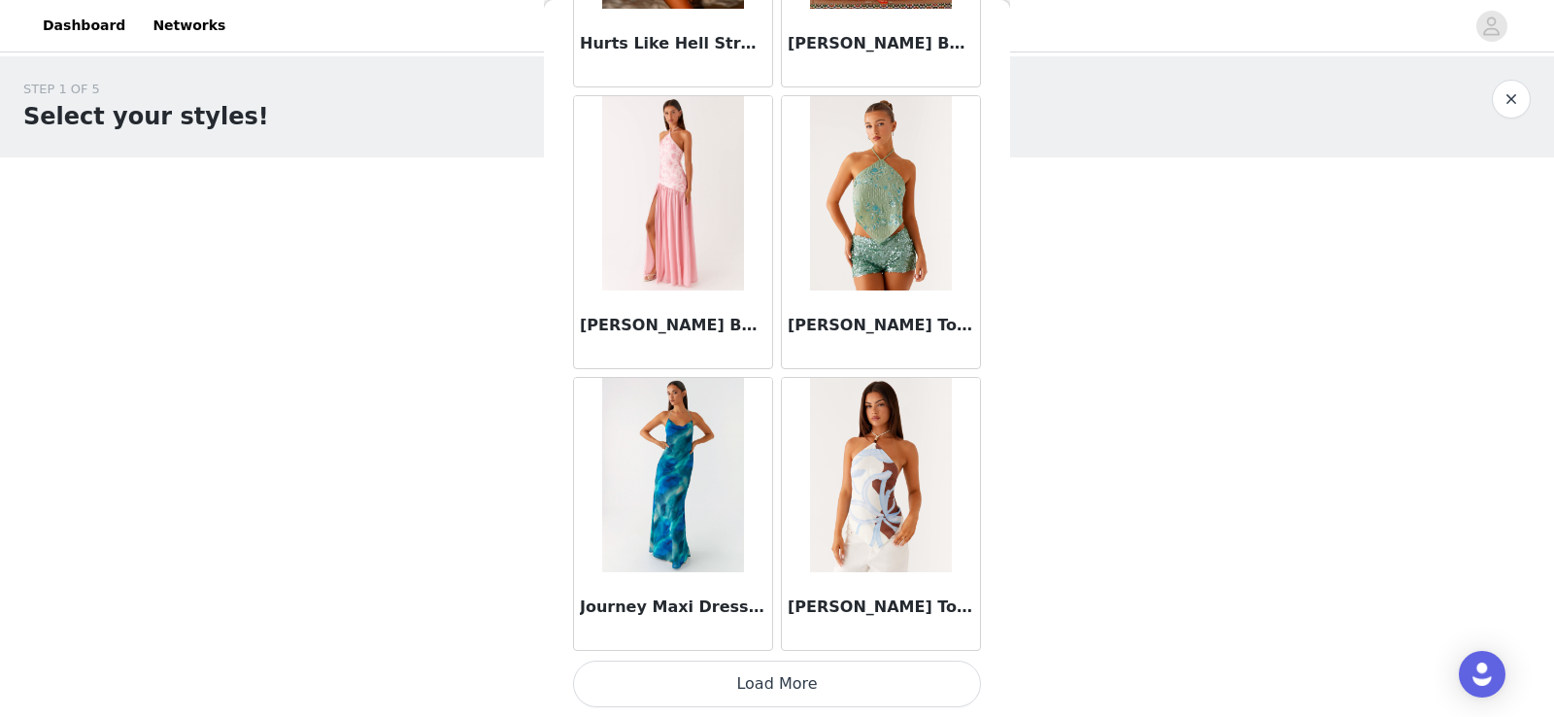
click at [760, 689] on button "Load More" at bounding box center [777, 684] width 408 height 47
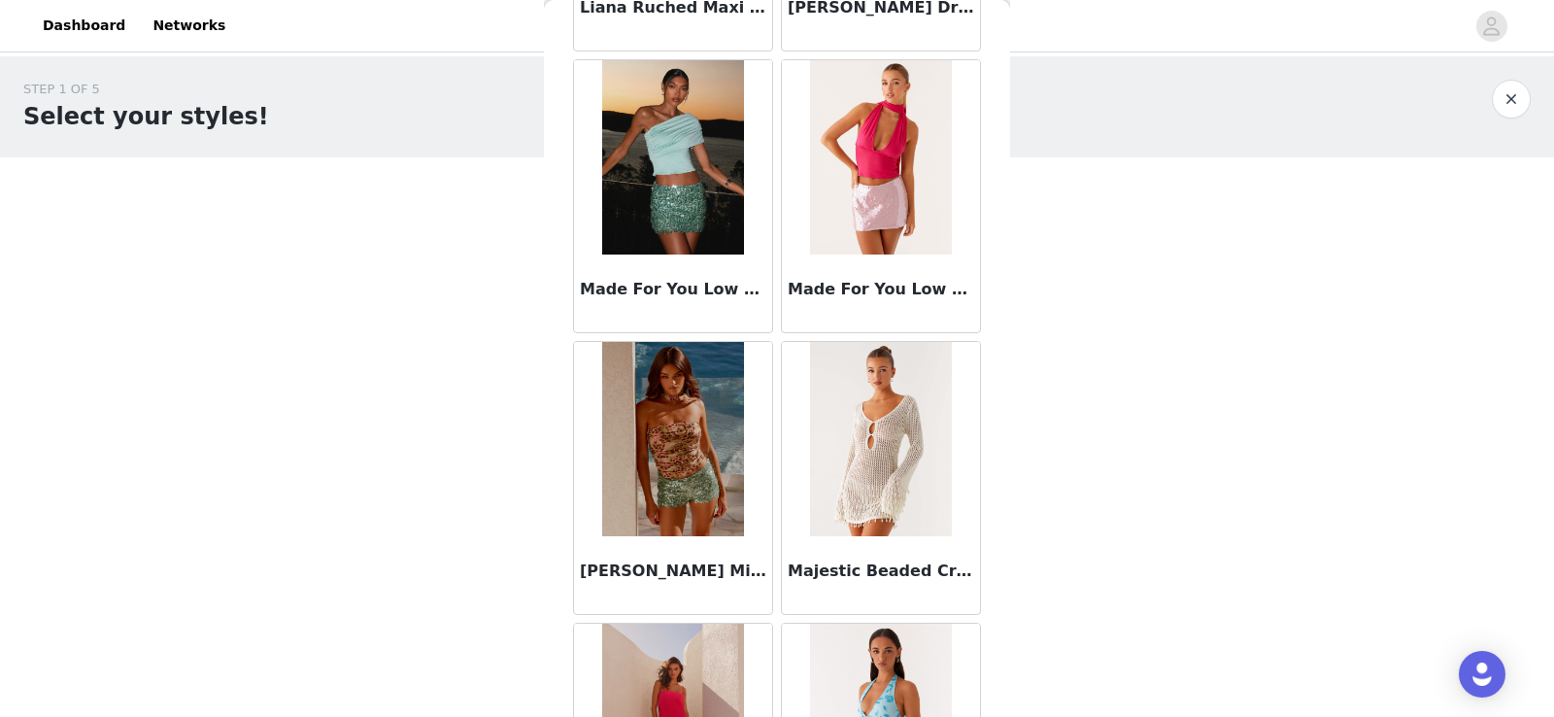
scroll to position [7890, 0]
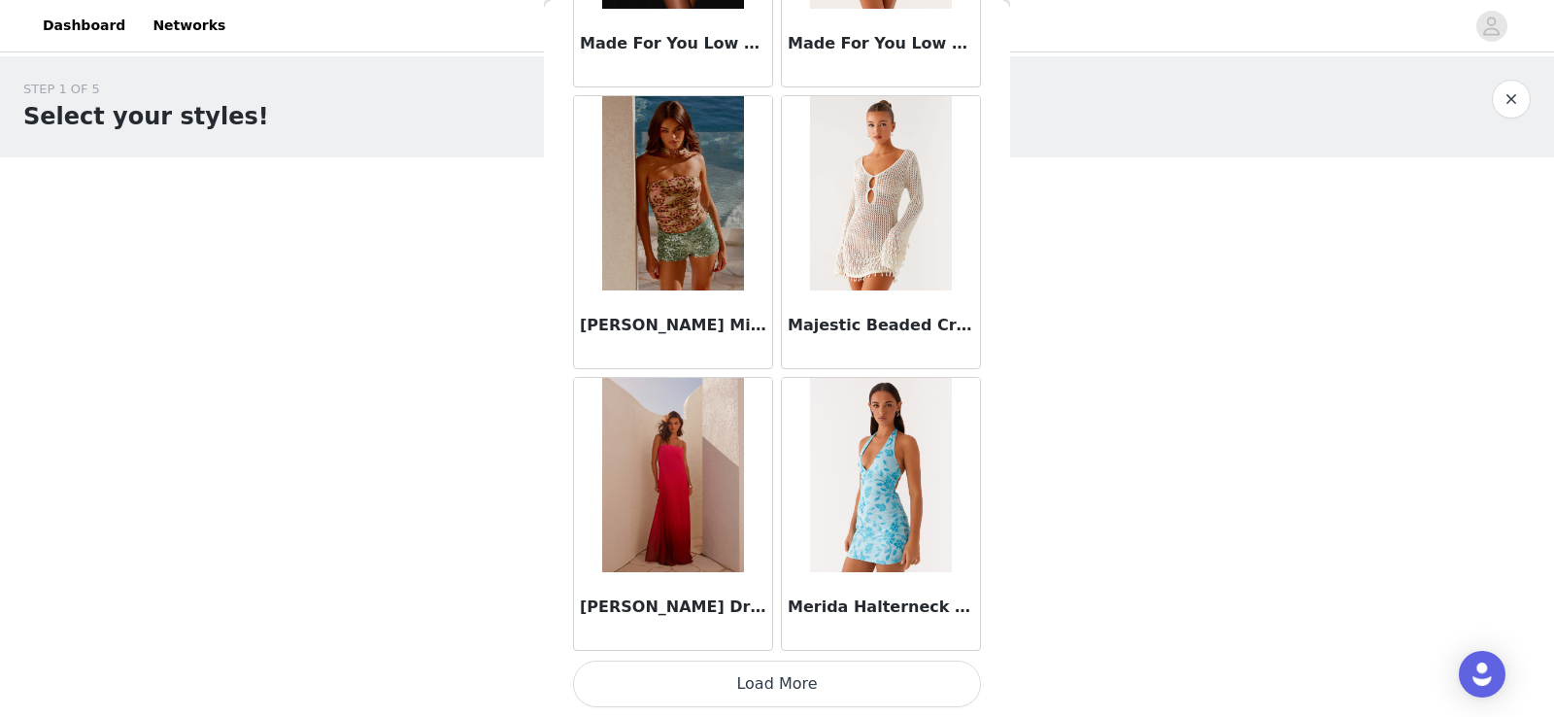
click at [755, 686] on button "Load More" at bounding box center [777, 684] width 408 height 47
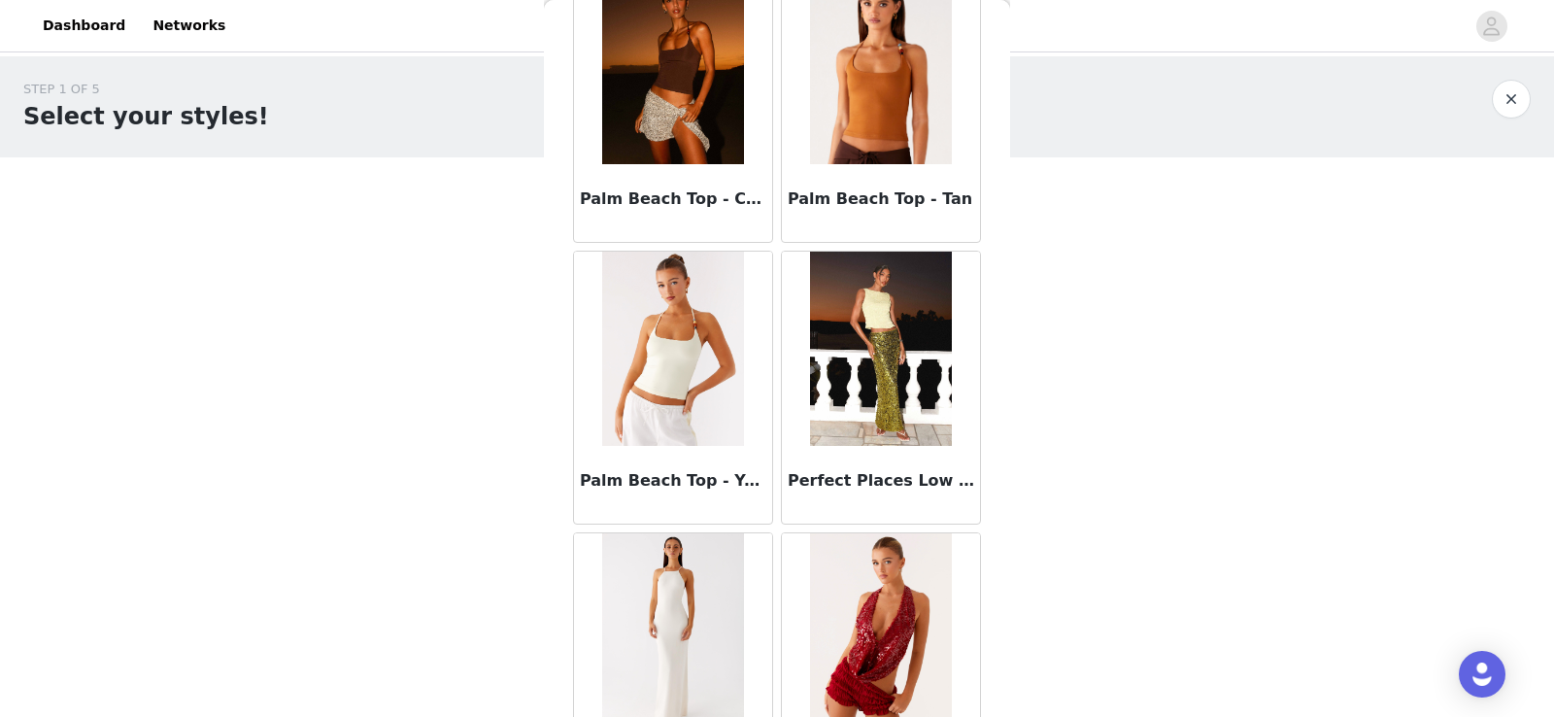
scroll to position [10708, 0]
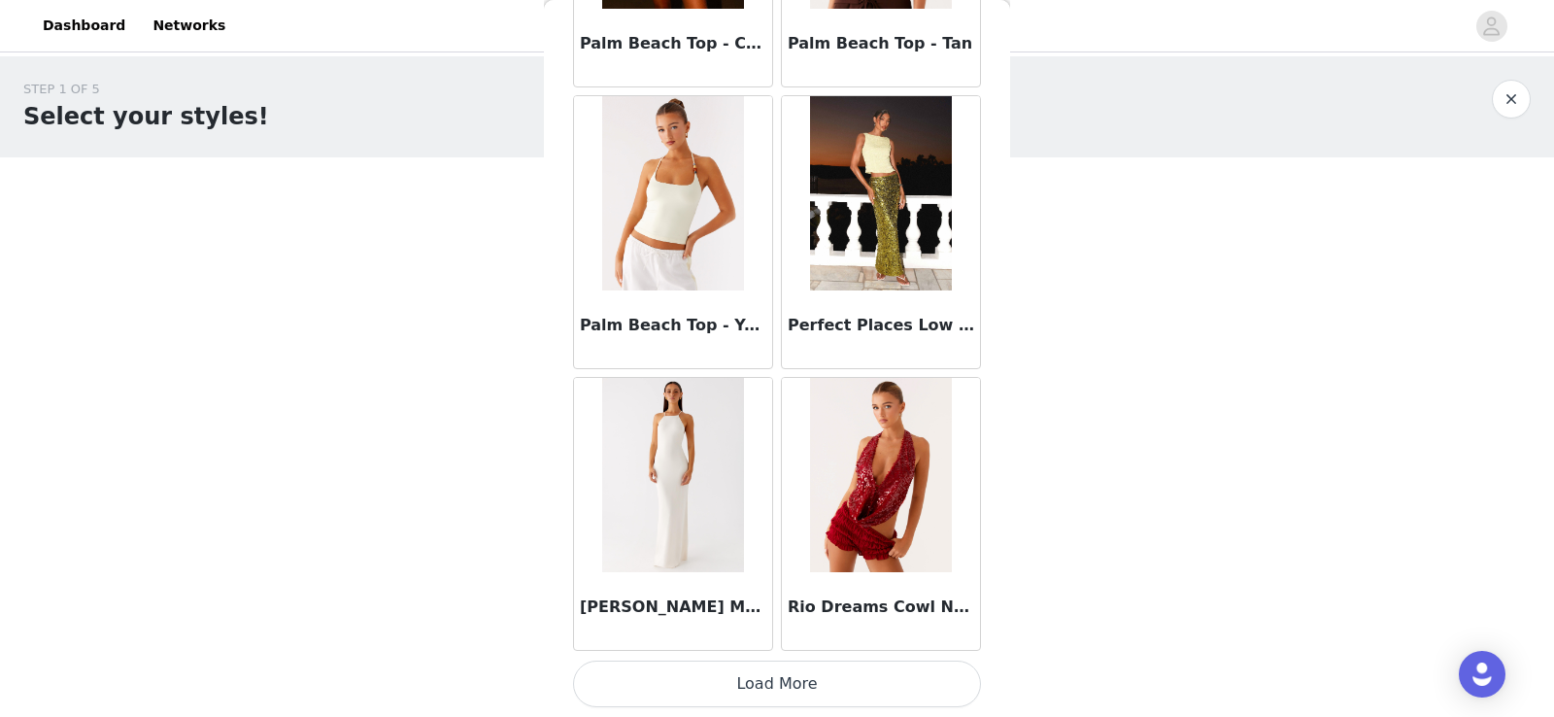
click at [756, 681] on button "Load More" at bounding box center [777, 684] width 408 height 47
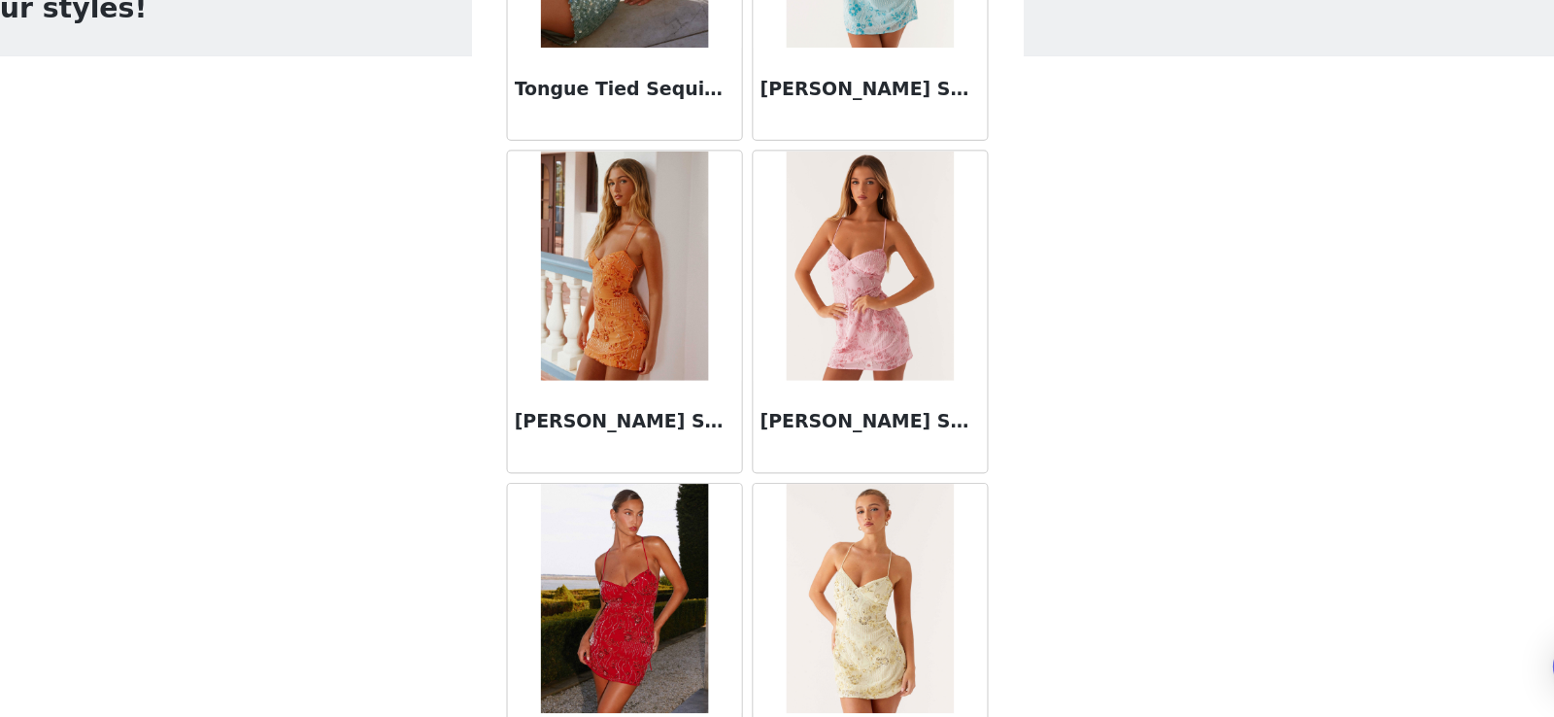
scroll to position [12848, 0]
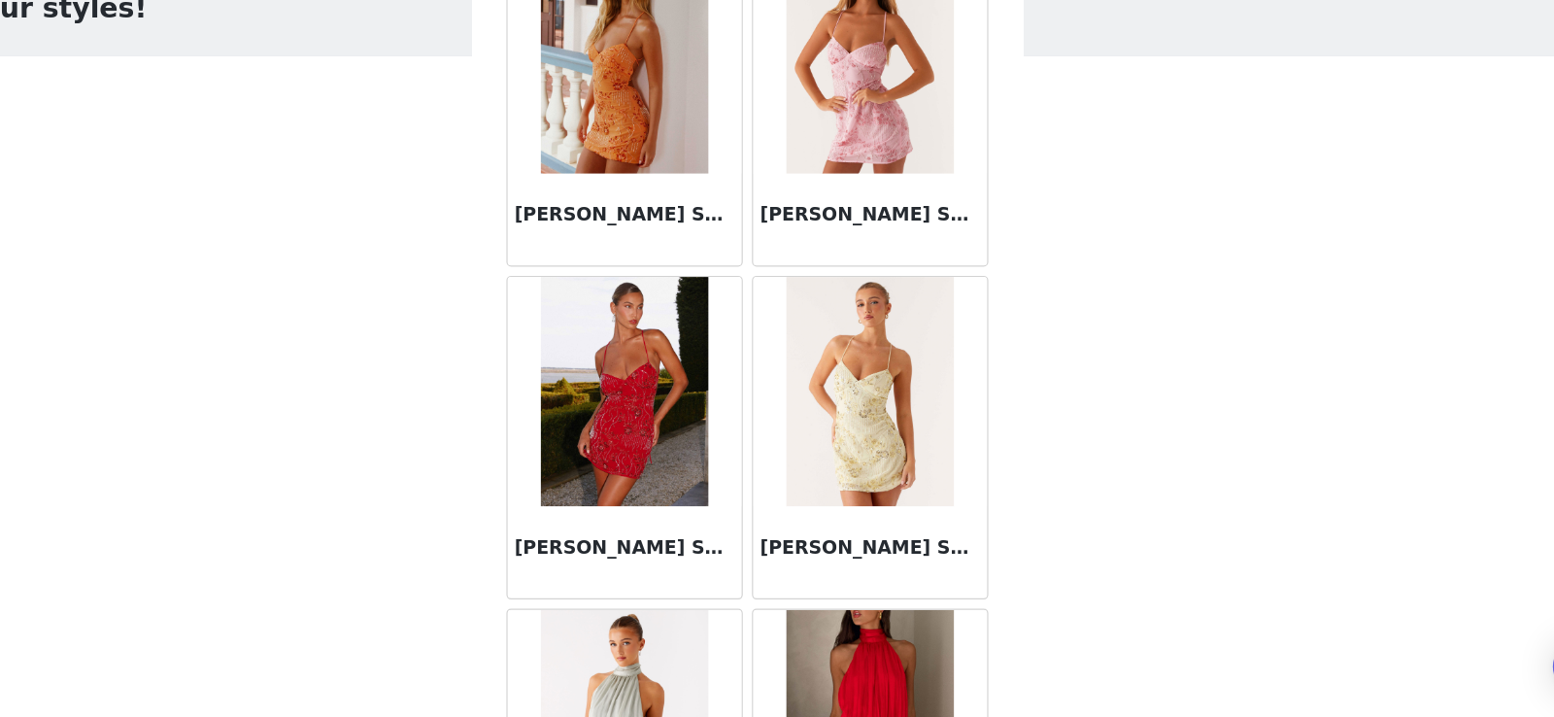
click at [691, 577] on h3 "[PERSON_NAME] Sequin Cami Mini Dress - Red" at bounding box center [673, 573] width 187 height 23
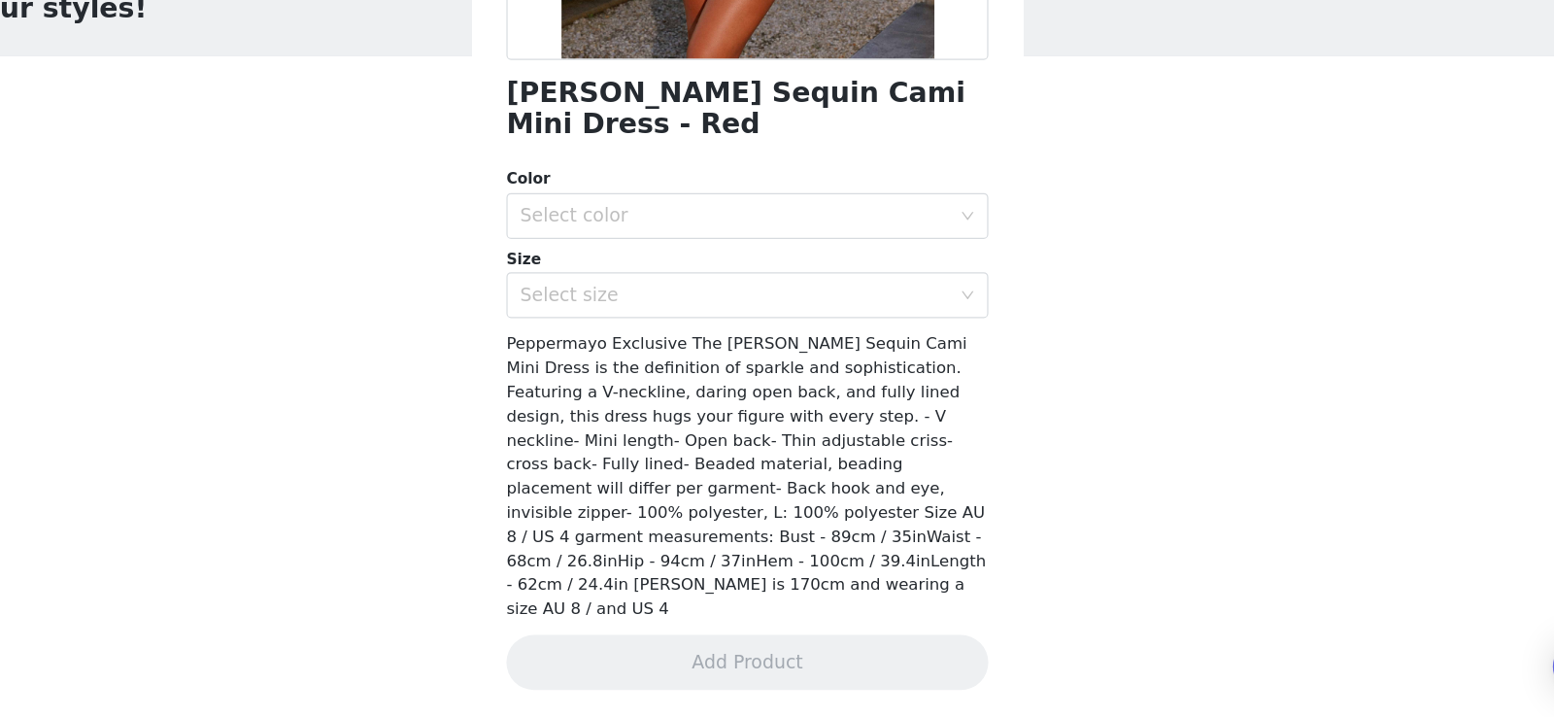
scroll to position [307, 0]
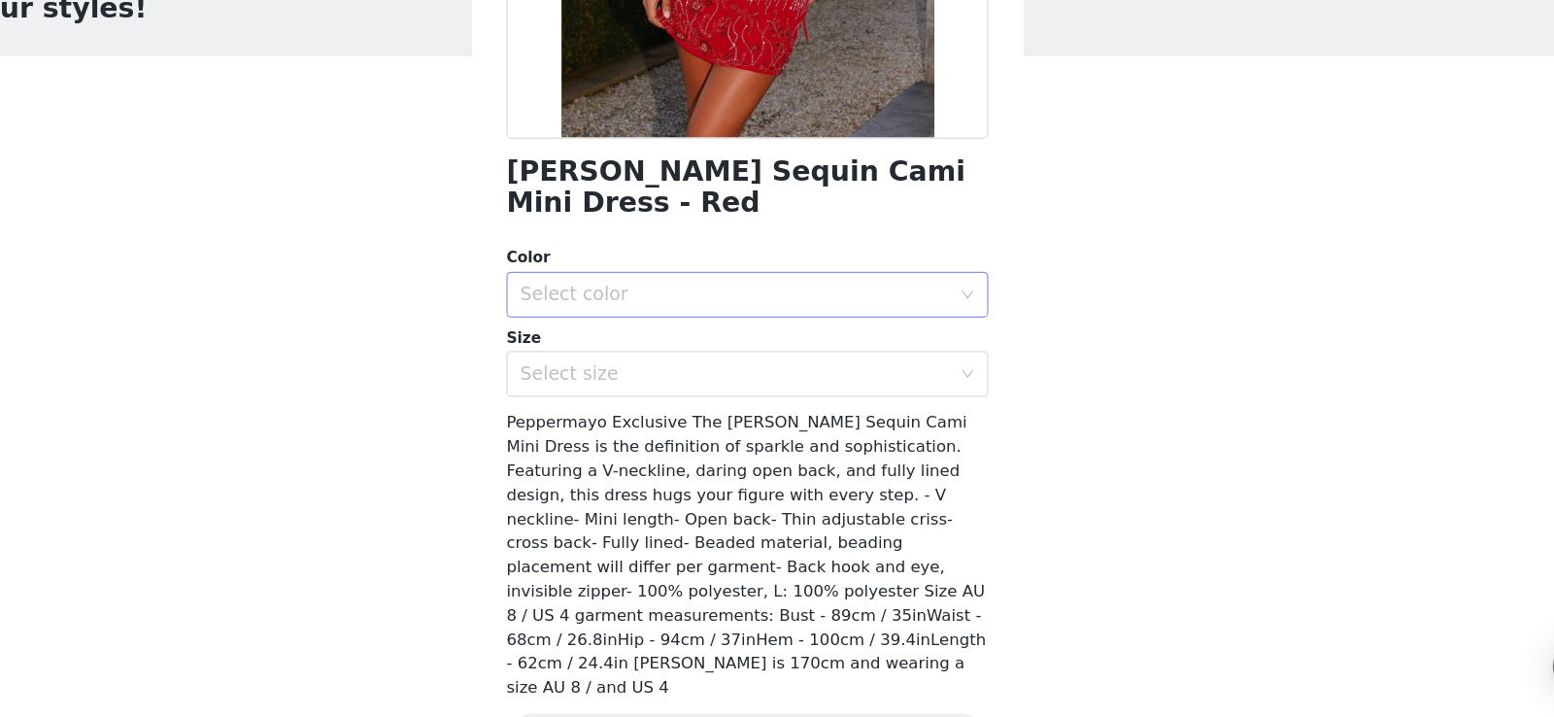
click at [743, 350] on div "Select color" at bounding box center [766, 359] width 363 height 19
click at [722, 381] on li "Red" at bounding box center [777, 375] width 408 height 31
click at [722, 417] on div "Select size" at bounding box center [766, 426] width 363 height 19
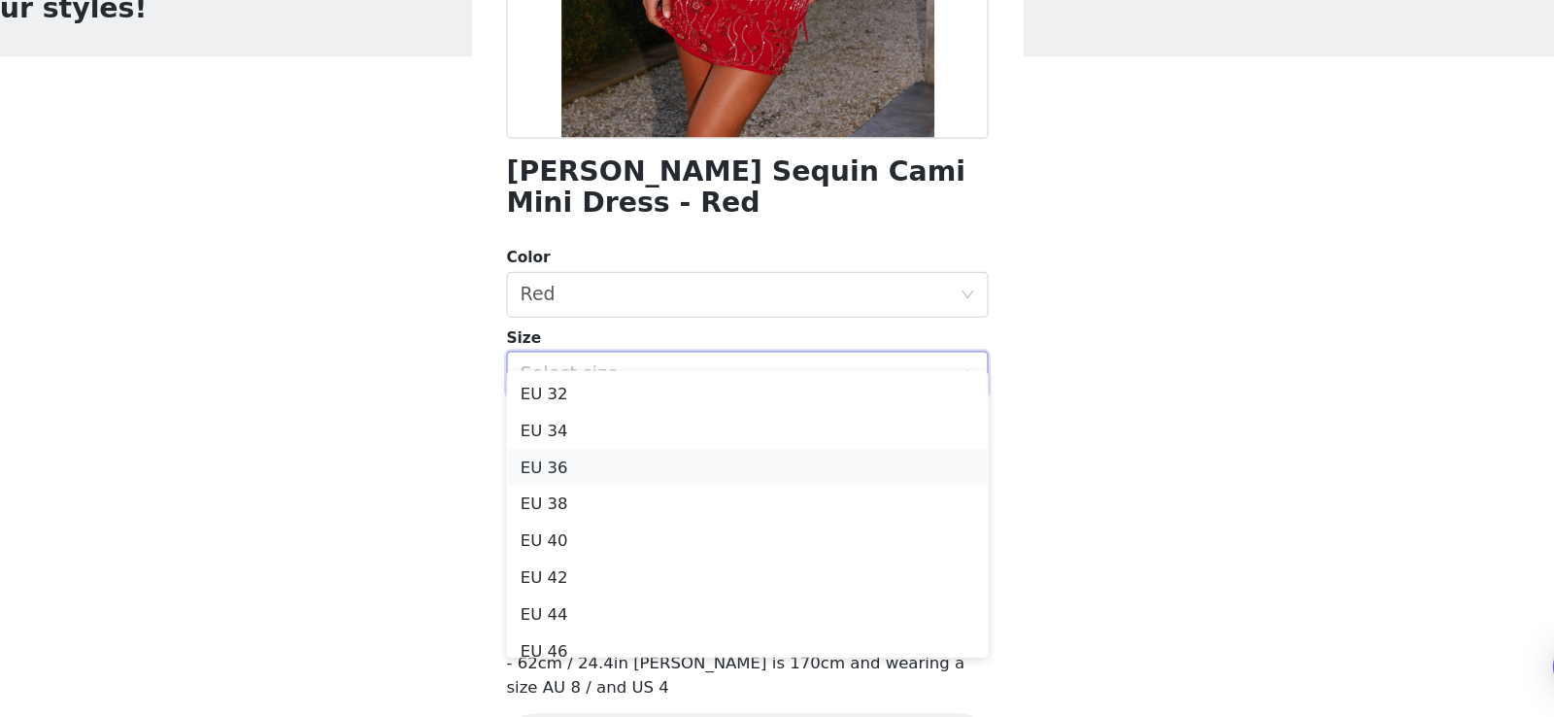
click at [701, 507] on li "EU 36" at bounding box center [777, 505] width 408 height 31
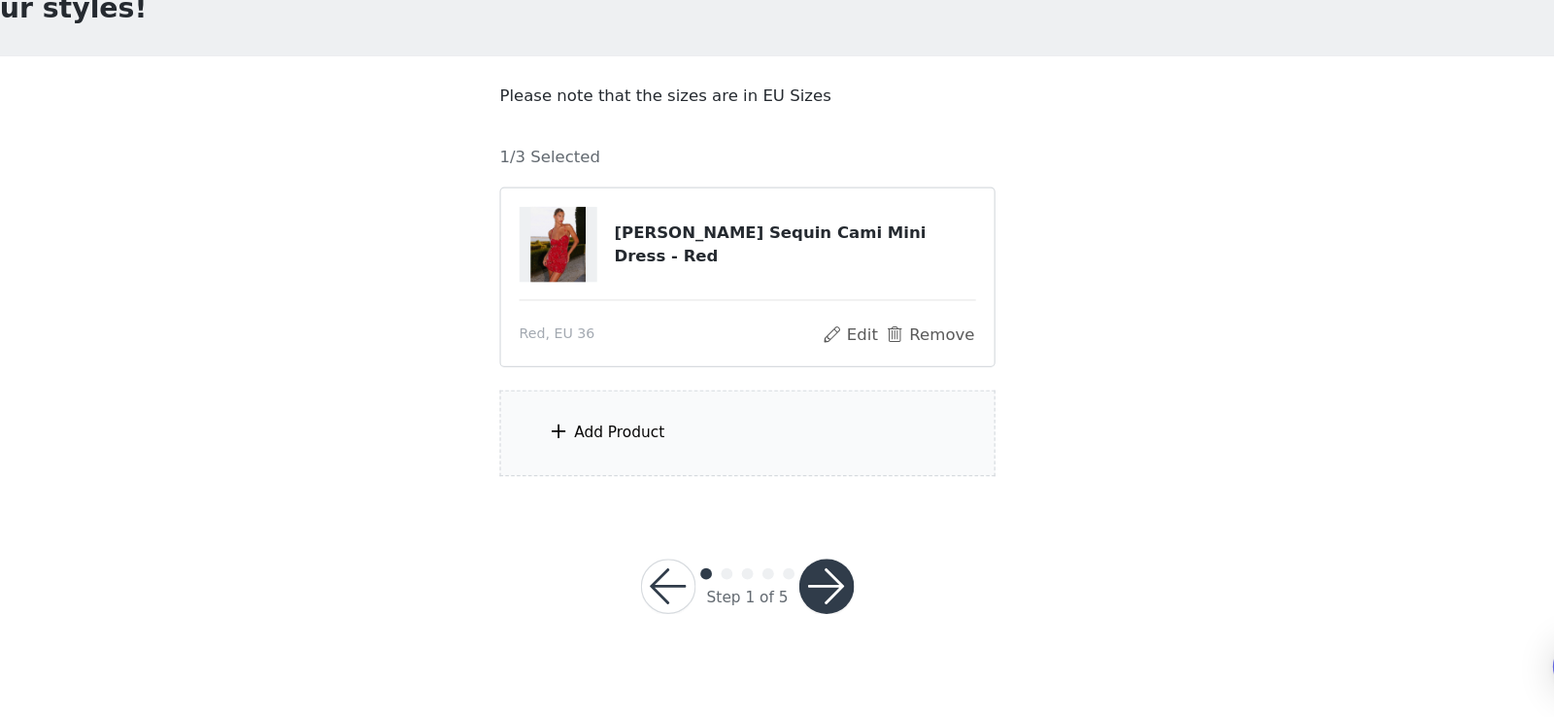
click at [616, 475] on span at bounding box center [616, 474] width 19 height 23
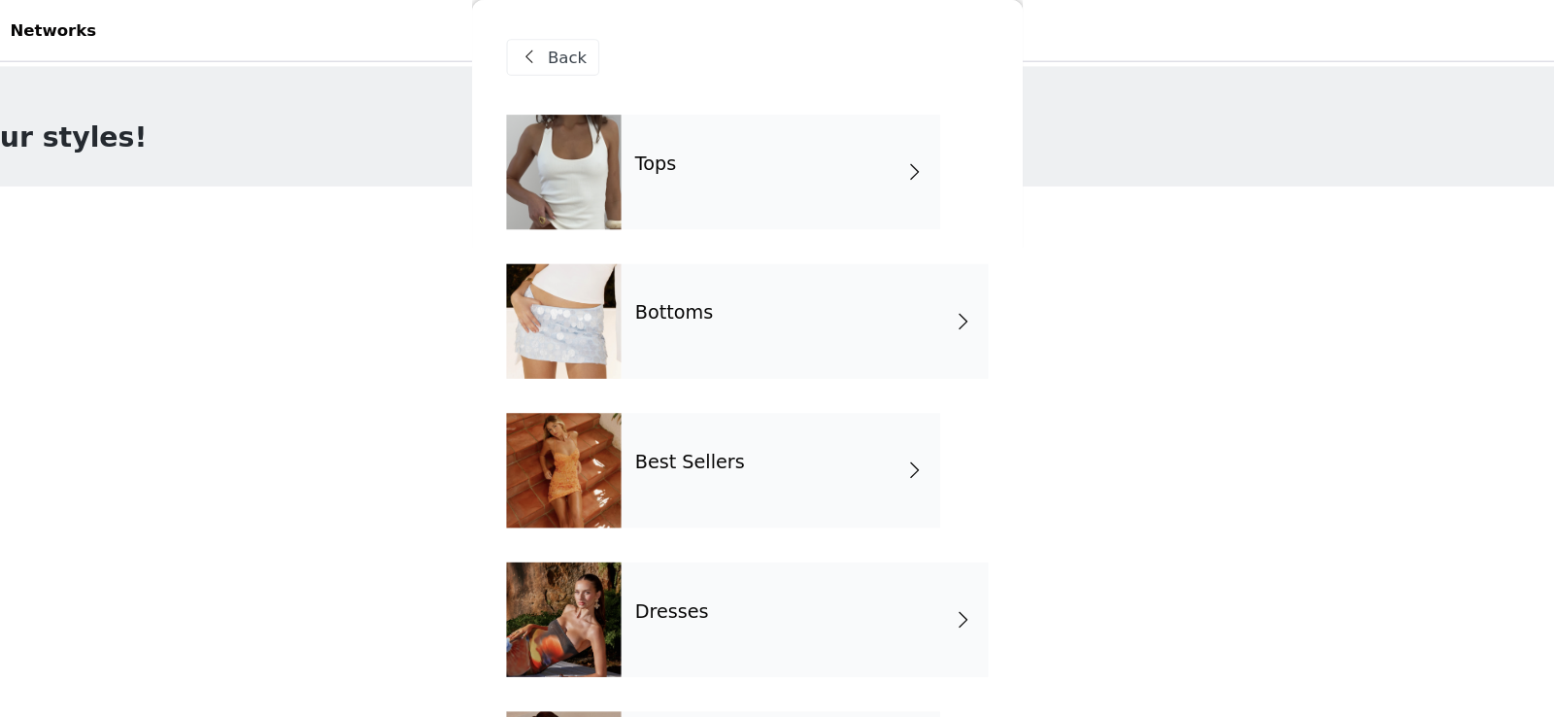
click at [705, 159] on div "Tops" at bounding box center [805, 145] width 270 height 97
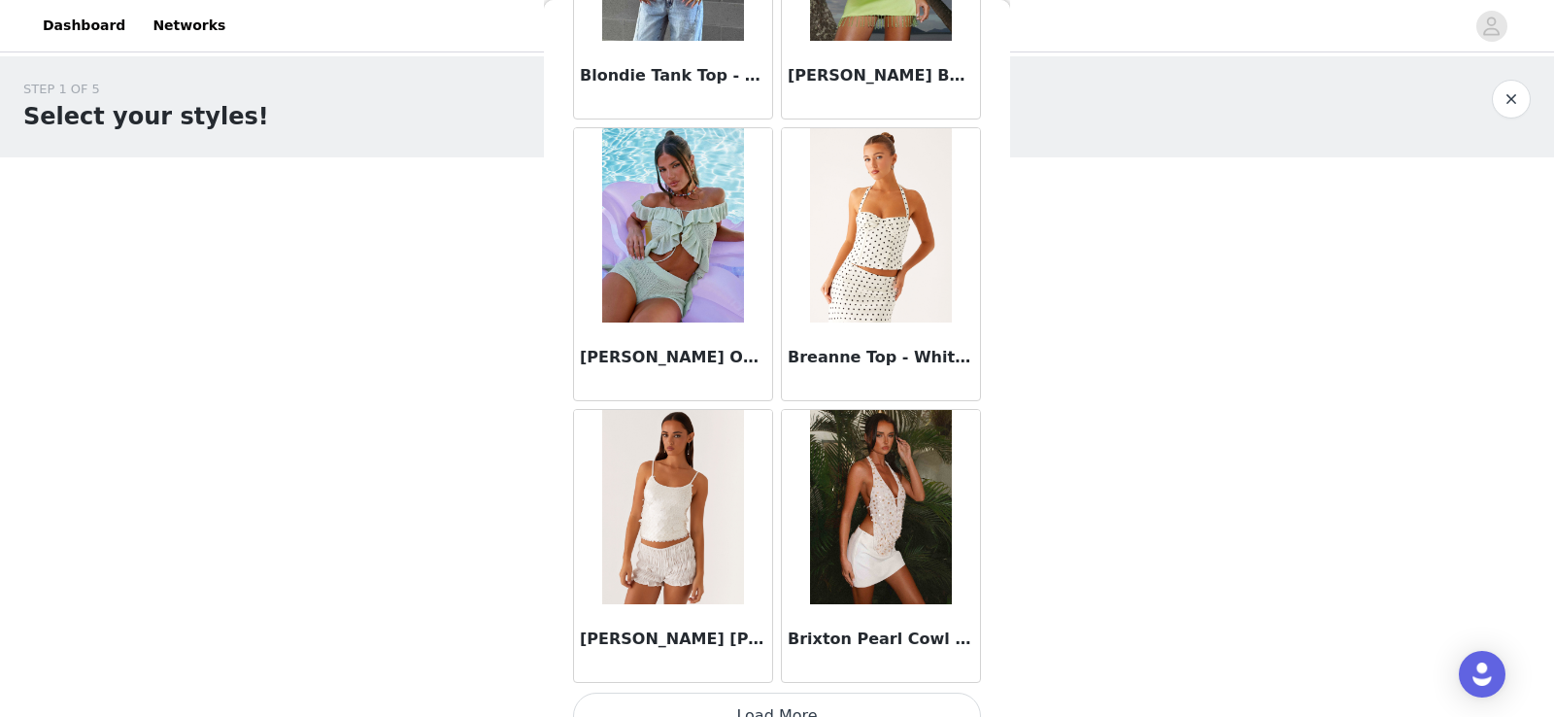
scroll to position [2256, 0]
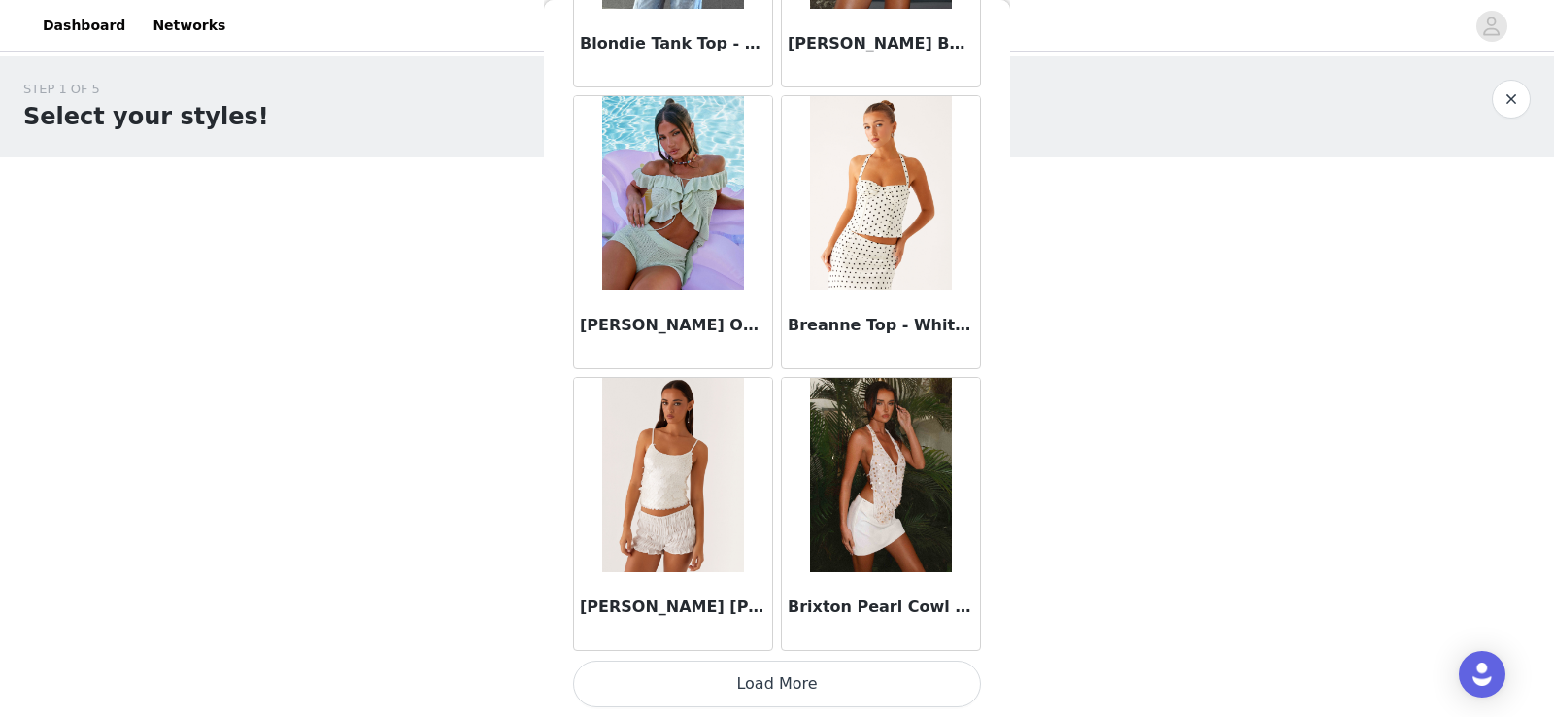
click at [672, 666] on button "Load More" at bounding box center [777, 684] width 408 height 47
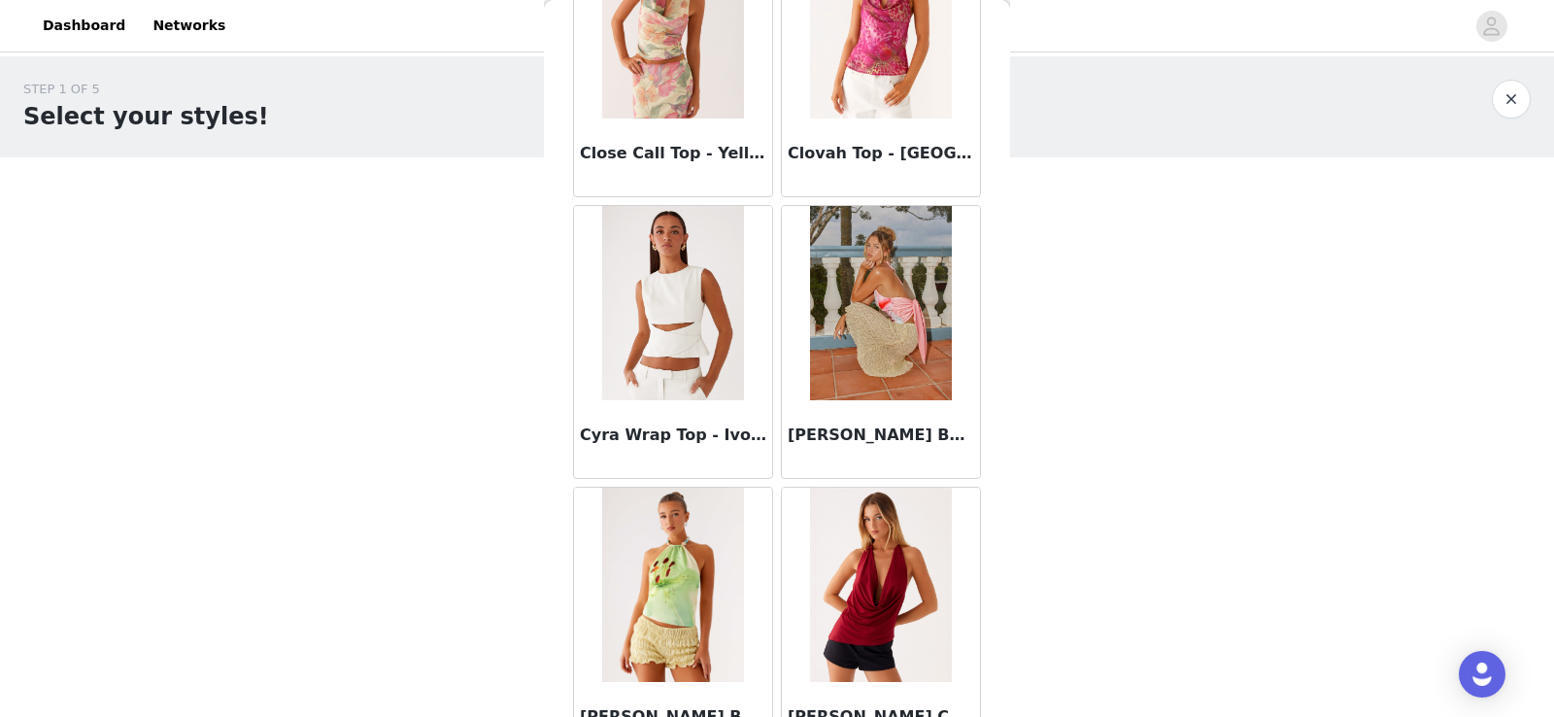
scroll to position [5073, 0]
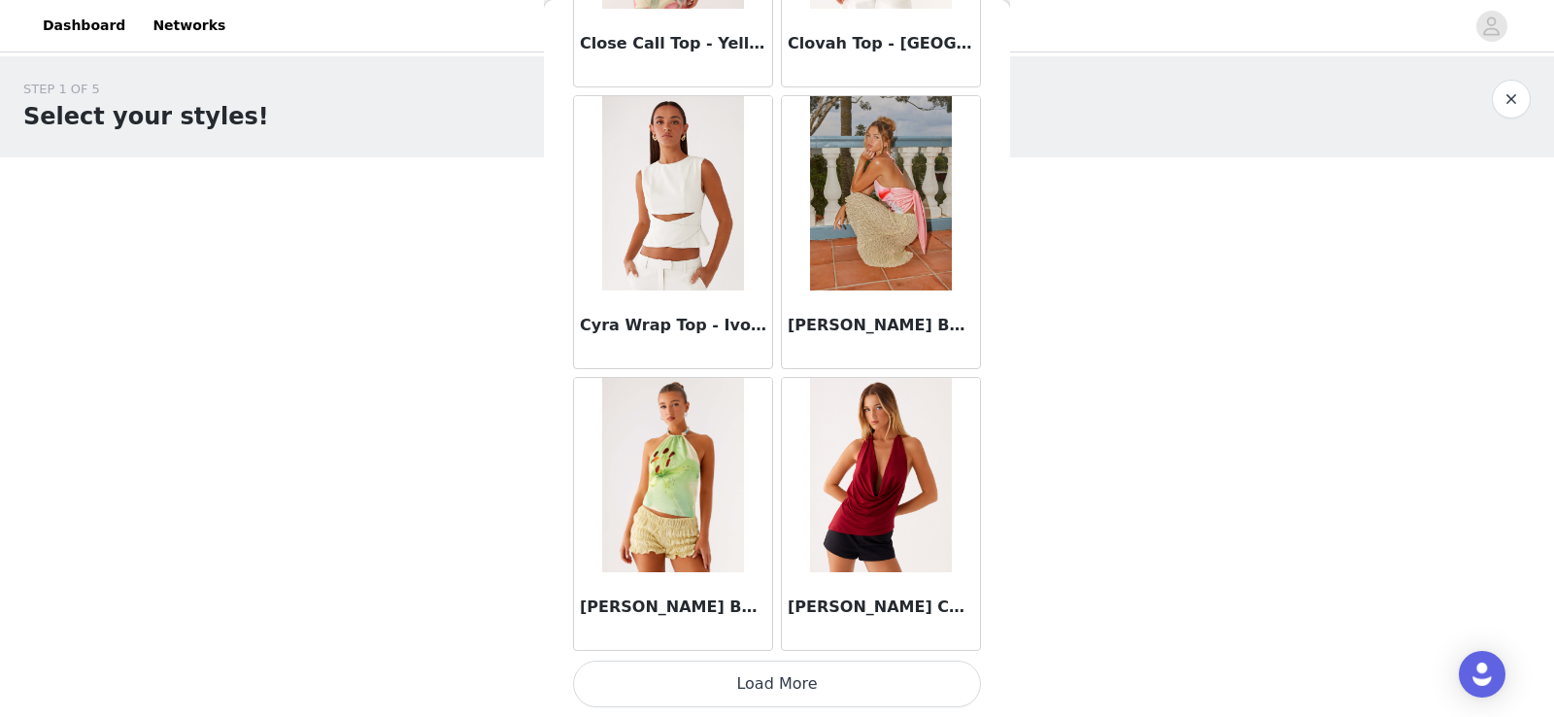
click at [648, 680] on button "Load More" at bounding box center [777, 684] width 408 height 47
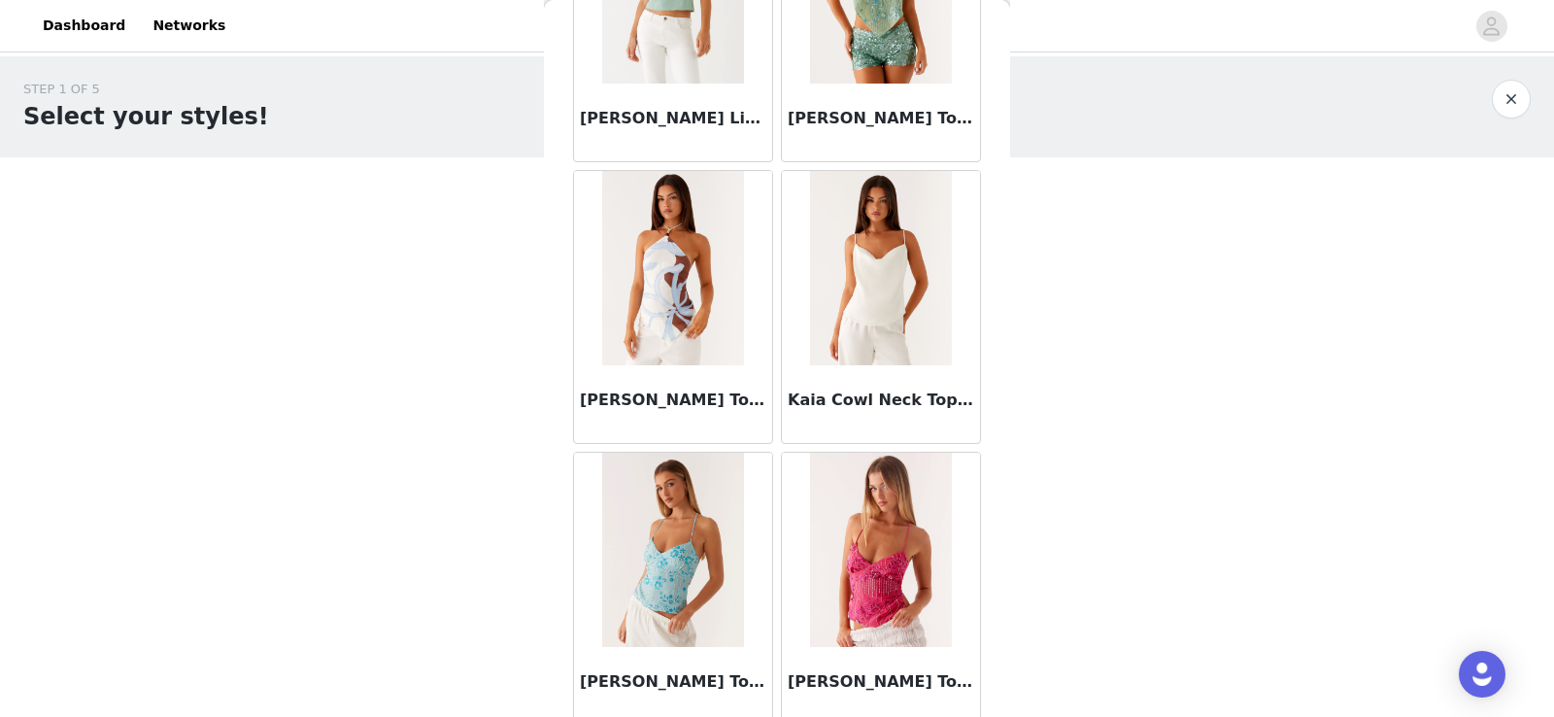
scroll to position [7890, 0]
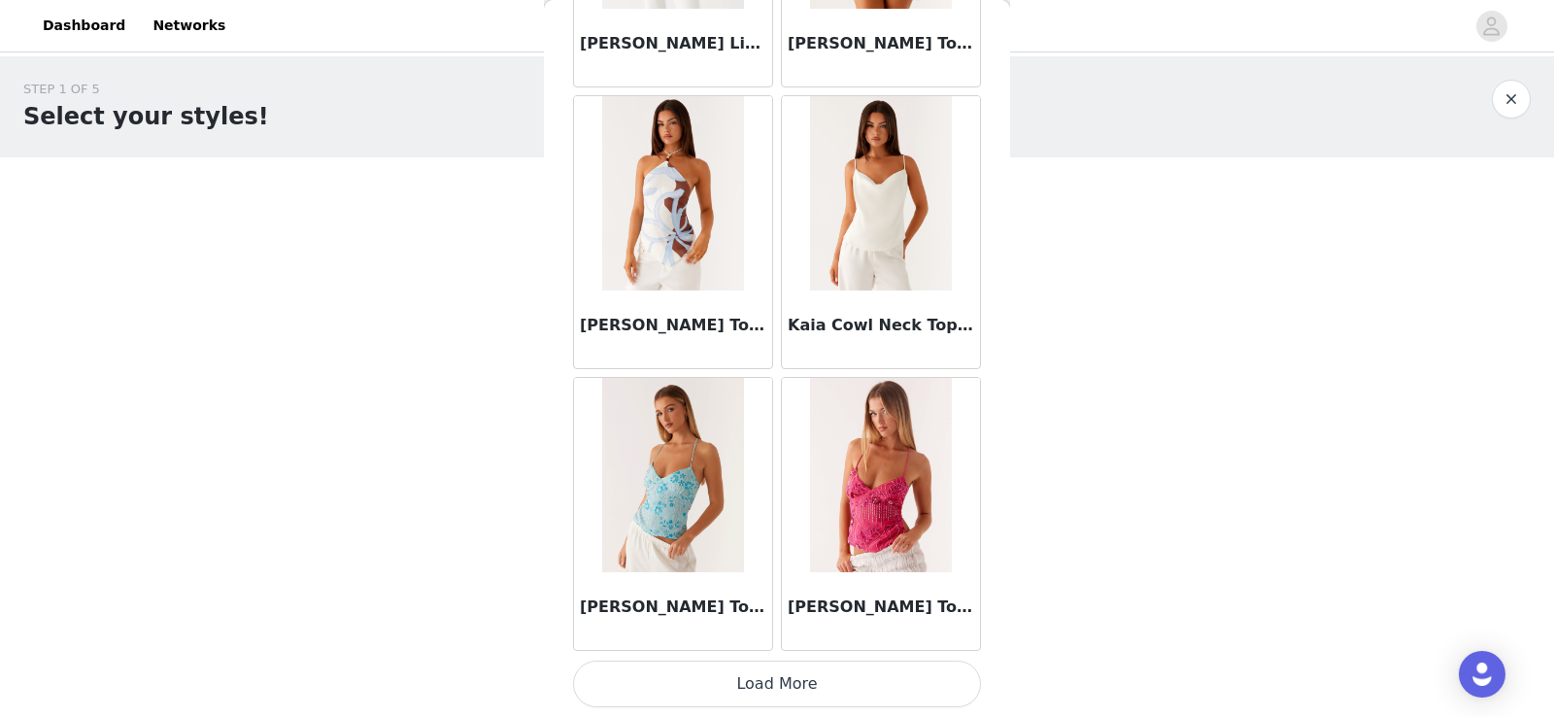
click at [657, 696] on button "Load More" at bounding box center [777, 684] width 408 height 47
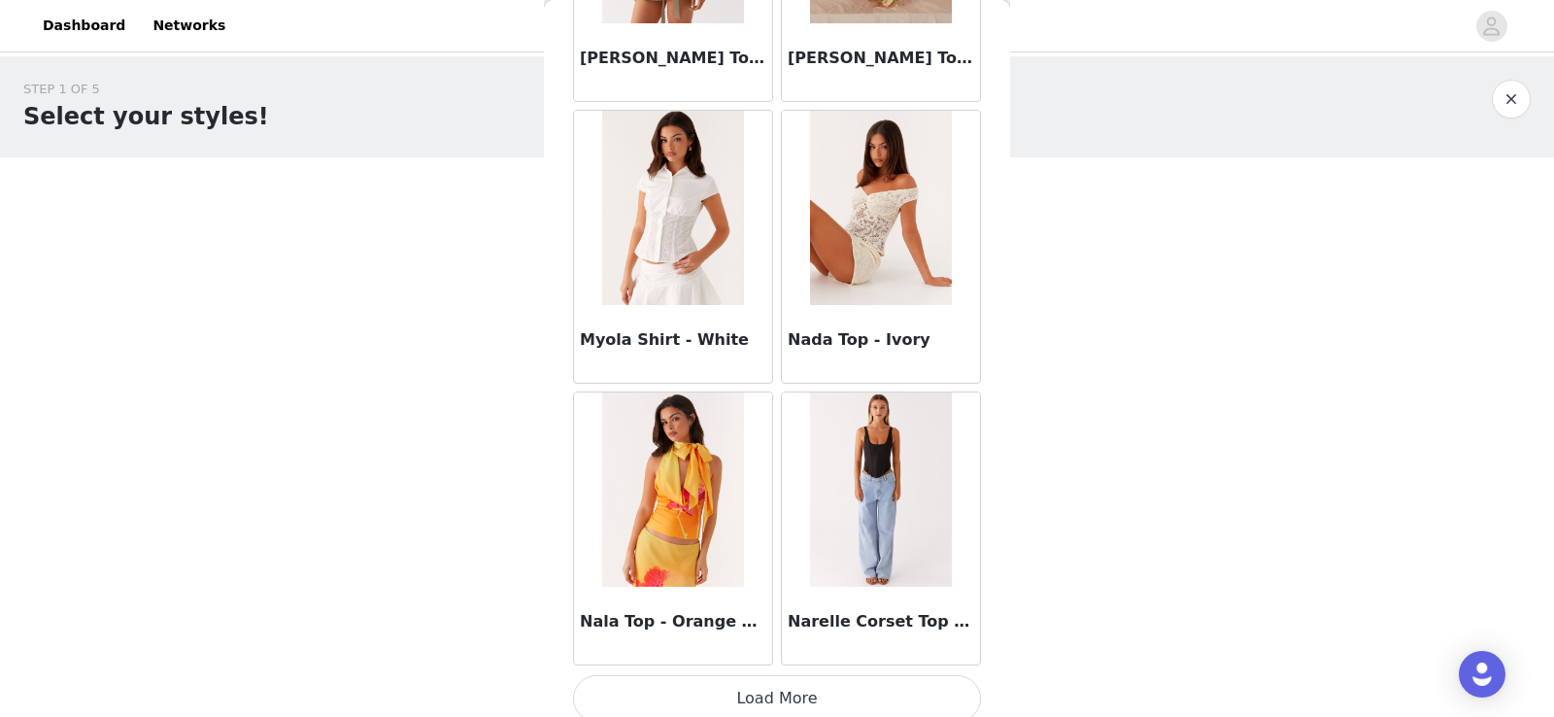
scroll to position [10708, 0]
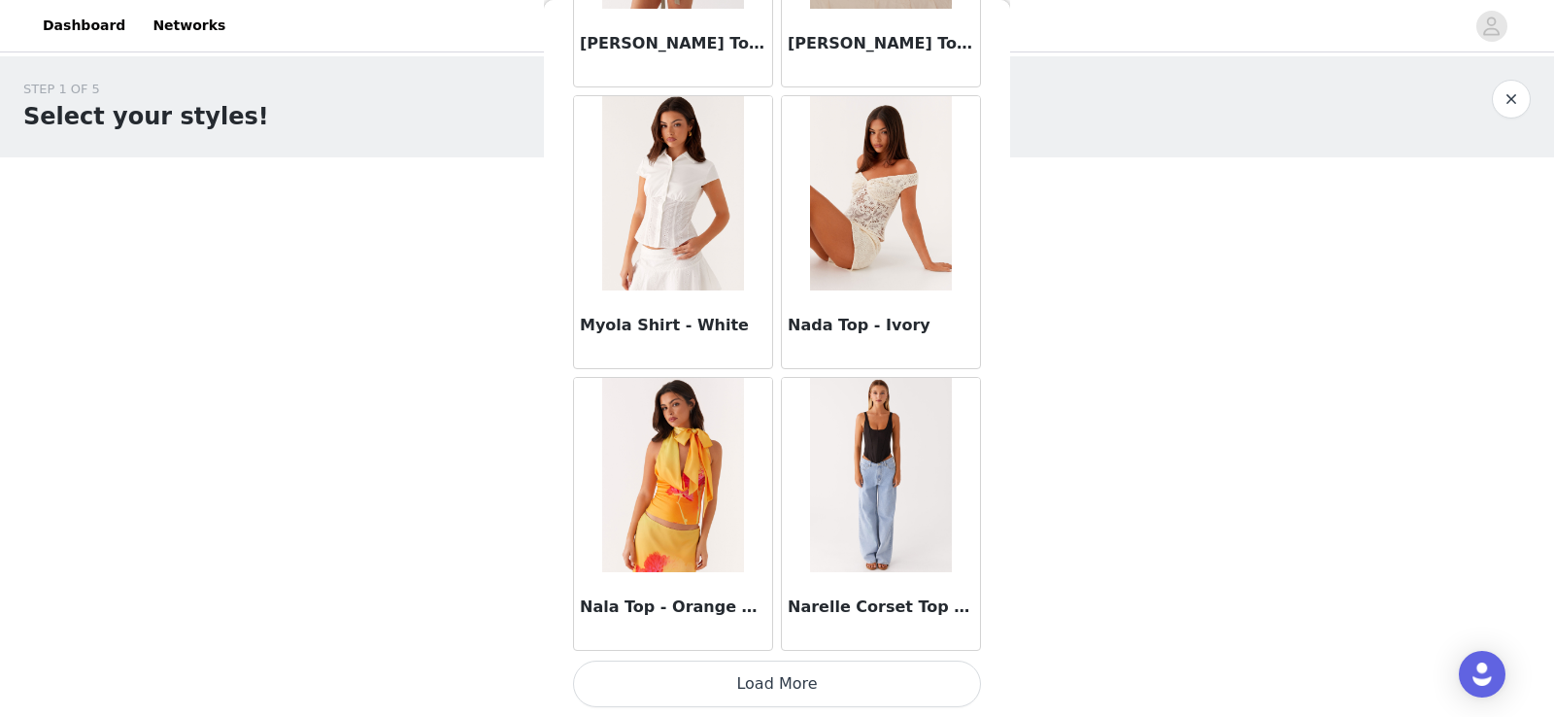
click at [665, 694] on button "Load More" at bounding box center [777, 684] width 408 height 47
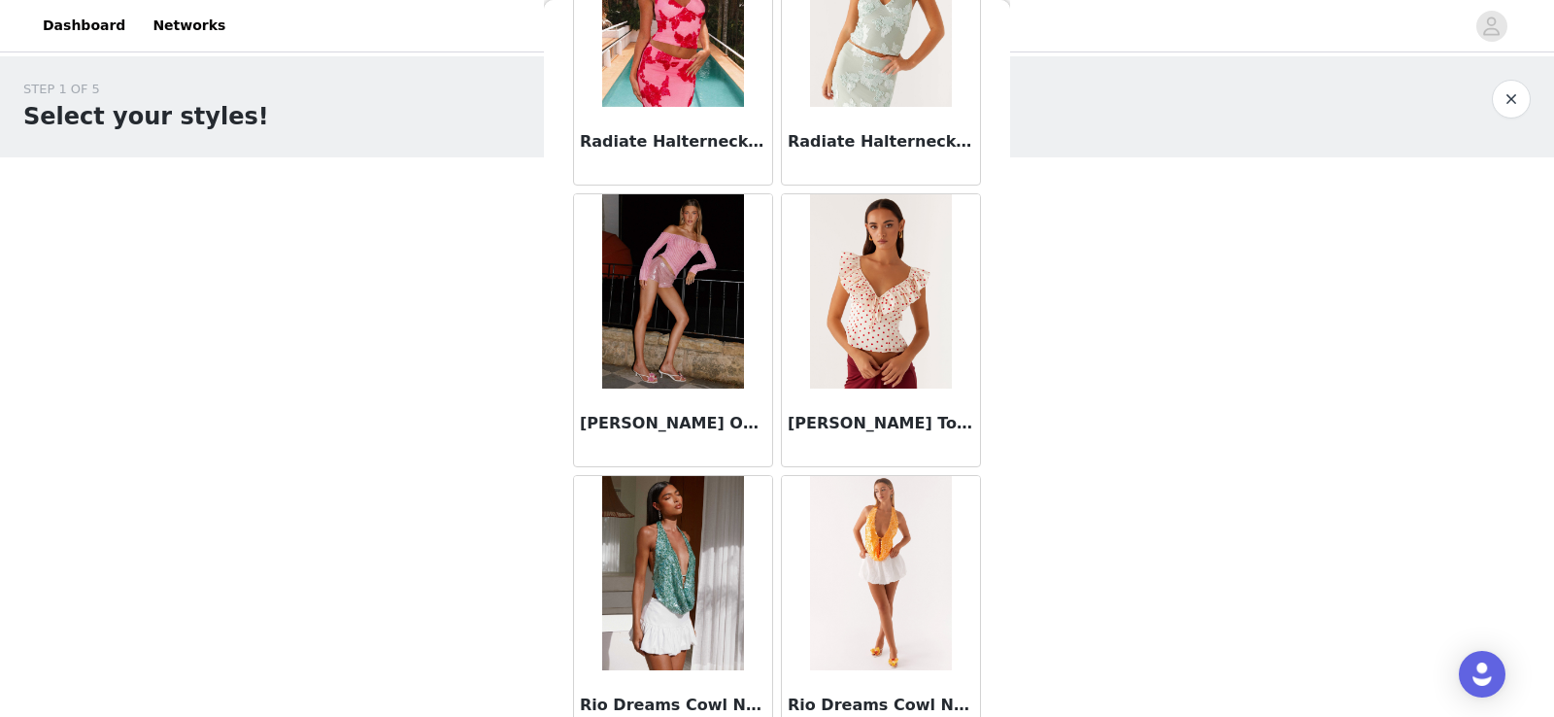
scroll to position [13525, 0]
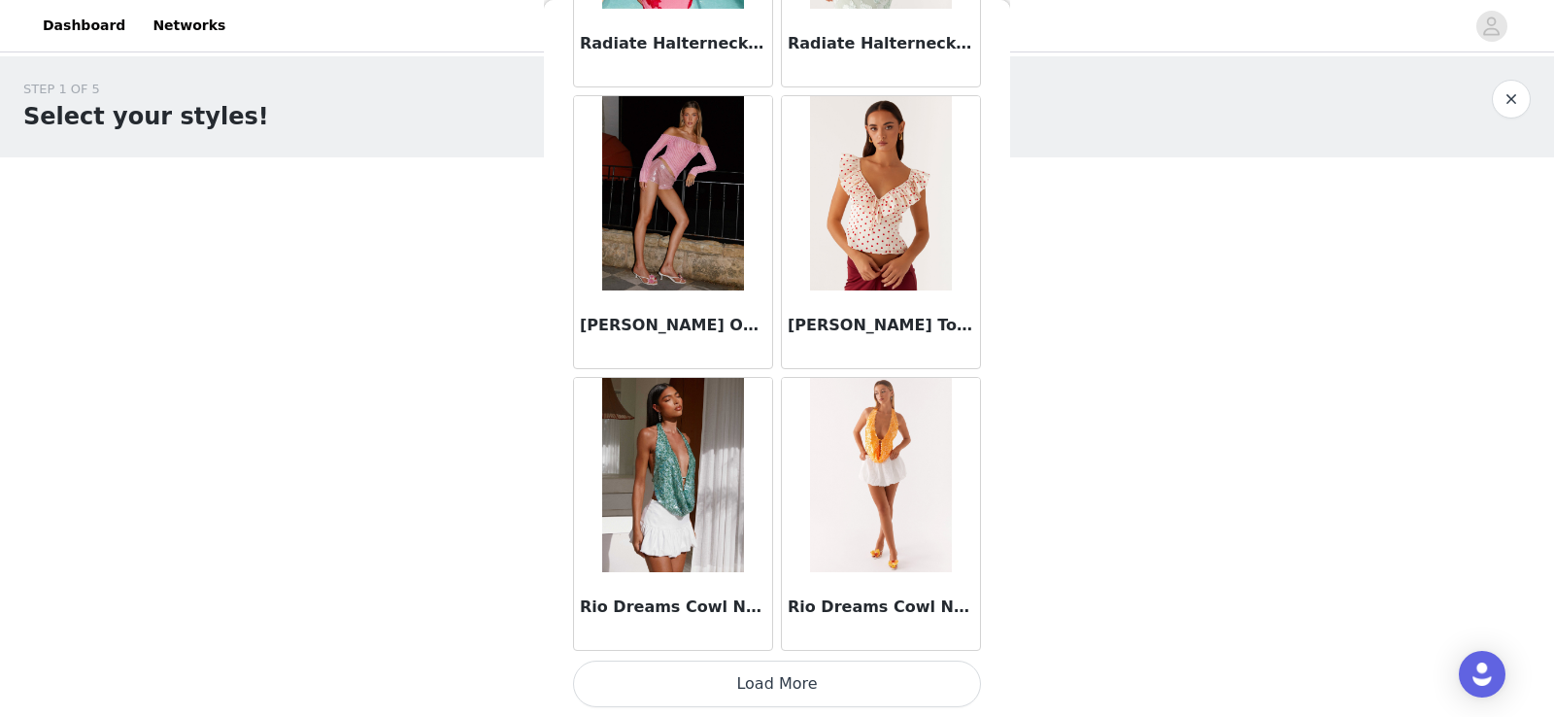
click at [715, 682] on button "Load More" at bounding box center [777, 684] width 408 height 47
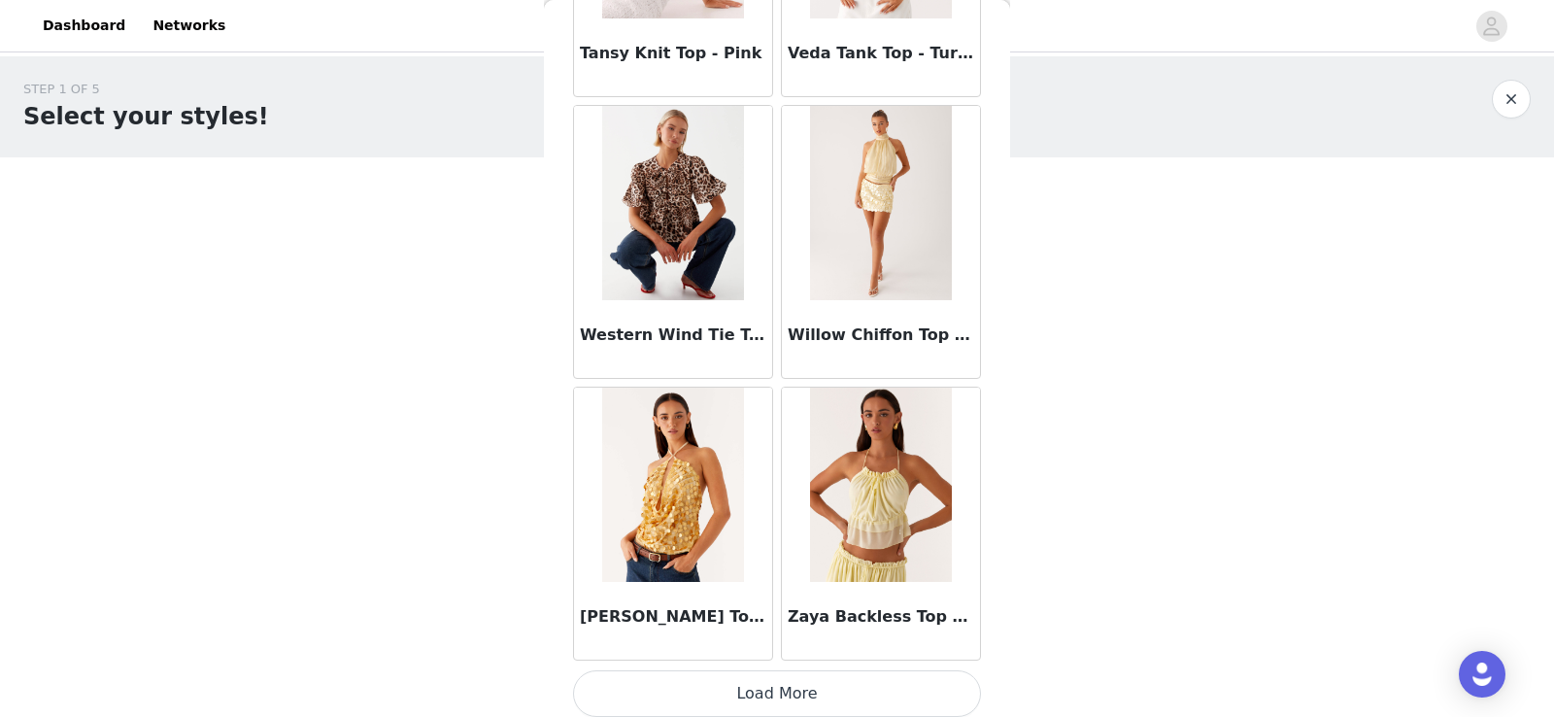
scroll to position [16342, 0]
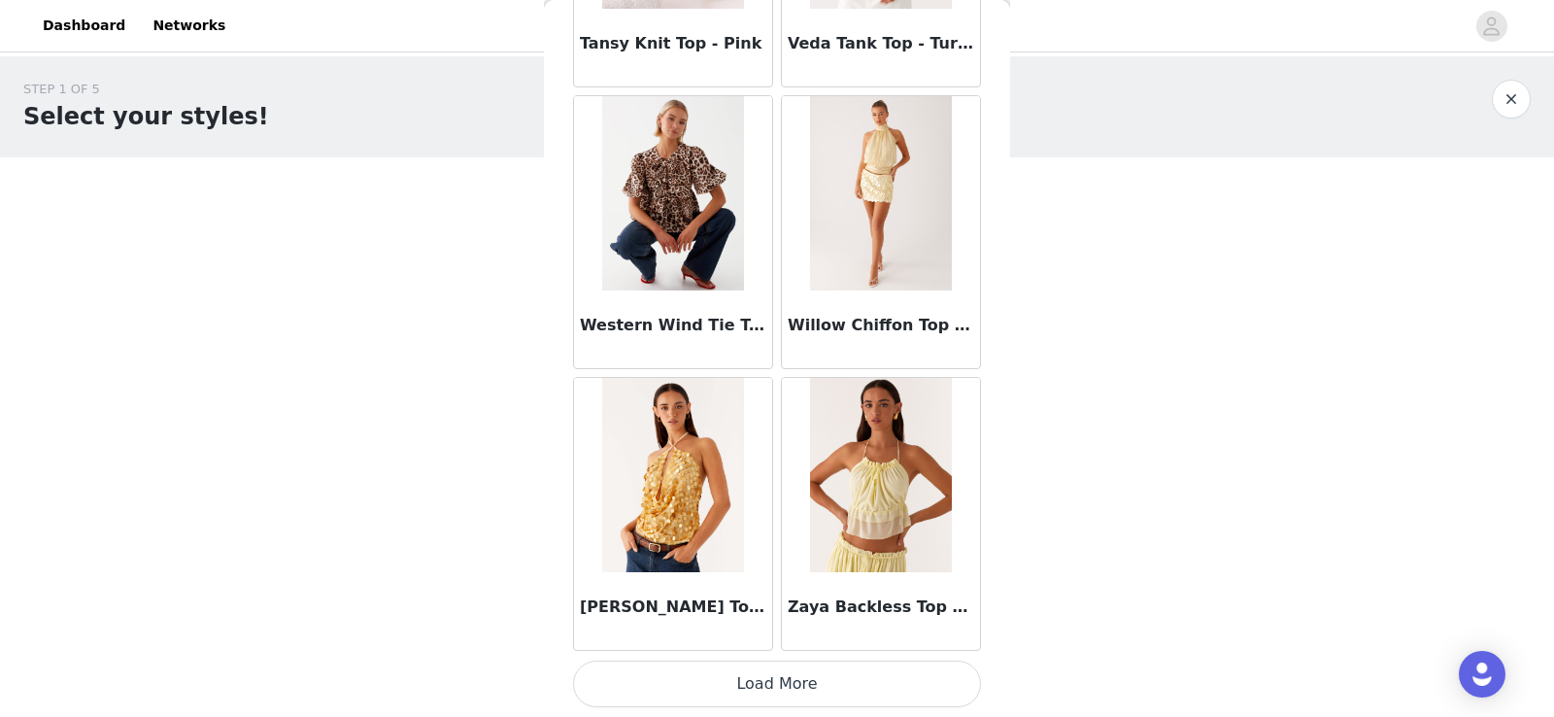
click at [660, 705] on button "Load More" at bounding box center [777, 684] width 408 height 47
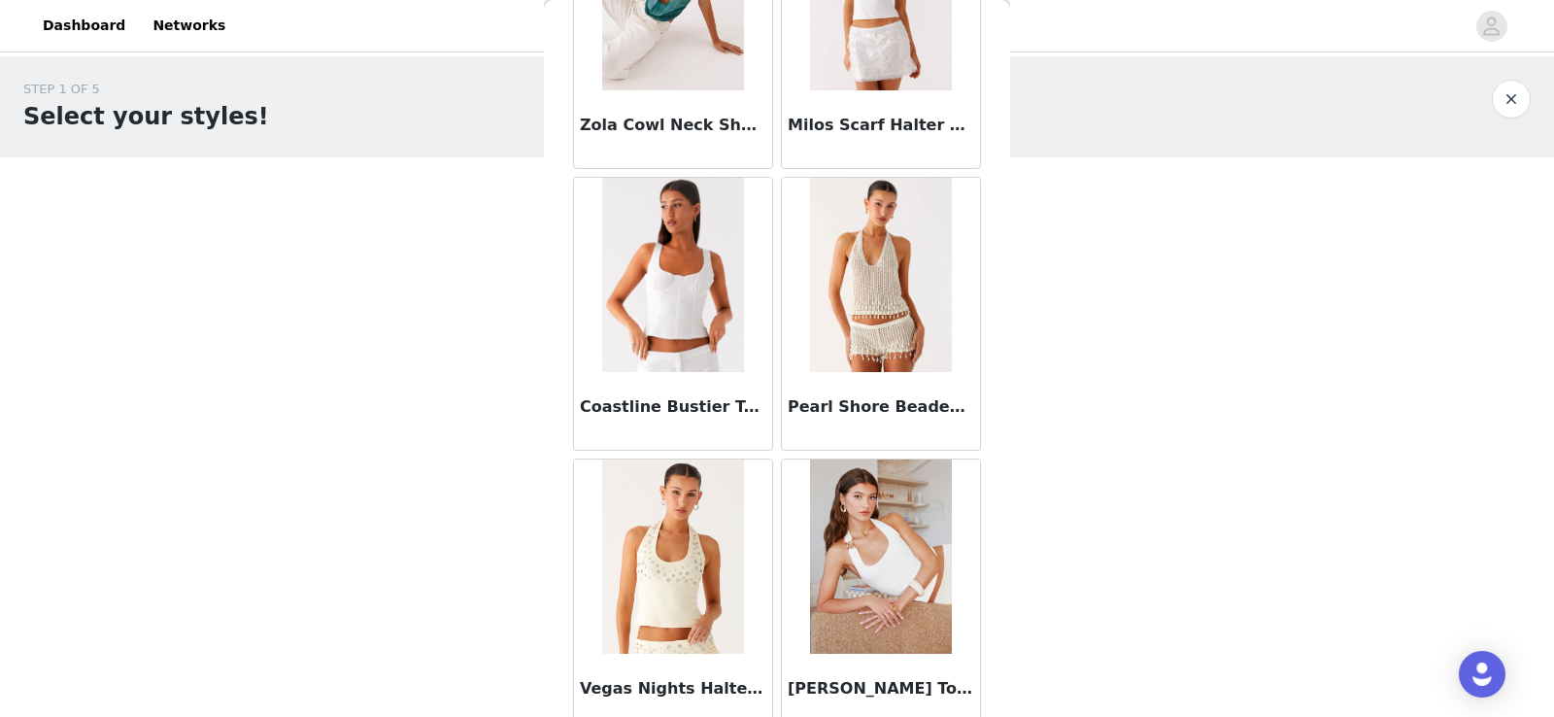
scroll to position [17125, 0]
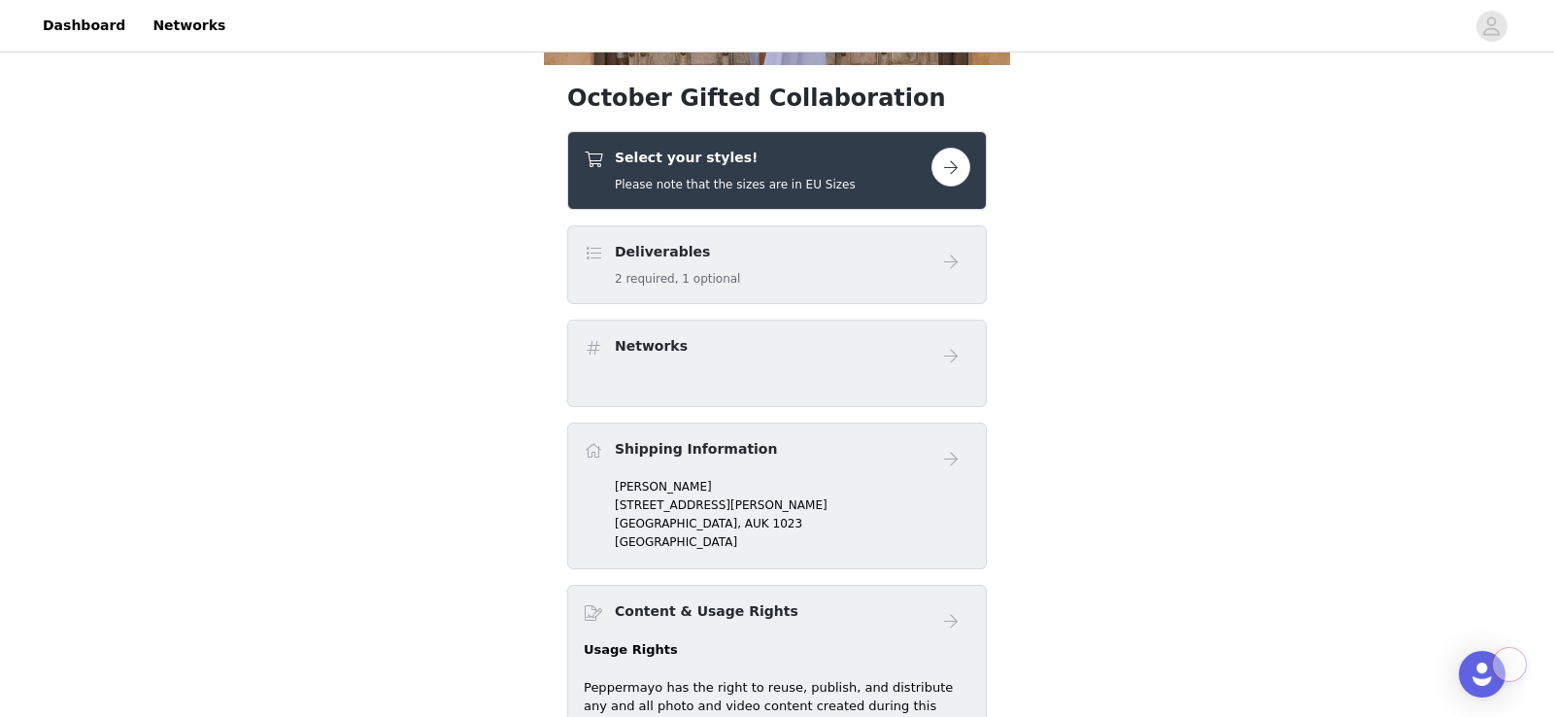
scroll to position [454, 0]
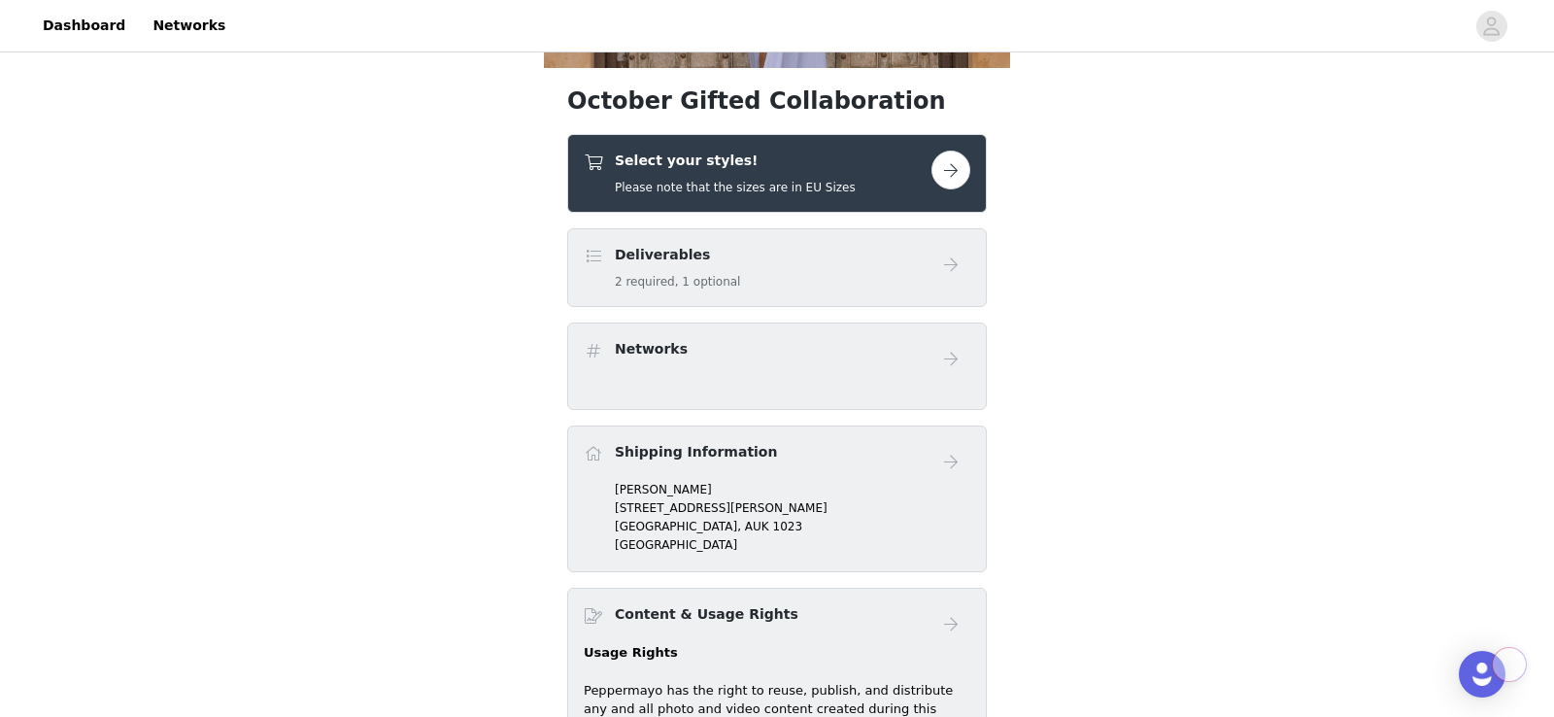
click at [766, 152] on h4 "Select your styles!" at bounding box center [735, 161] width 241 height 20
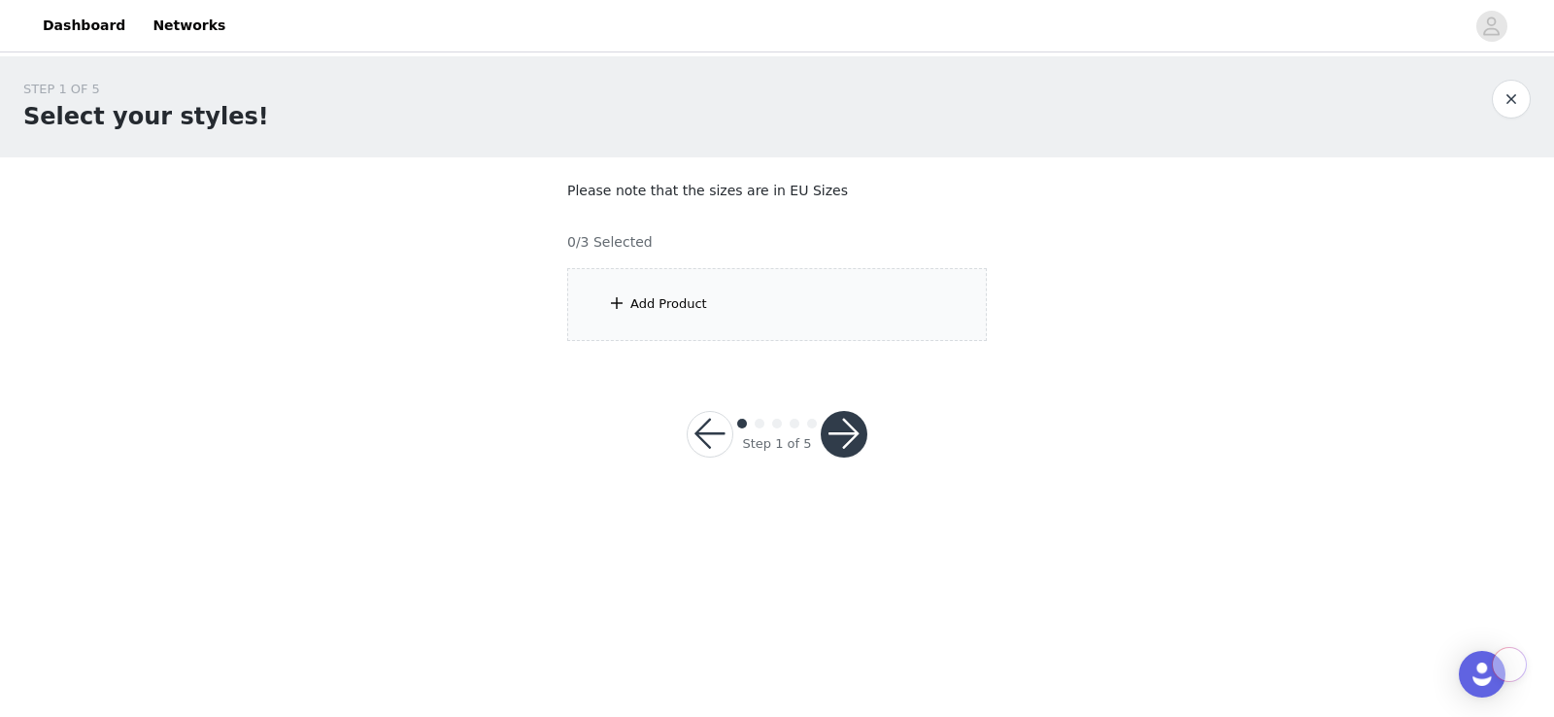
click at [717, 325] on div "Add Product" at bounding box center [777, 304] width 420 height 73
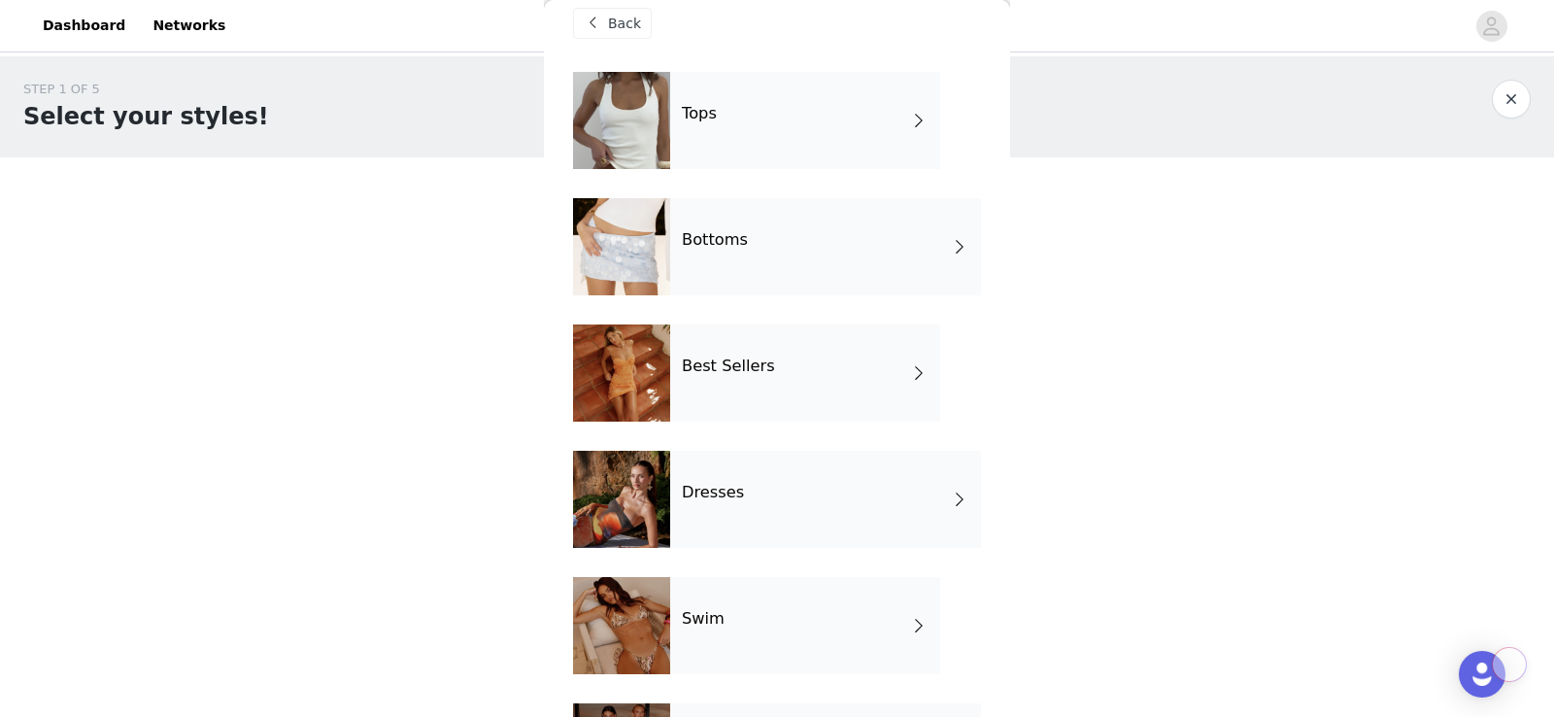
scroll to position [13, 0]
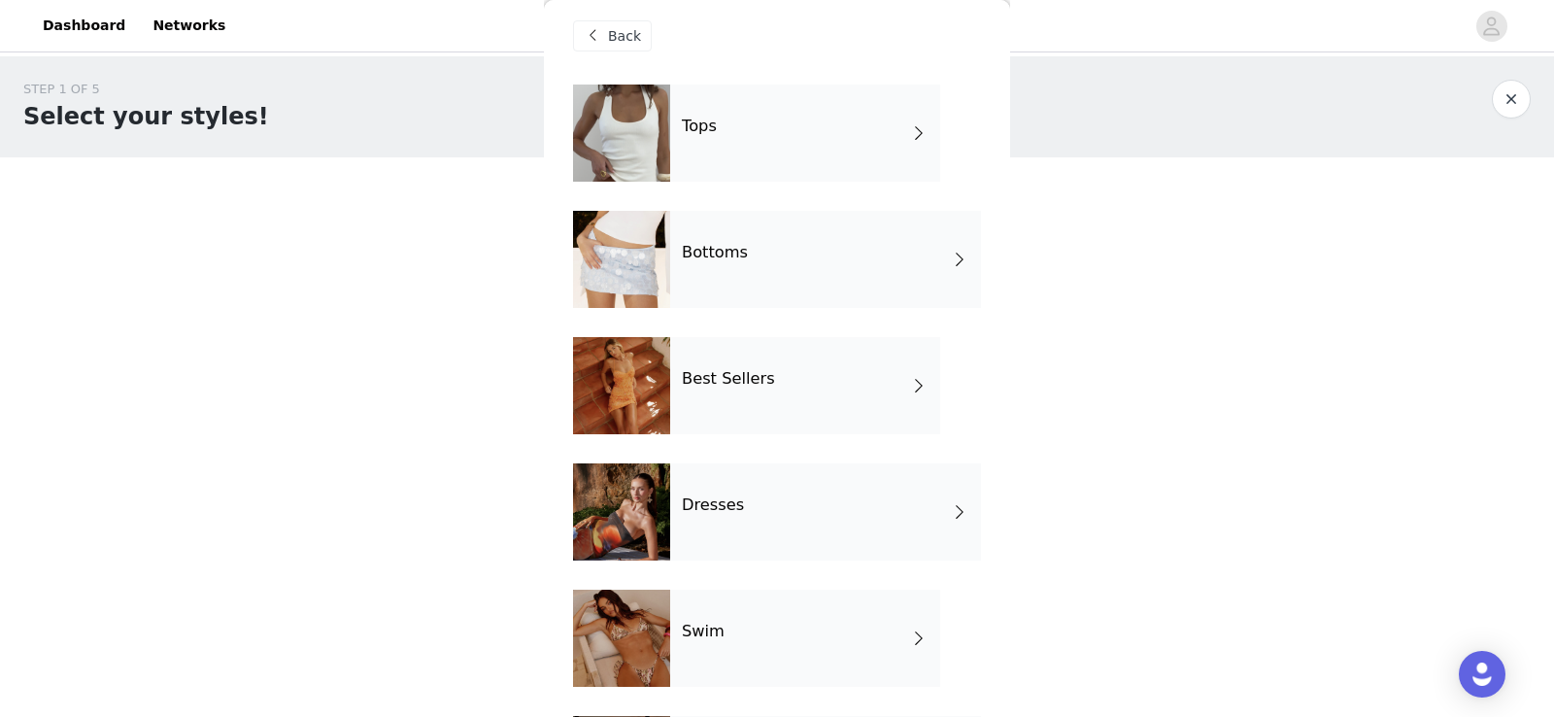
click at [761, 250] on div "Bottoms" at bounding box center [825, 259] width 311 height 97
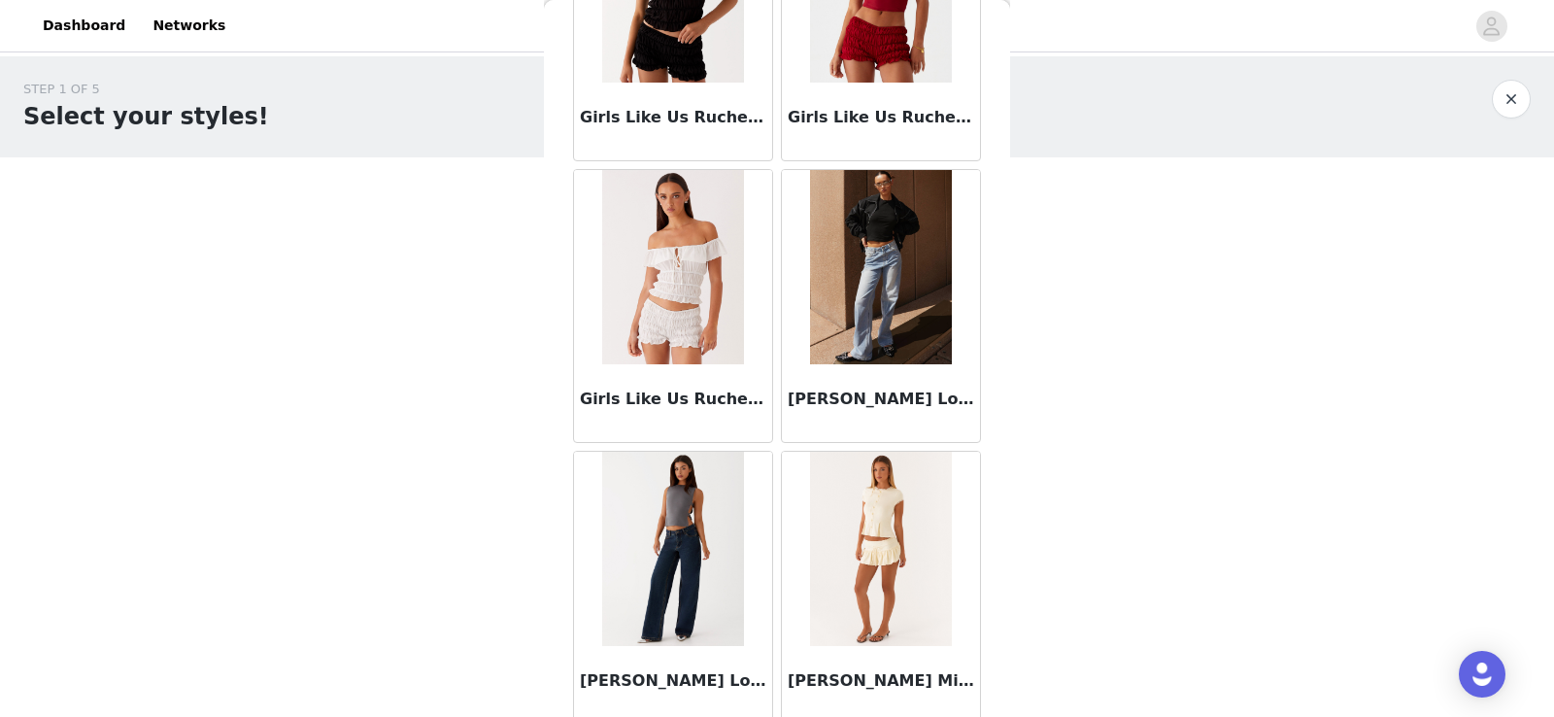
scroll to position [2256, 0]
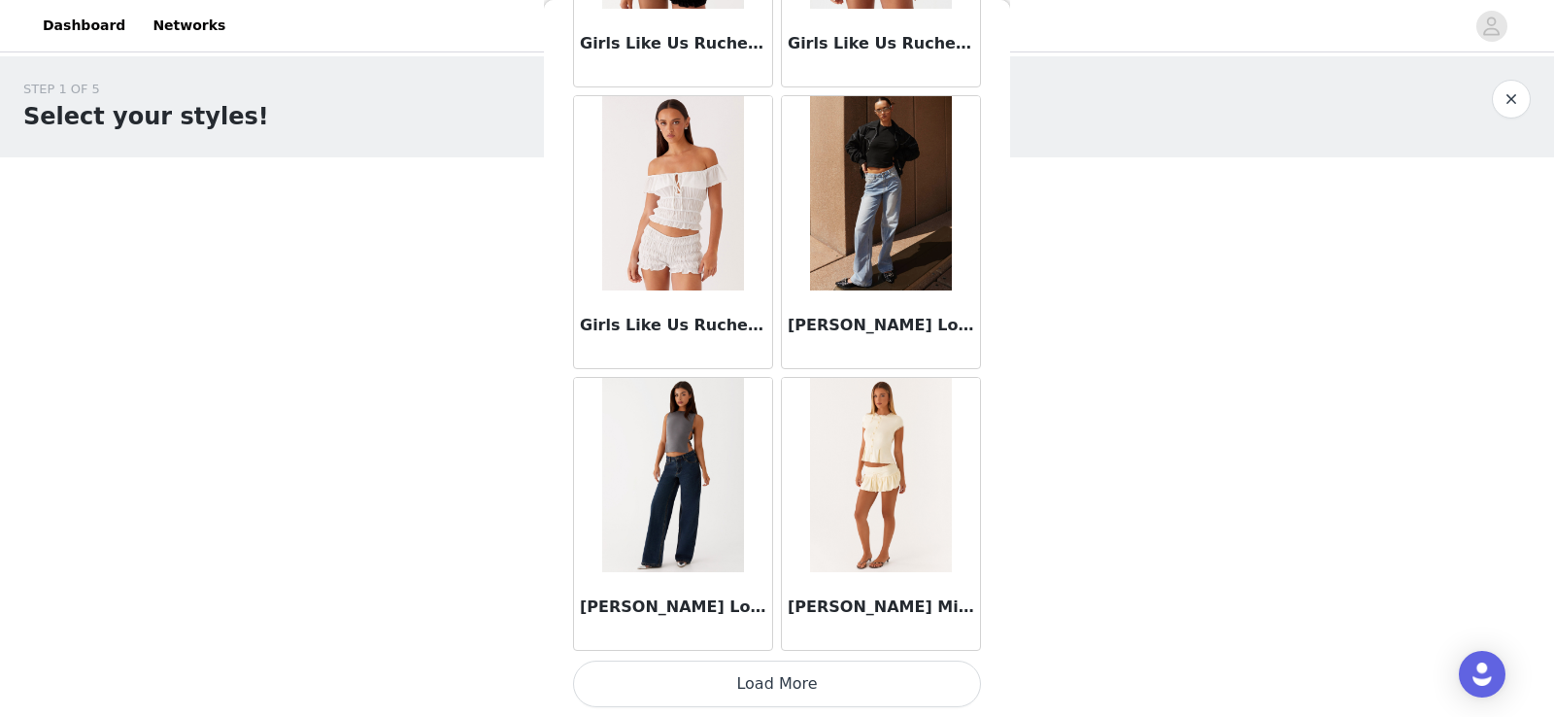
click at [693, 689] on button "Load More" at bounding box center [777, 684] width 408 height 47
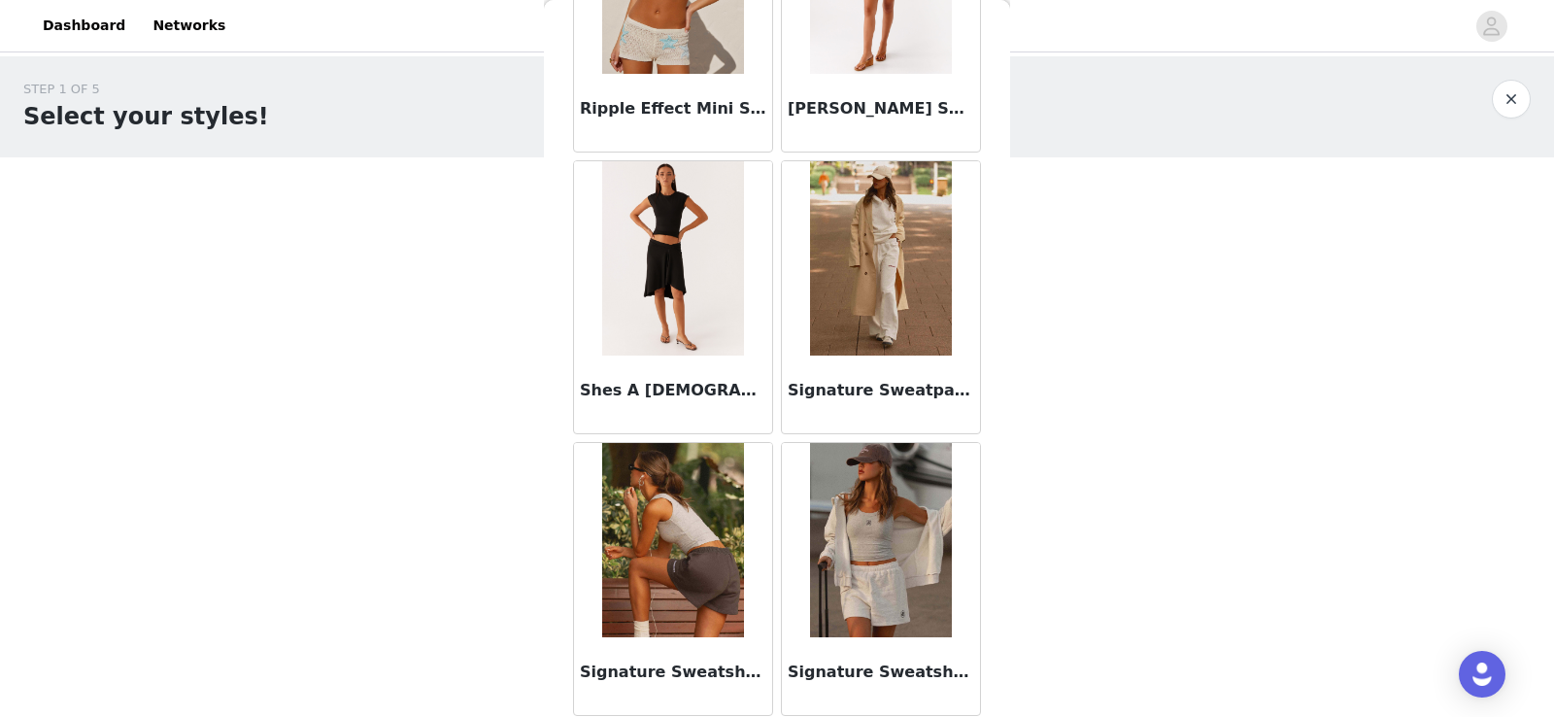
scroll to position [5073, 0]
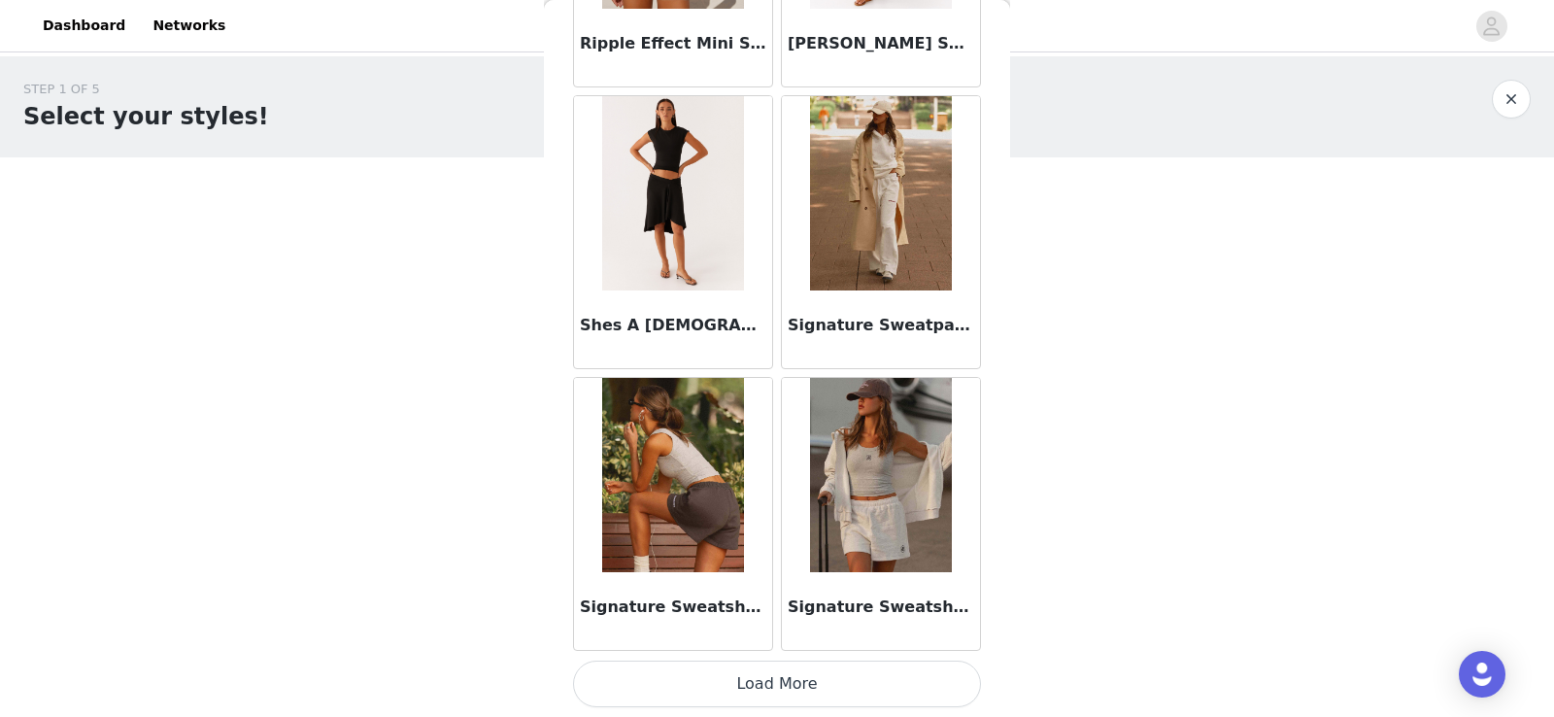
click at [700, 690] on button "Load More" at bounding box center [777, 684] width 408 height 47
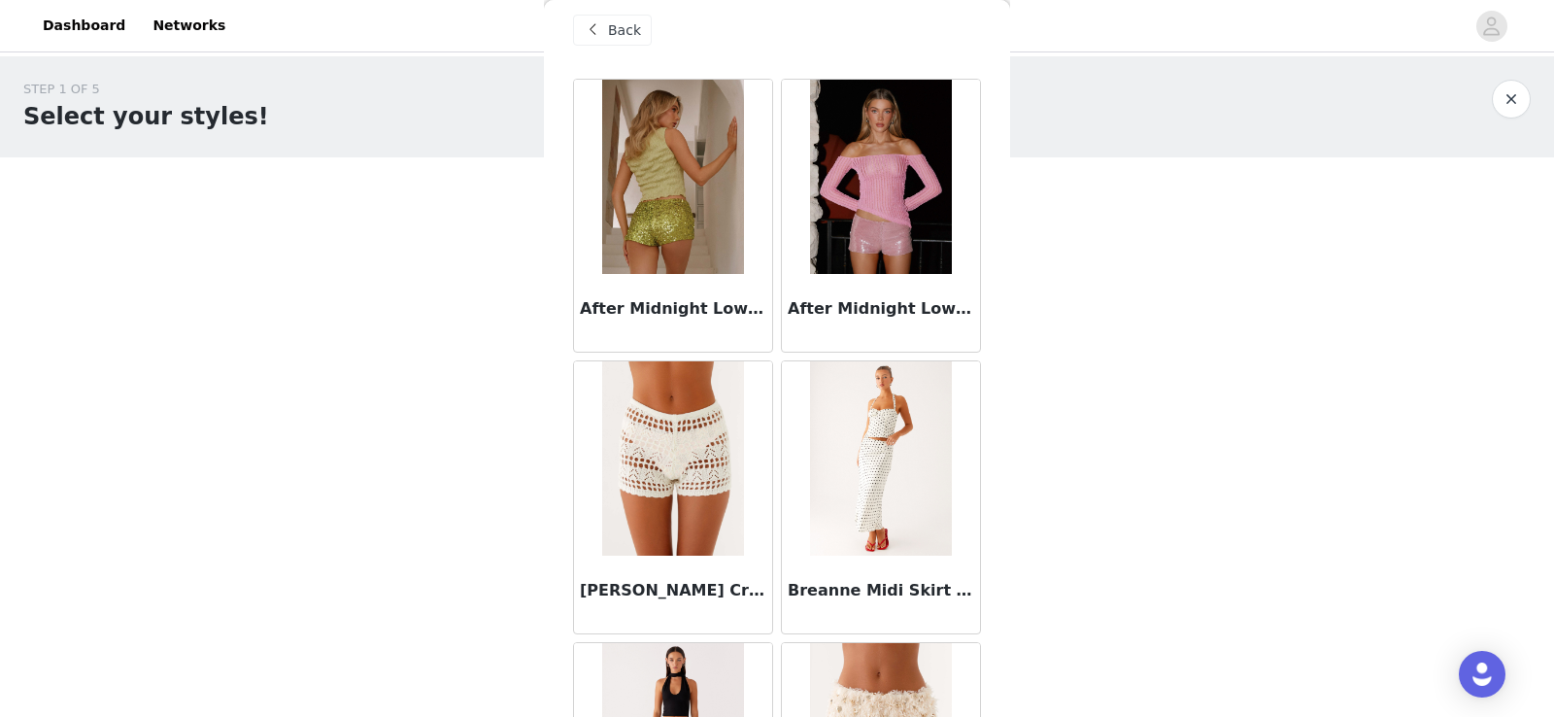
scroll to position [0, 0]
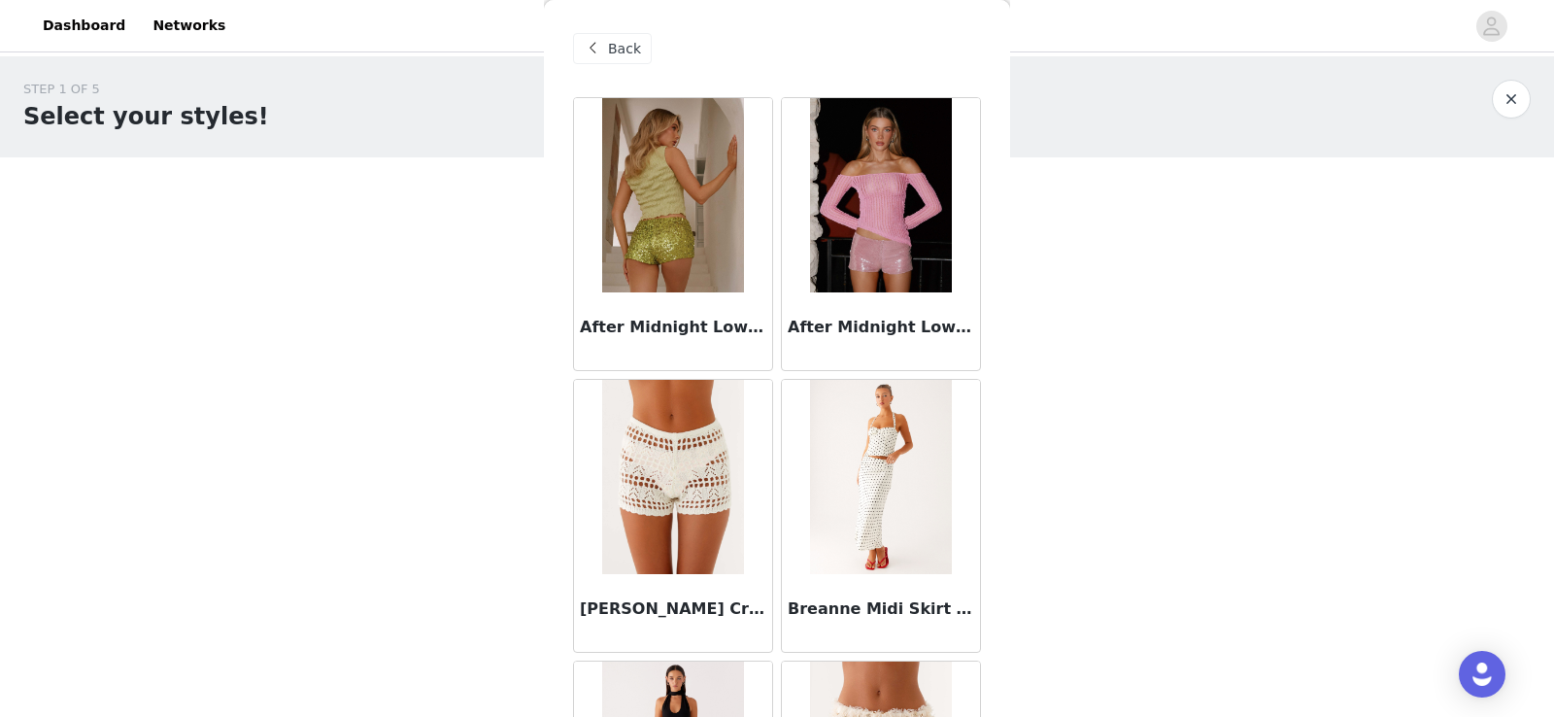
click at [890, 471] on img at bounding box center [880, 477] width 141 height 194
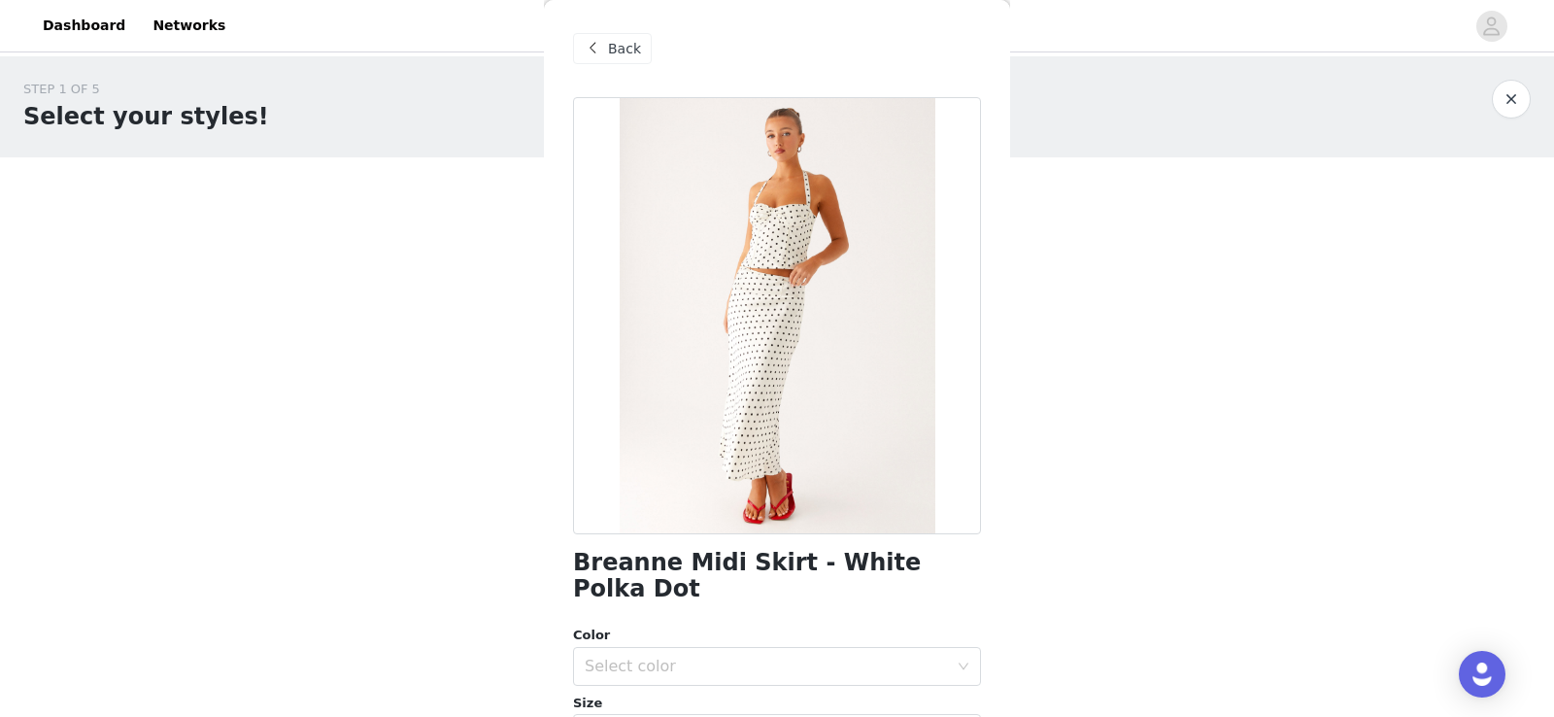
click at [615, 54] on span "Back" at bounding box center [624, 49] width 33 height 20
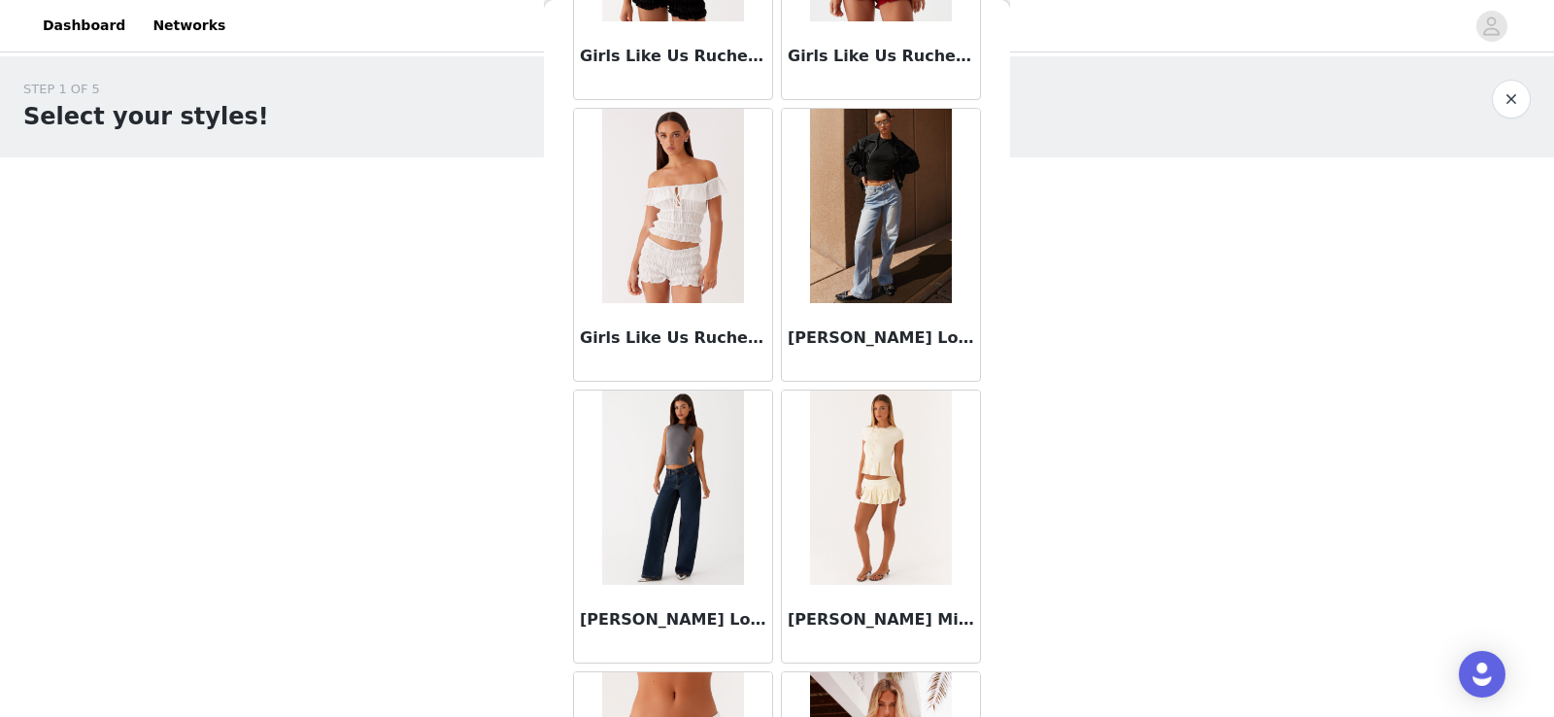
scroll to position [2411, 0]
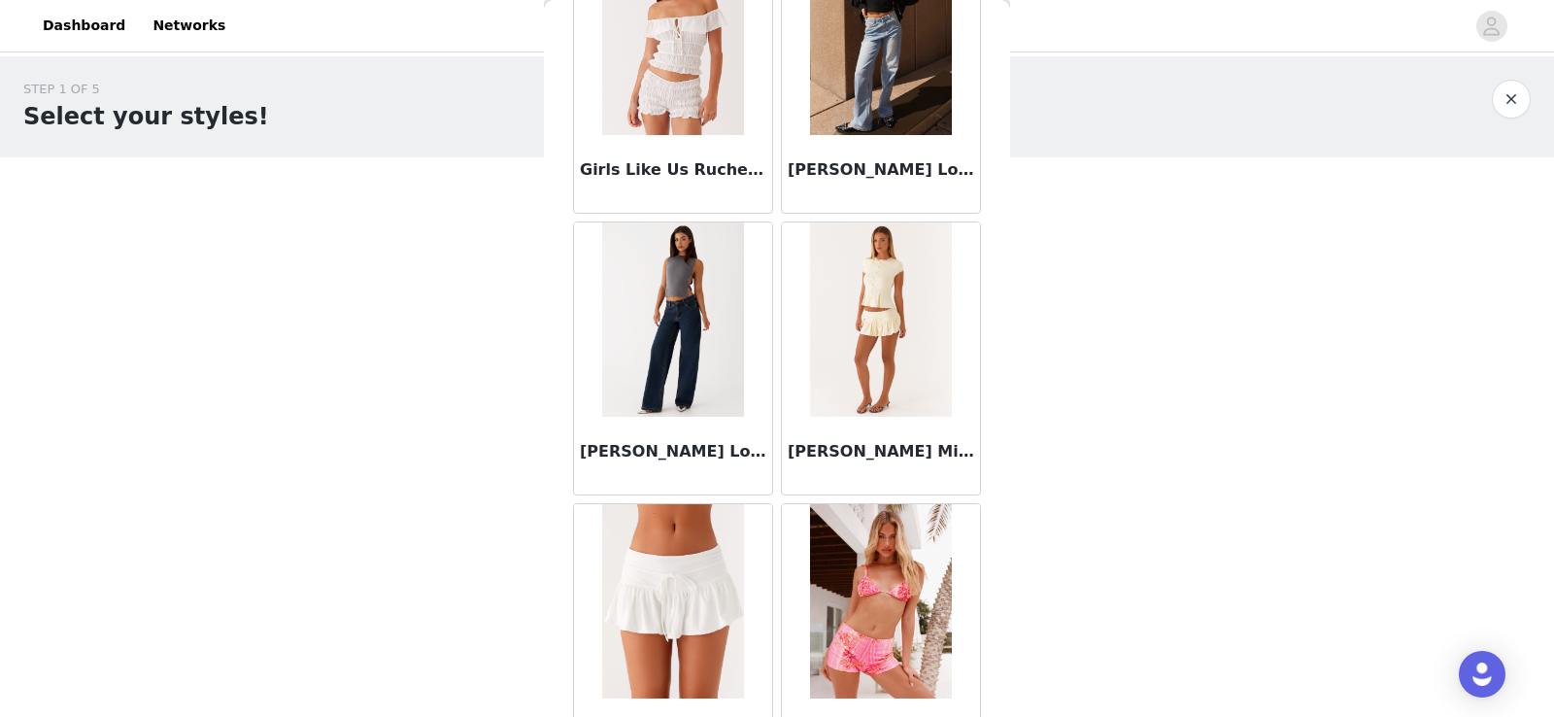
click at [676, 450] on h3 "[PERSON_NAME] Low Rise Denim Jeans - Washed Denim" at bounding box center [673, 451] width 187 height 23
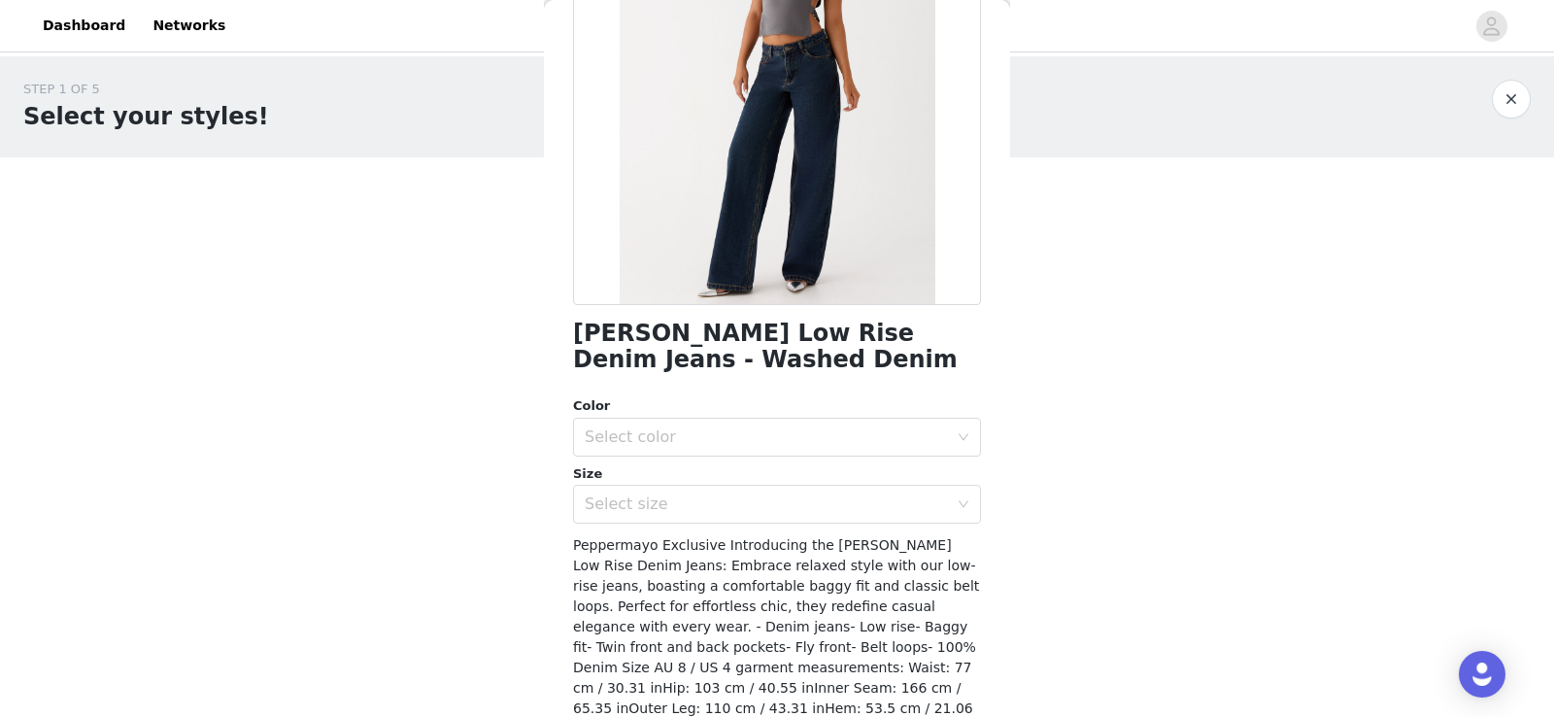
scroll to position [284, 0]
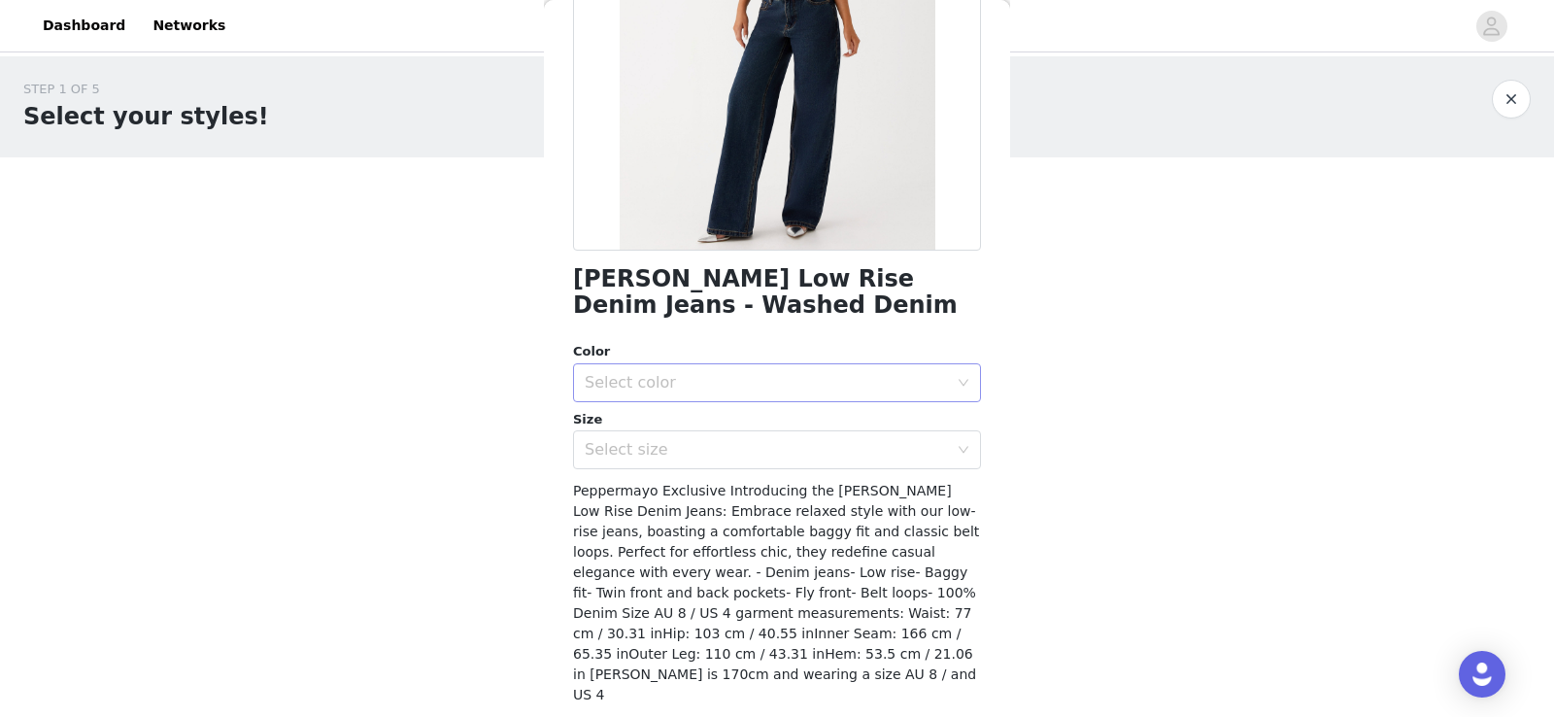
click at [749, 392] on div "Select color" at bounding box center [766, 382] width 363 height 19
click at [742, 428] on li "Washed Denim" at bounding box center [777, 425] width 408 height 31
click at [732, 458] on div "Select size" at bounding box center [766, 449] width 363 height 19
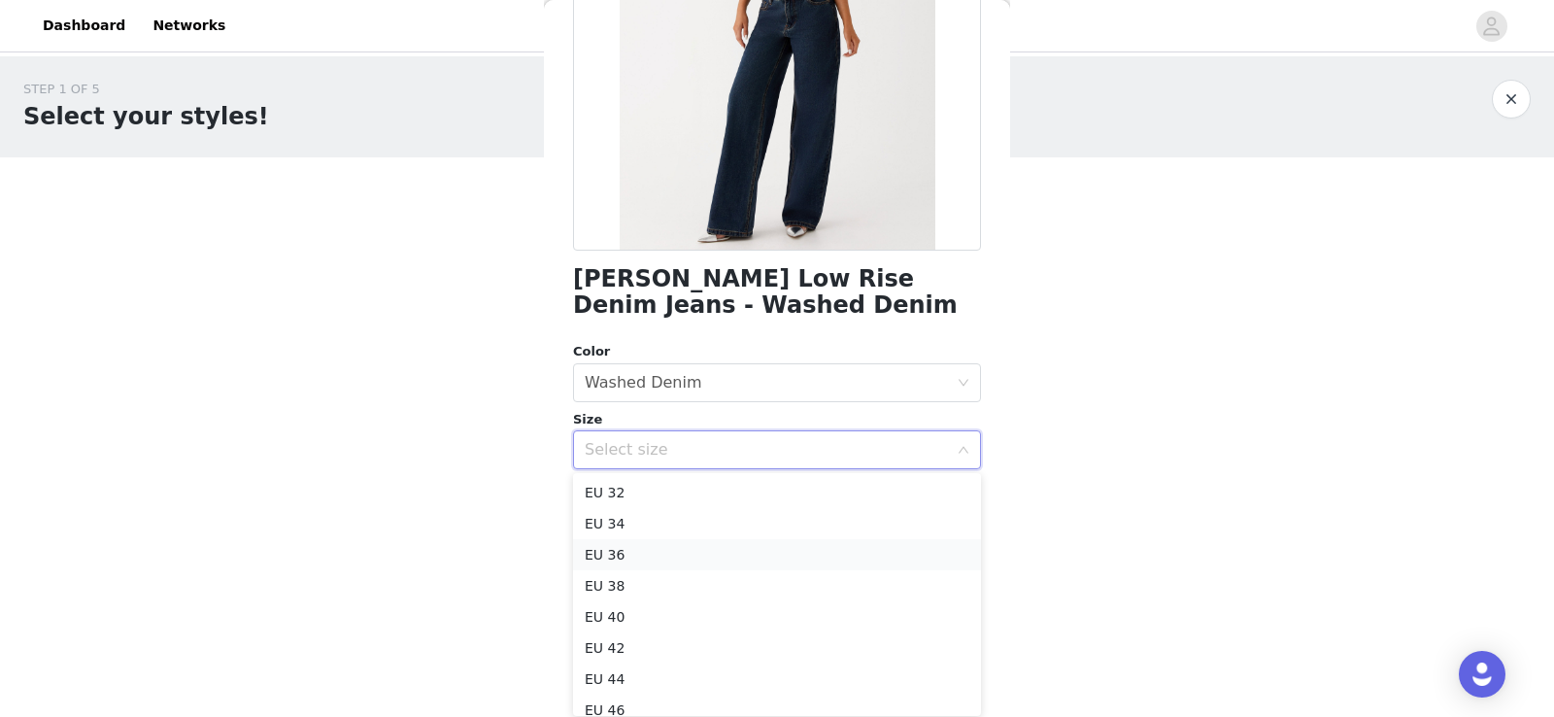
click at [715, 554] on li "EU 36" at bounding box center [777, 554] width 408 height 31
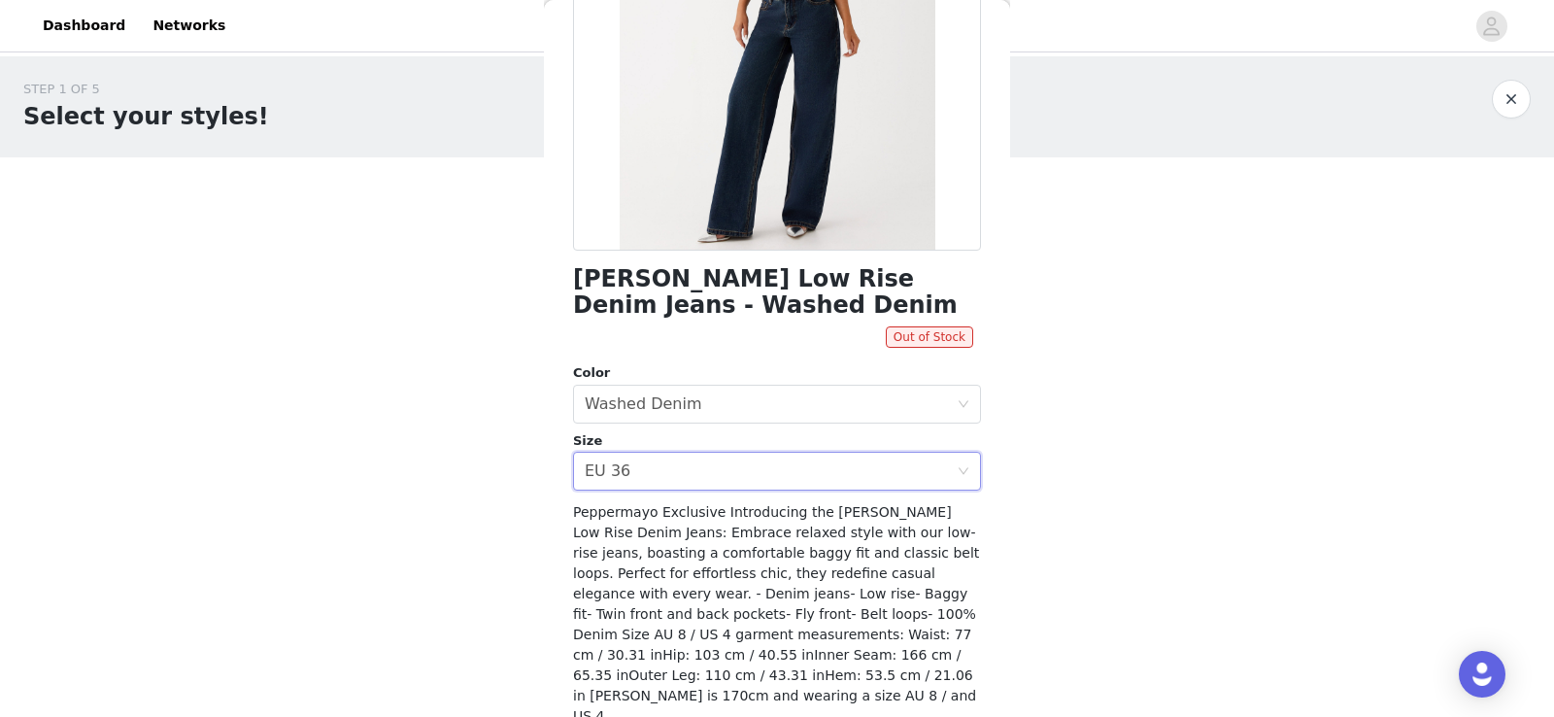
scroll to position [331, 0]
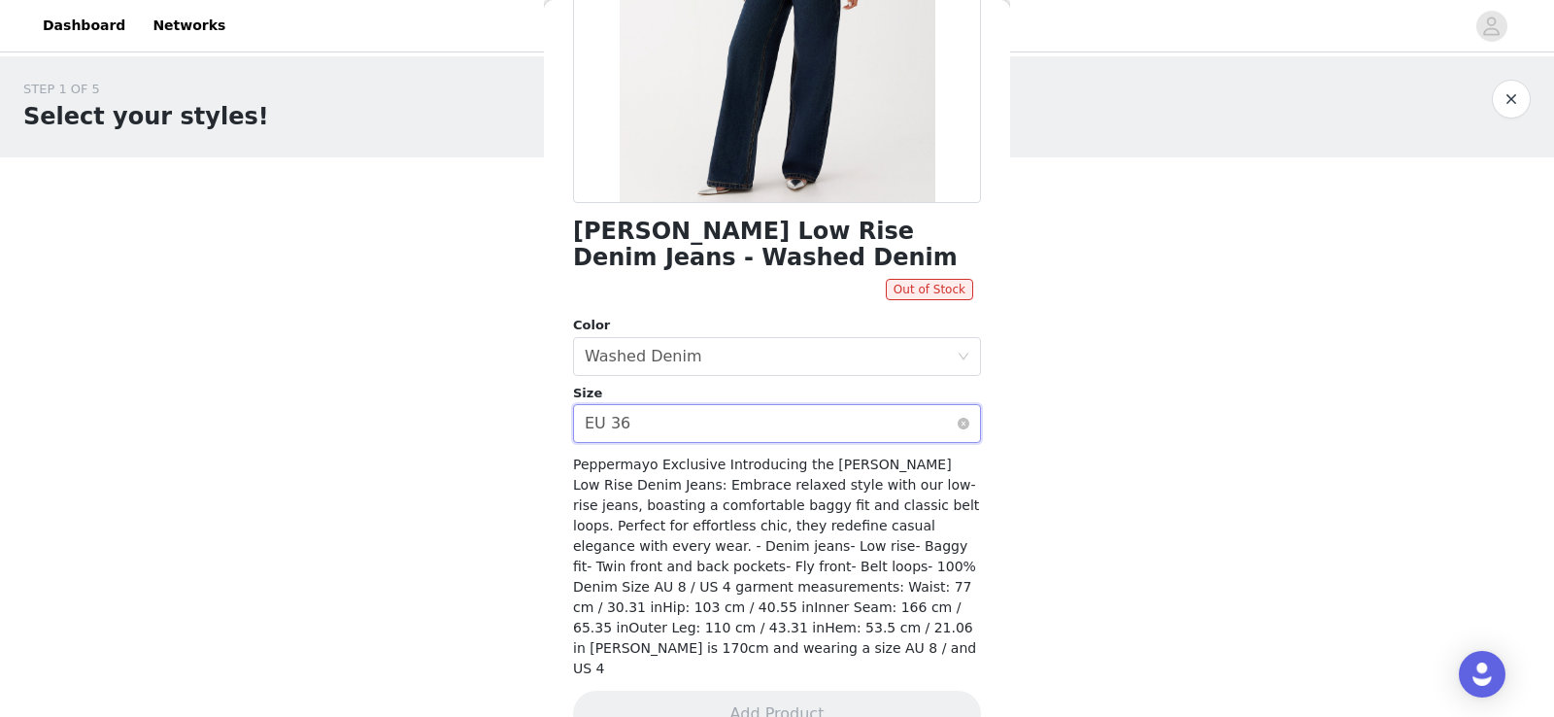
click at [723, 433] on div "Select size EU 36" at bounding box center [771, 423] width 372 height 37
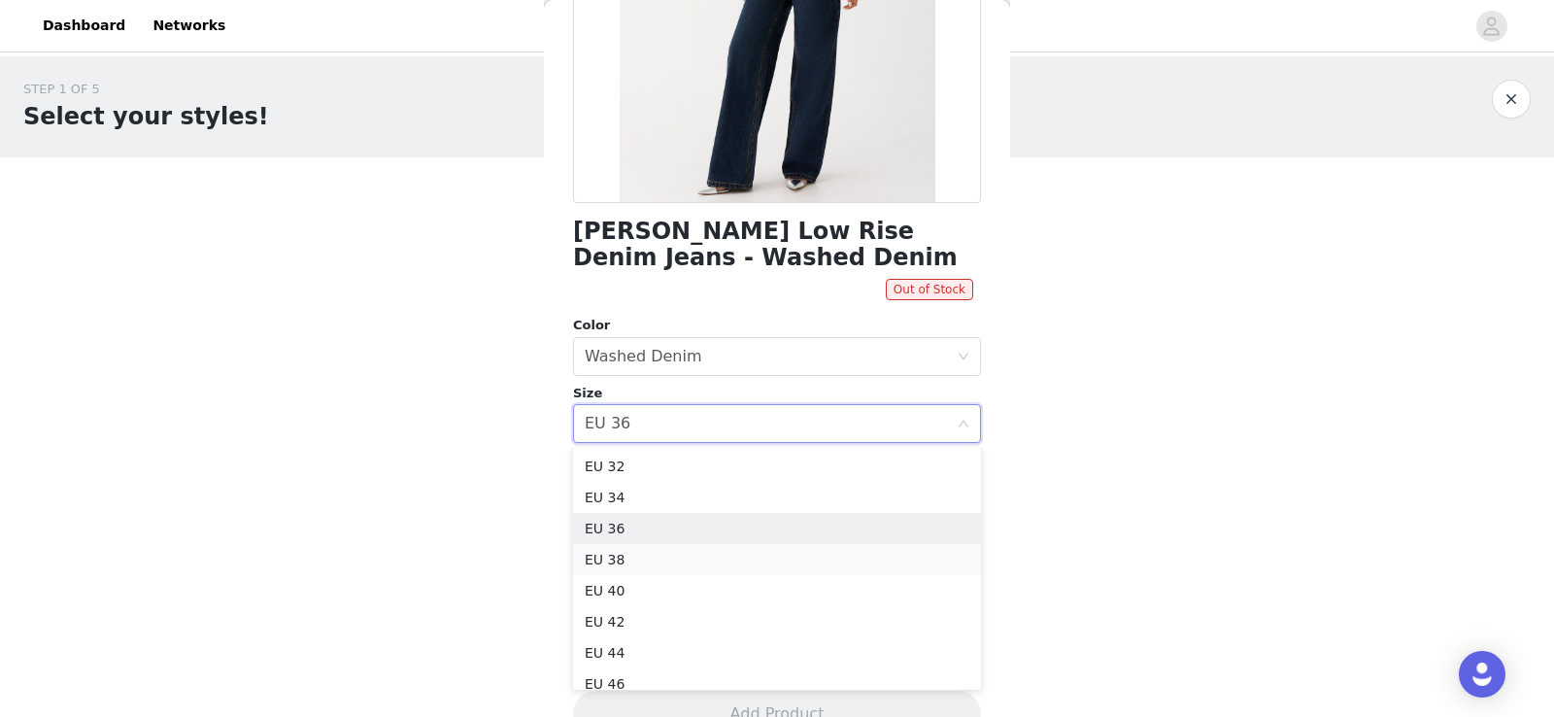
click at [691, 572] on li "EU 38" at bounding box center [777, 559] width 408 height 31
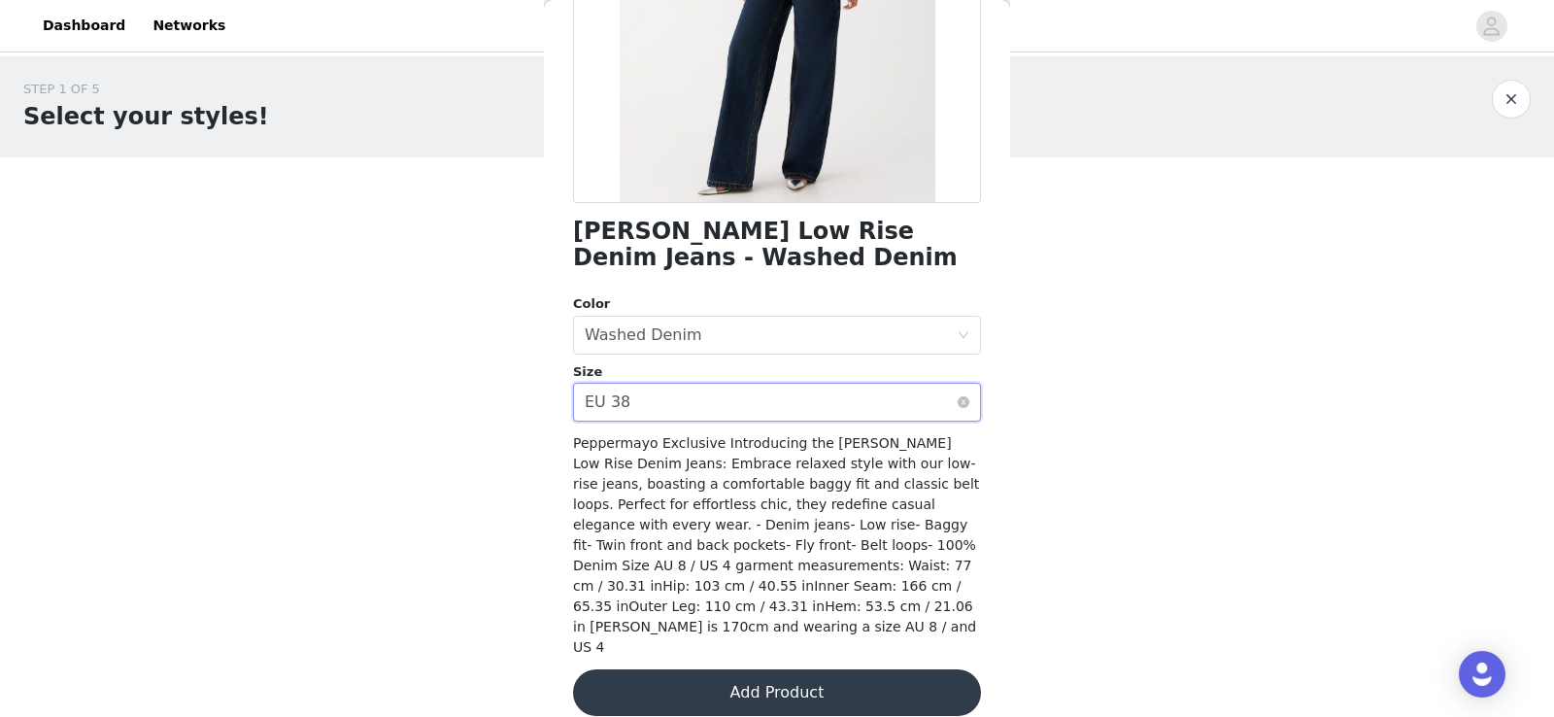
click at [715, 401] on div "Select size EU 38" at bounding box center [771, 402] width 372 height 37
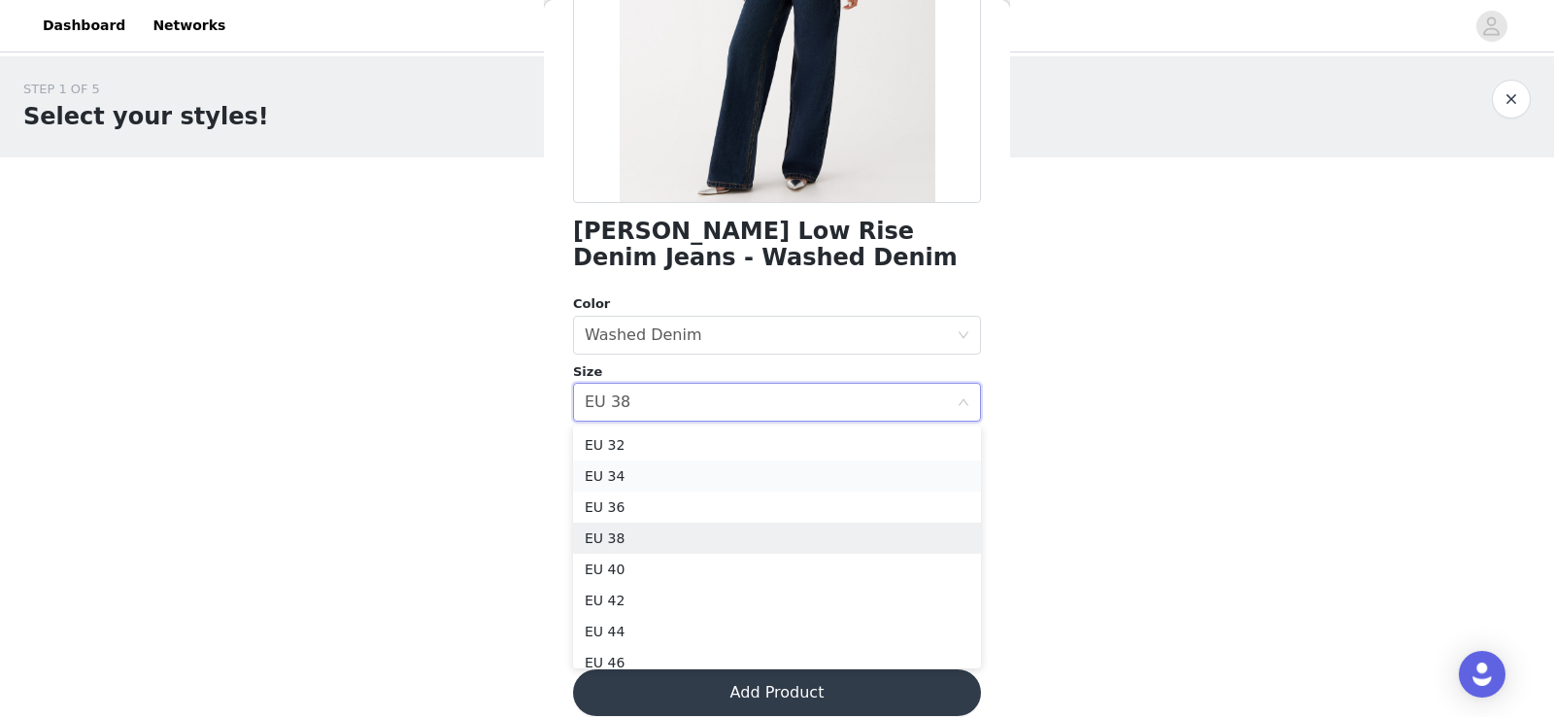
click at [694, 467] on li "EU 34" at bounding box center [777, 475] width 408 height 31
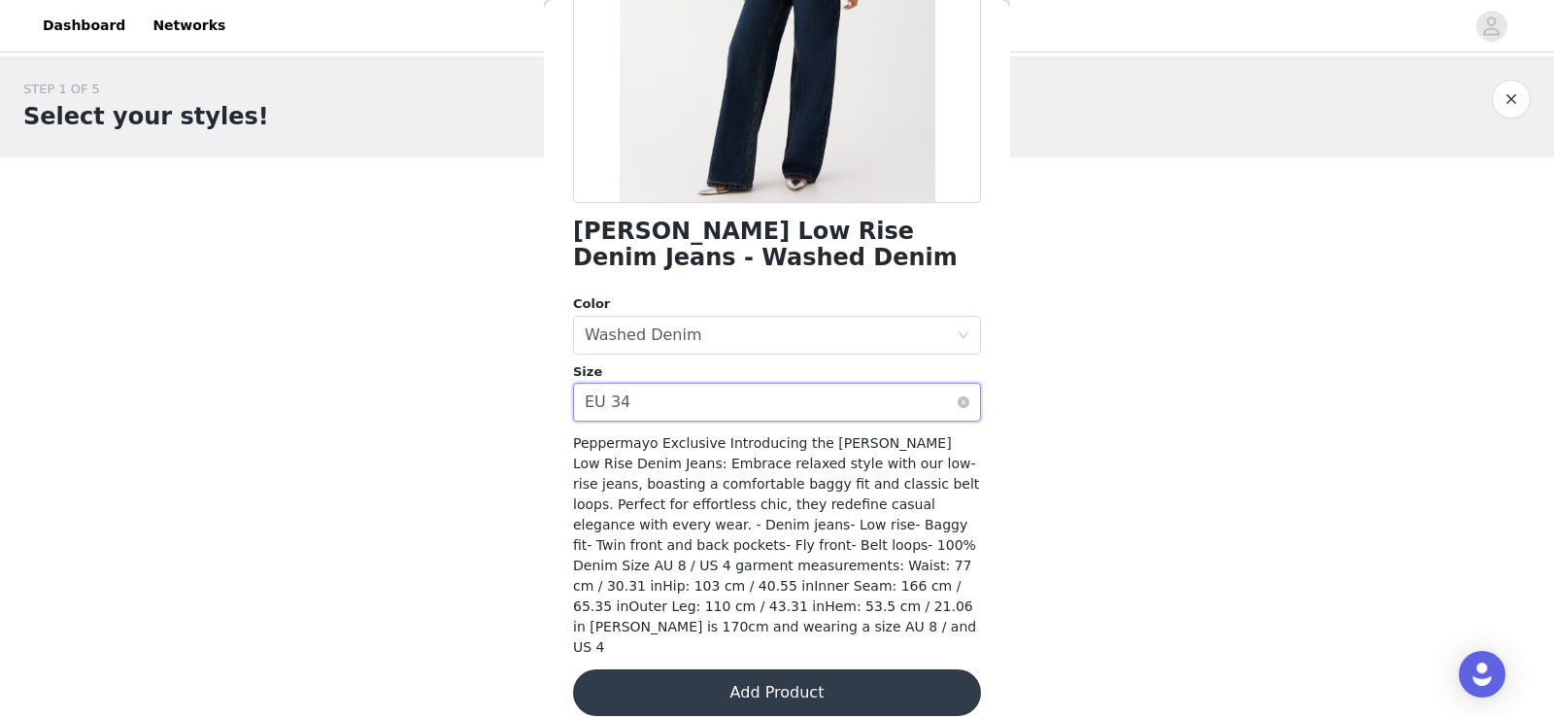
click at [698, 408] on div "Select size EU 34" at bounding box center [771, 402] width 372 height 37
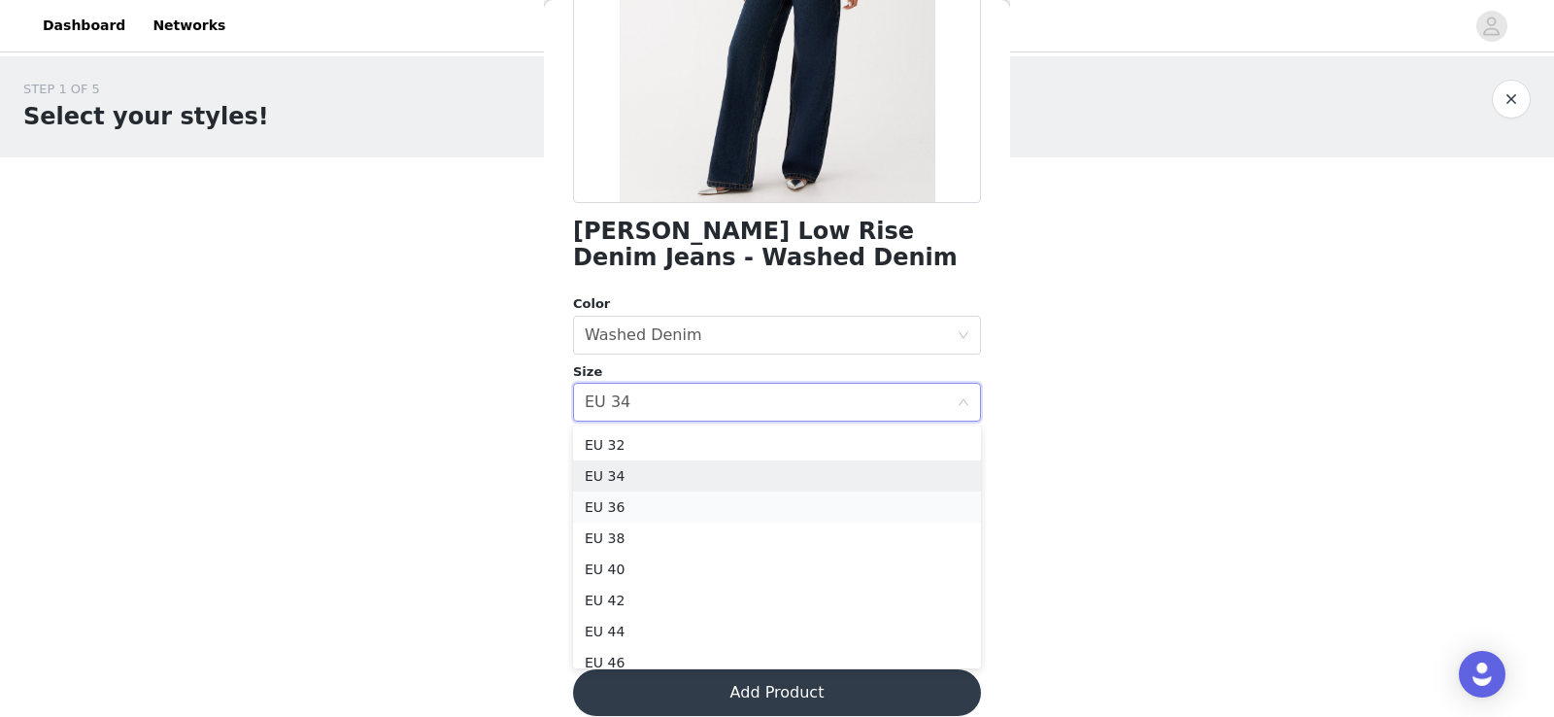
click at [694, 507] on li "EU 36" at bounding box center [777, 507] width 408 height 31
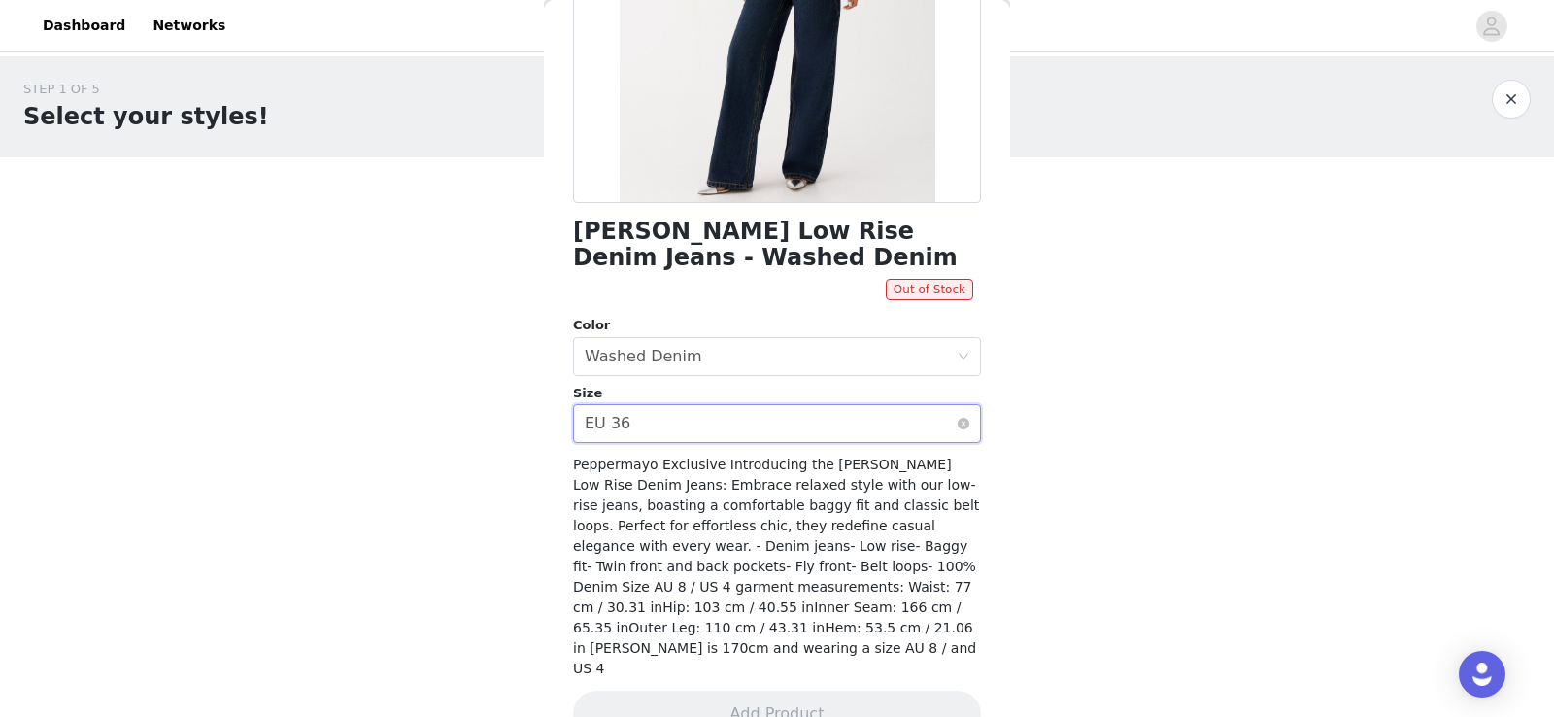
click at [719, 421] on div "Select size EU 36" at bounding box center [771, 423] width 372 height 37
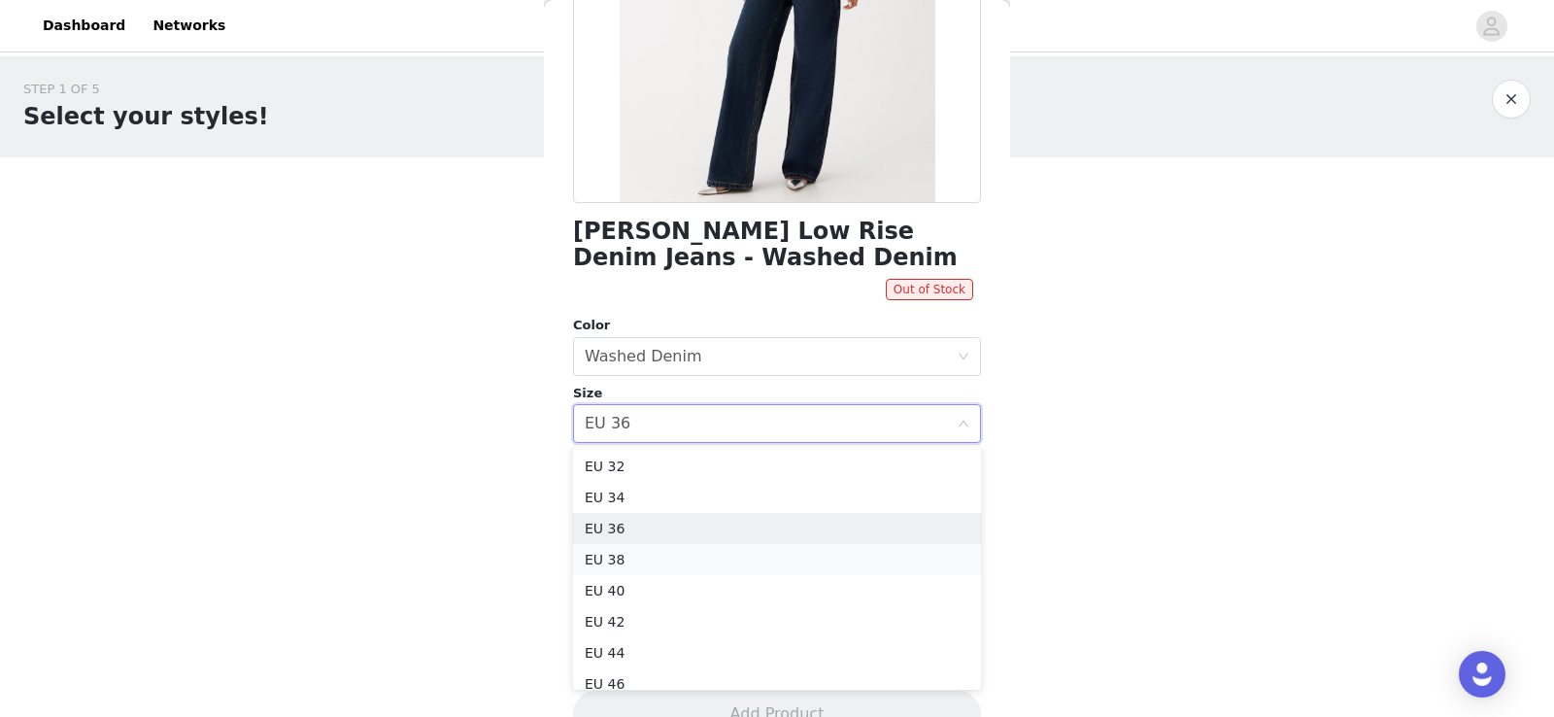
click at [699, 561] on li "EU 38" at bounding box center [777, 559] width 408 height 31
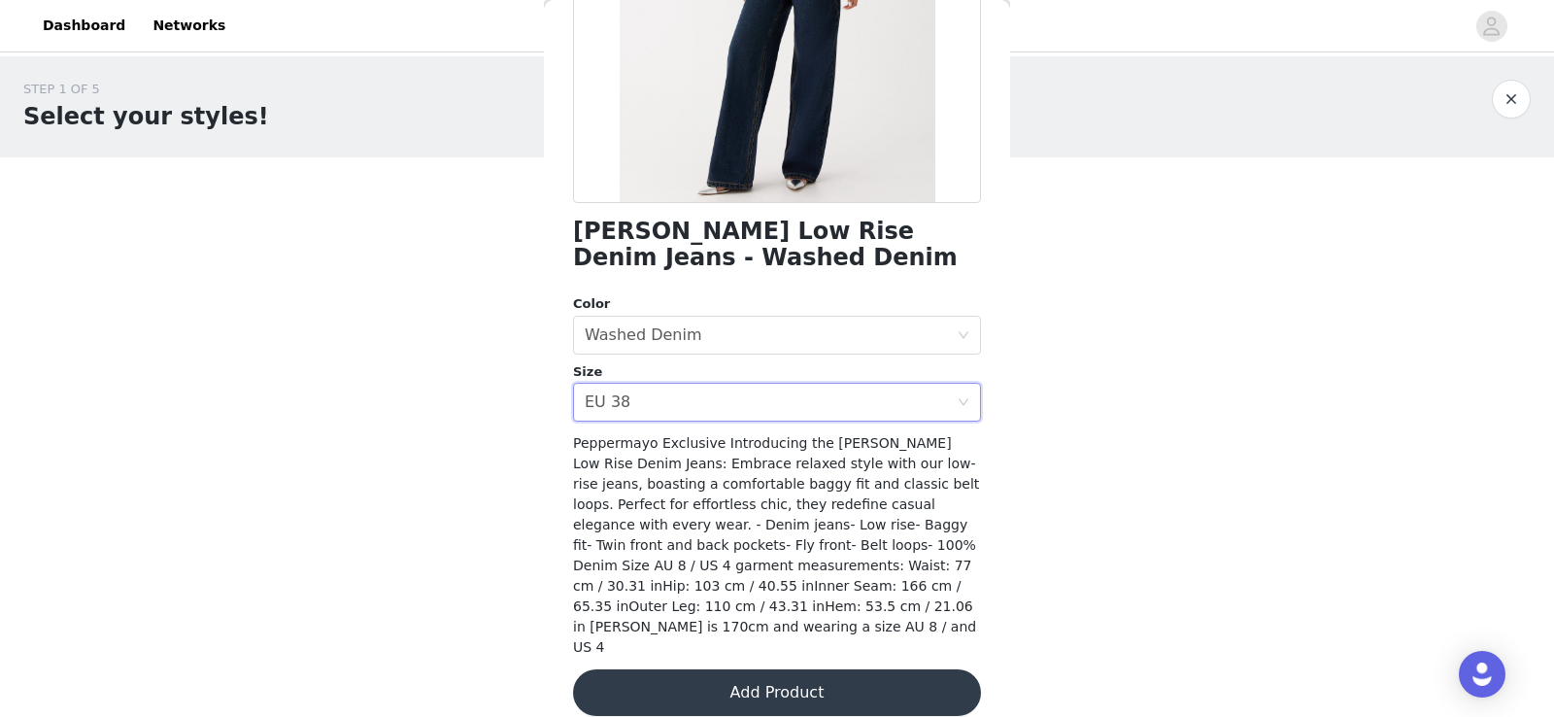
scroll to position [333, 0]
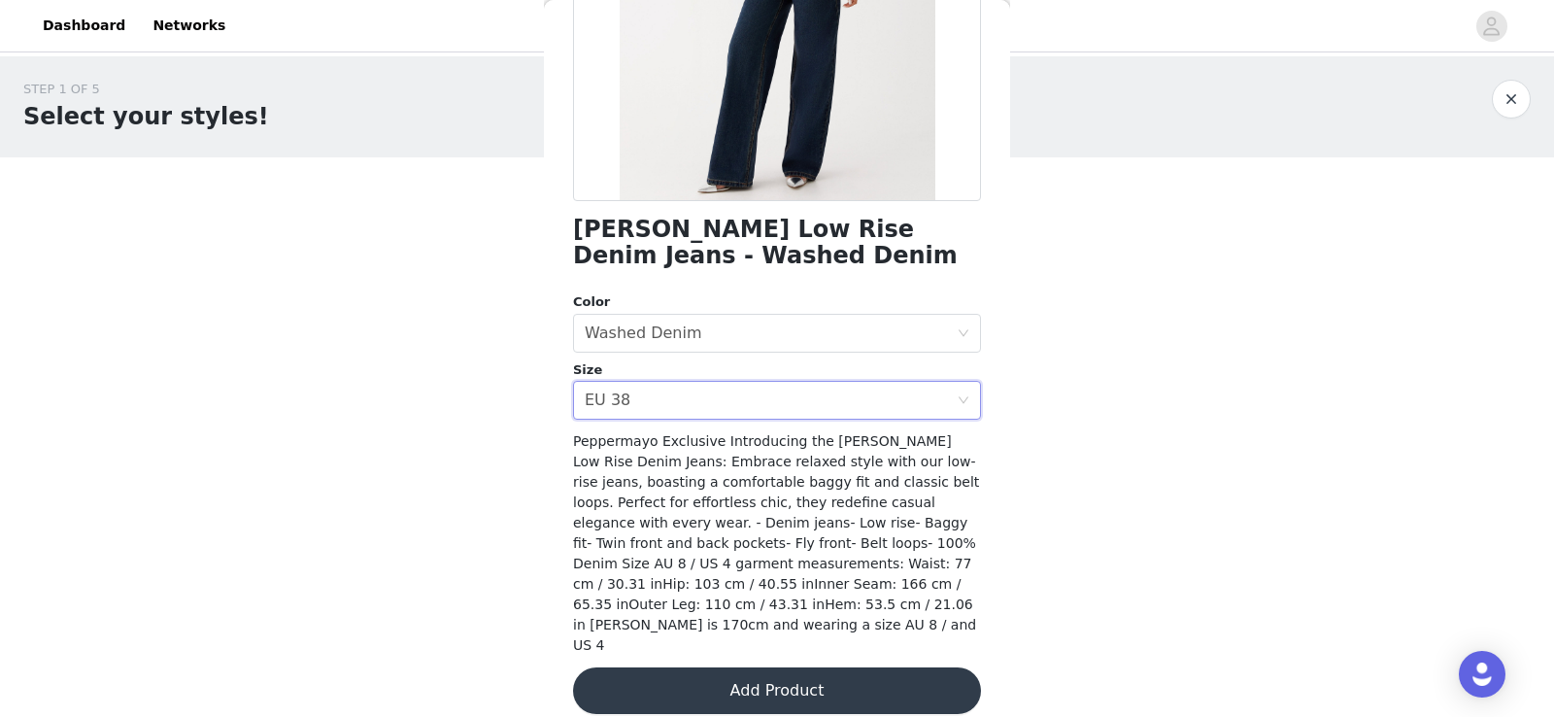
click at [716, 678] on button "Add Product" at bounding box center [777, 690] width 408 height 47
